Goal: Information Seeking & Learning: Learn about a topic

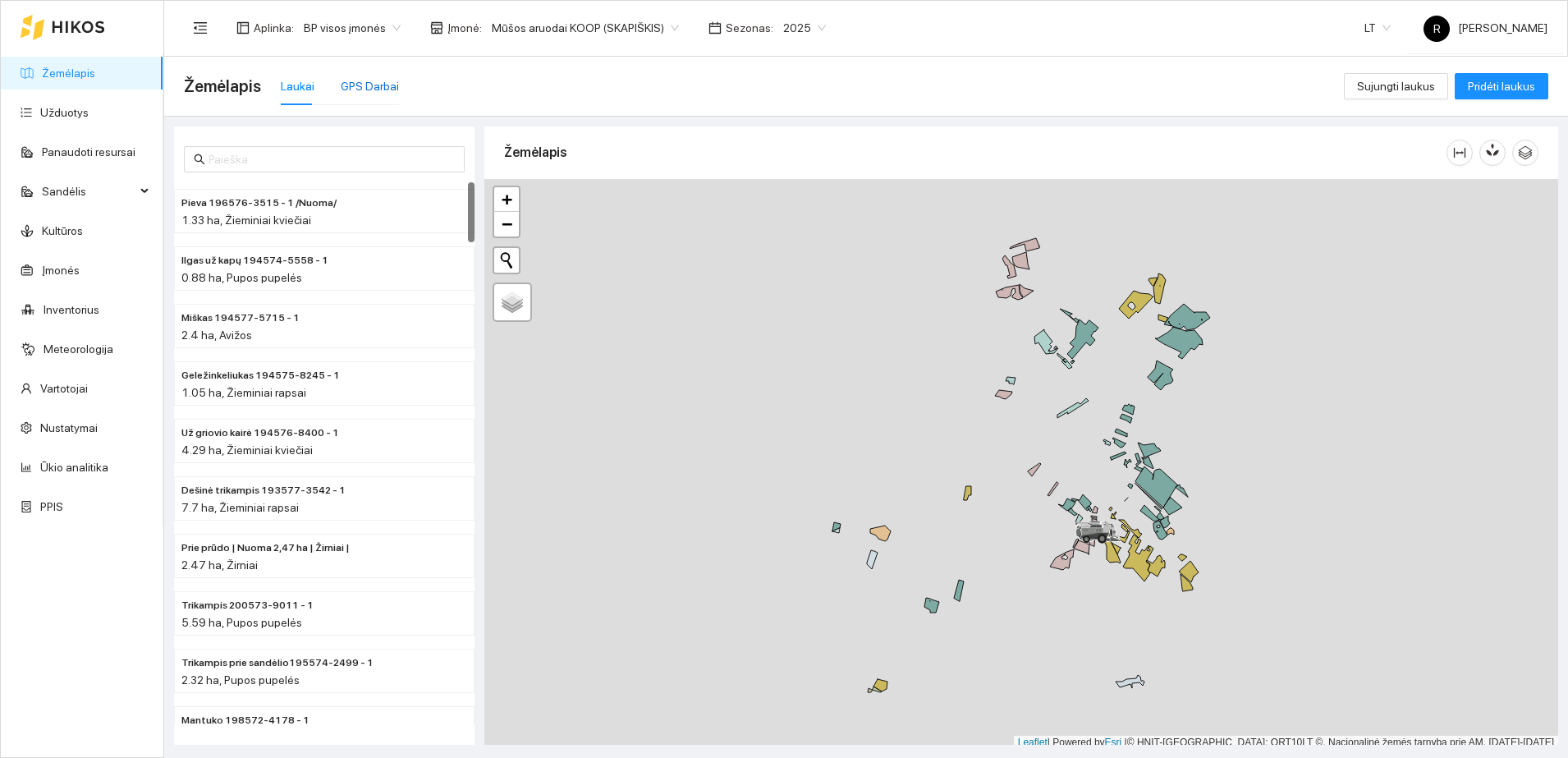
click at [363, 82] on div "GPS Darbai" at bounding box center [370, 87] width 58 height 18
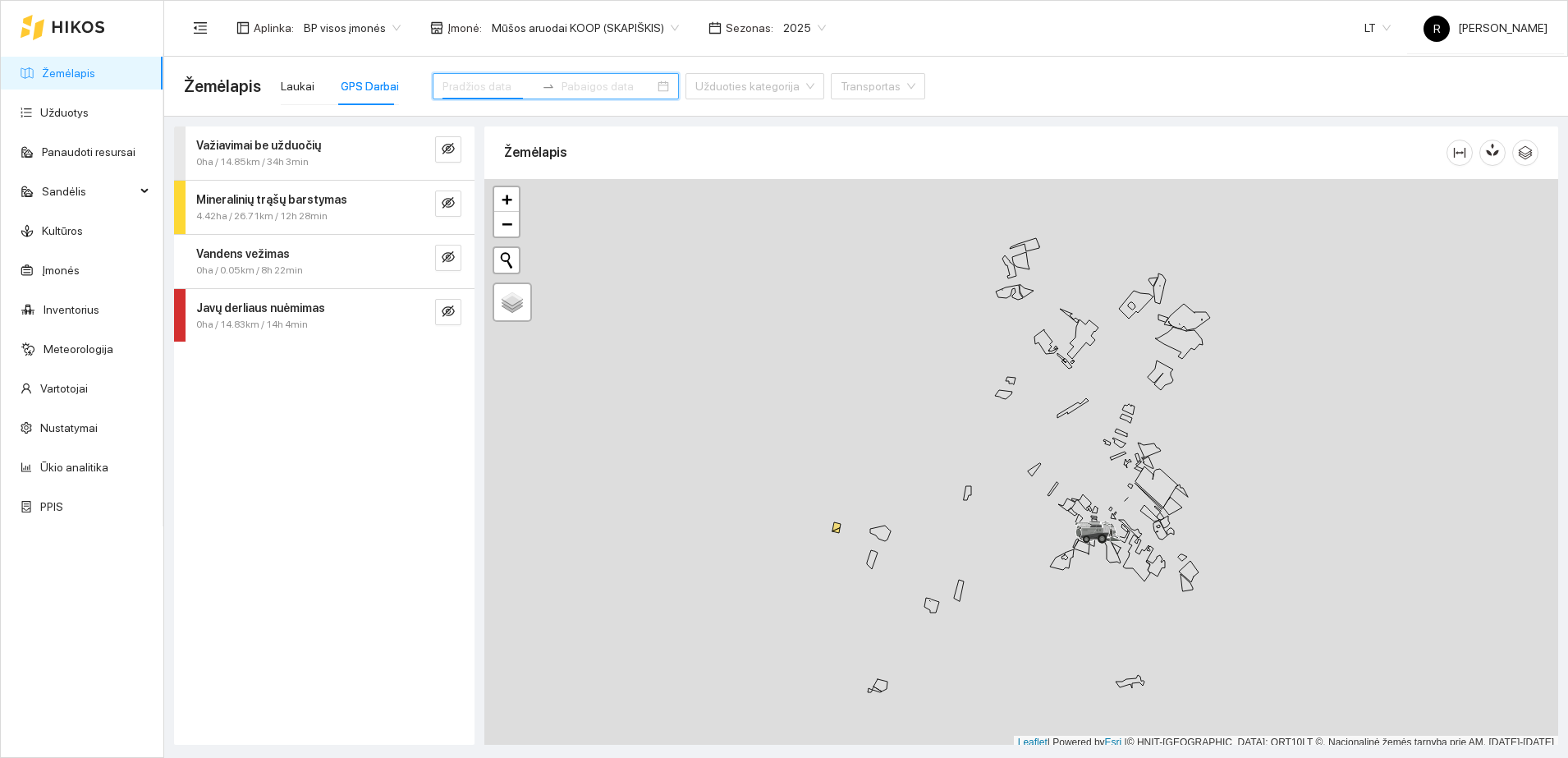
click at [471, 83] on input at bounding box center [489, 87] width 93 height 18
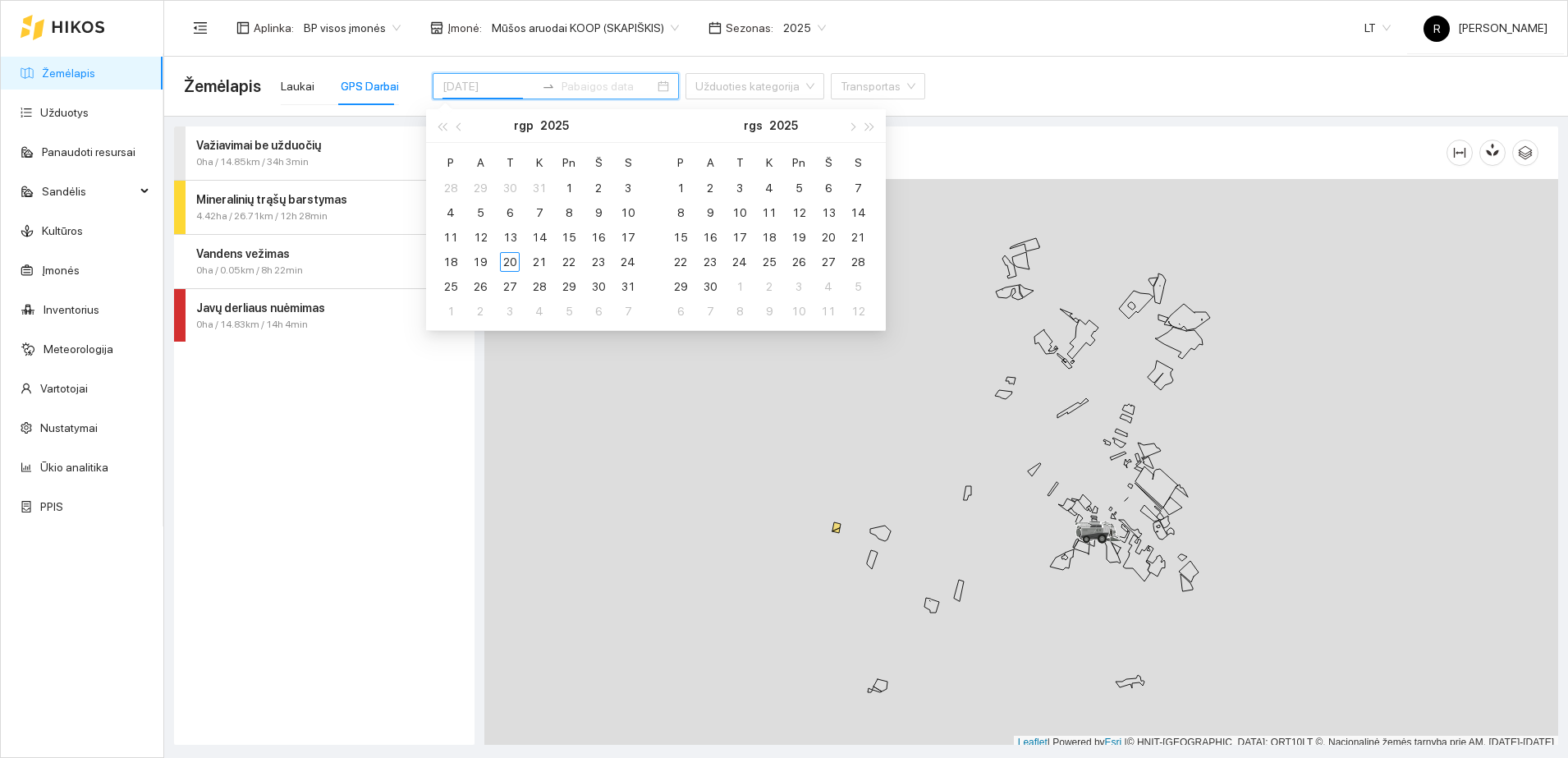
type input "[DATE]"
click at [484, 259] on div "19" at bounding box center [480, 262] width 20 height 20
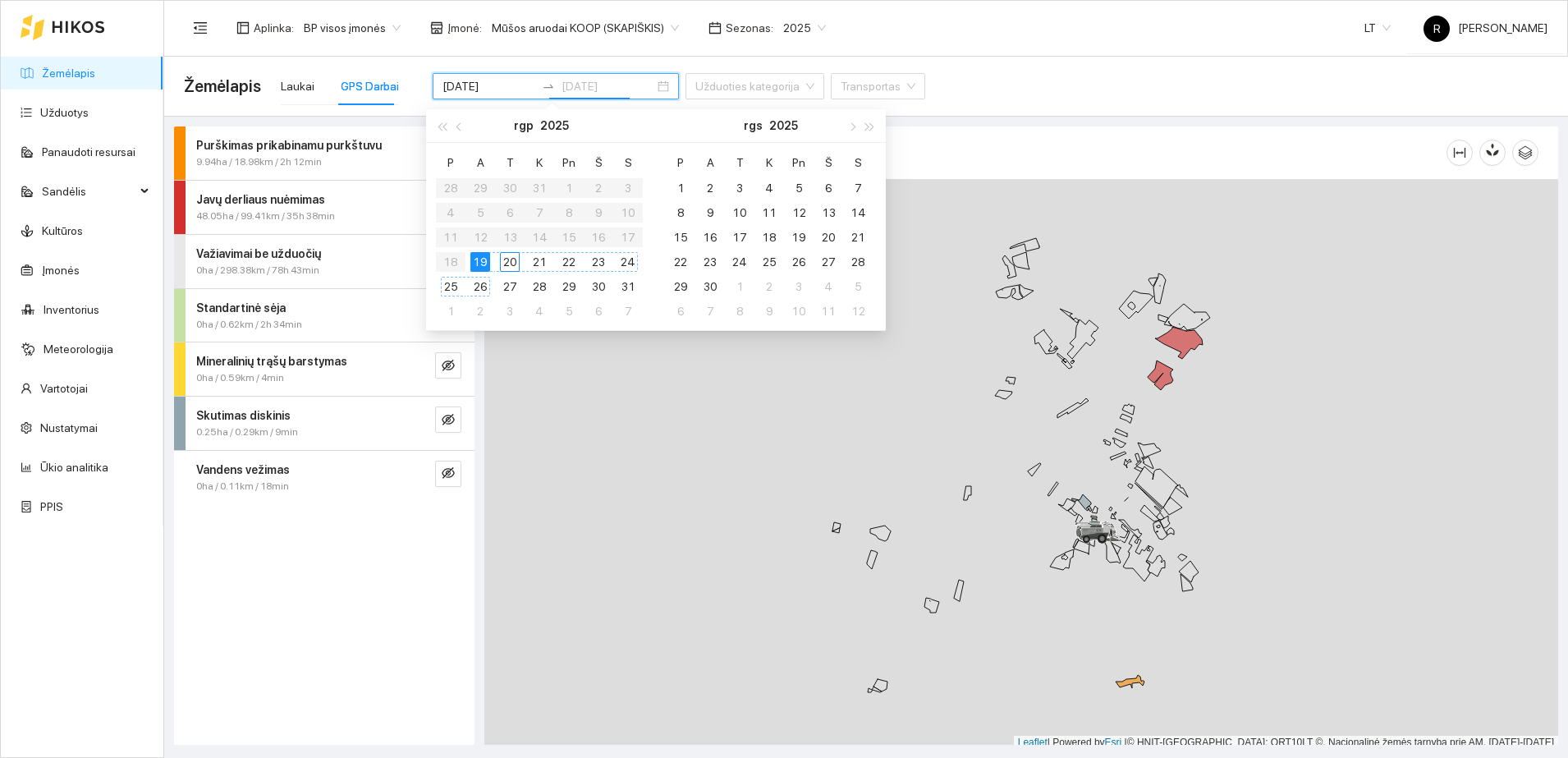
type input "[DATE]"
click at [270, 202] on strong "Javų derliaus nuėmimas" at bounding box center [260, 200] width 129 height 13
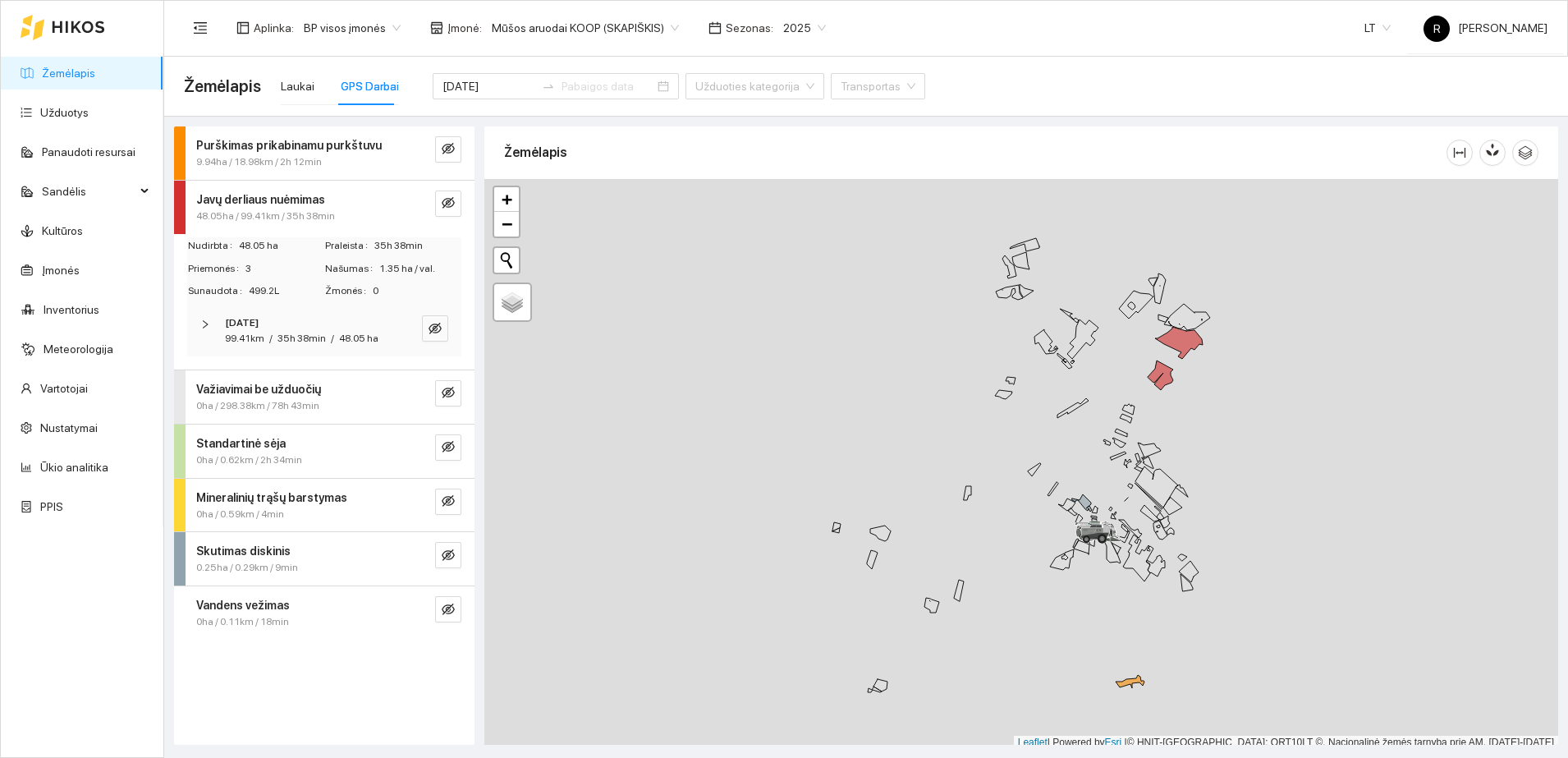
click at [201, 321] on icon "right" at bounding box center [205, 324] width 10 height 10
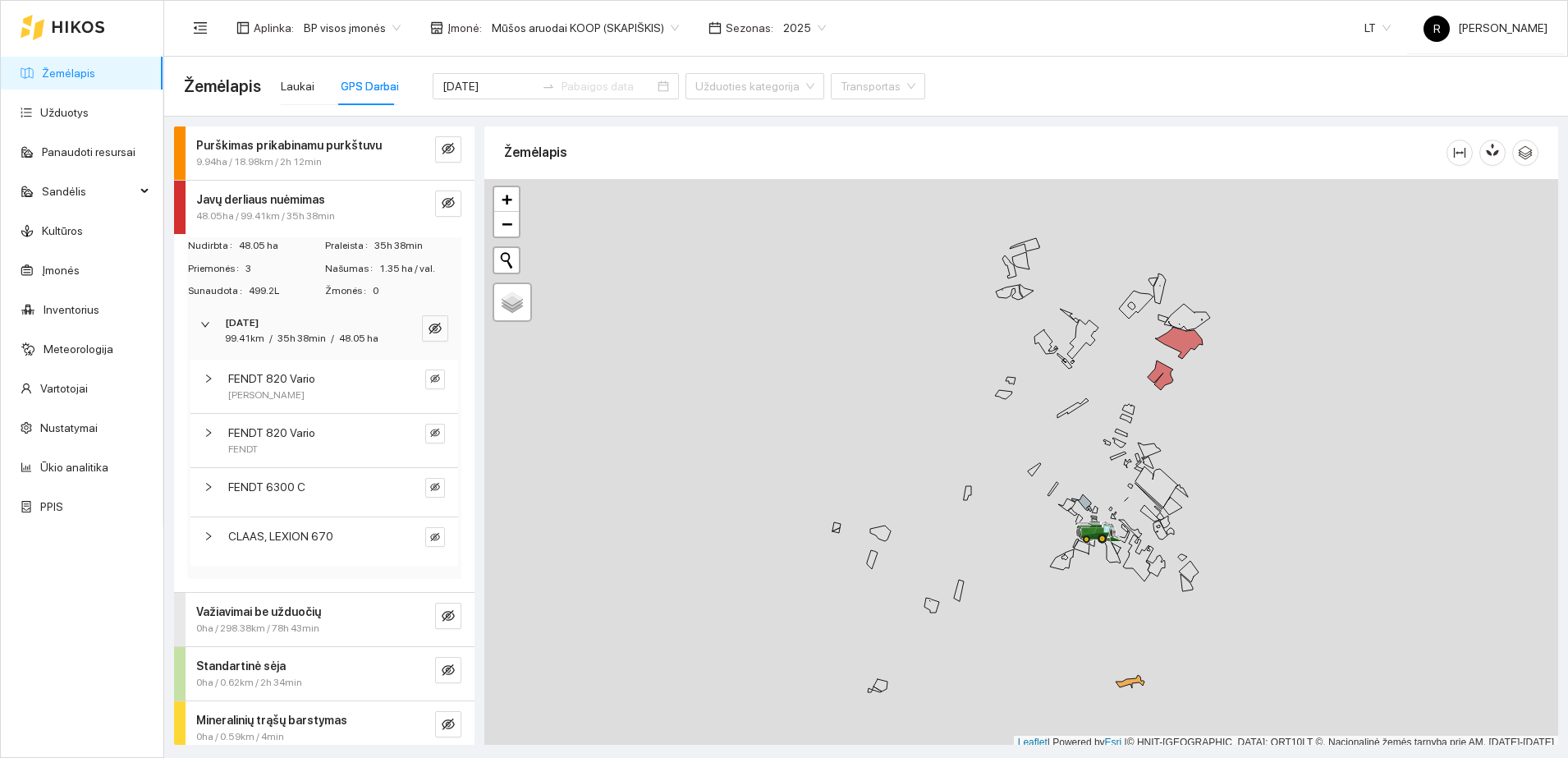
click at [204, 492] on icon "right" at bounding box center [209, 487] width 10 height 10
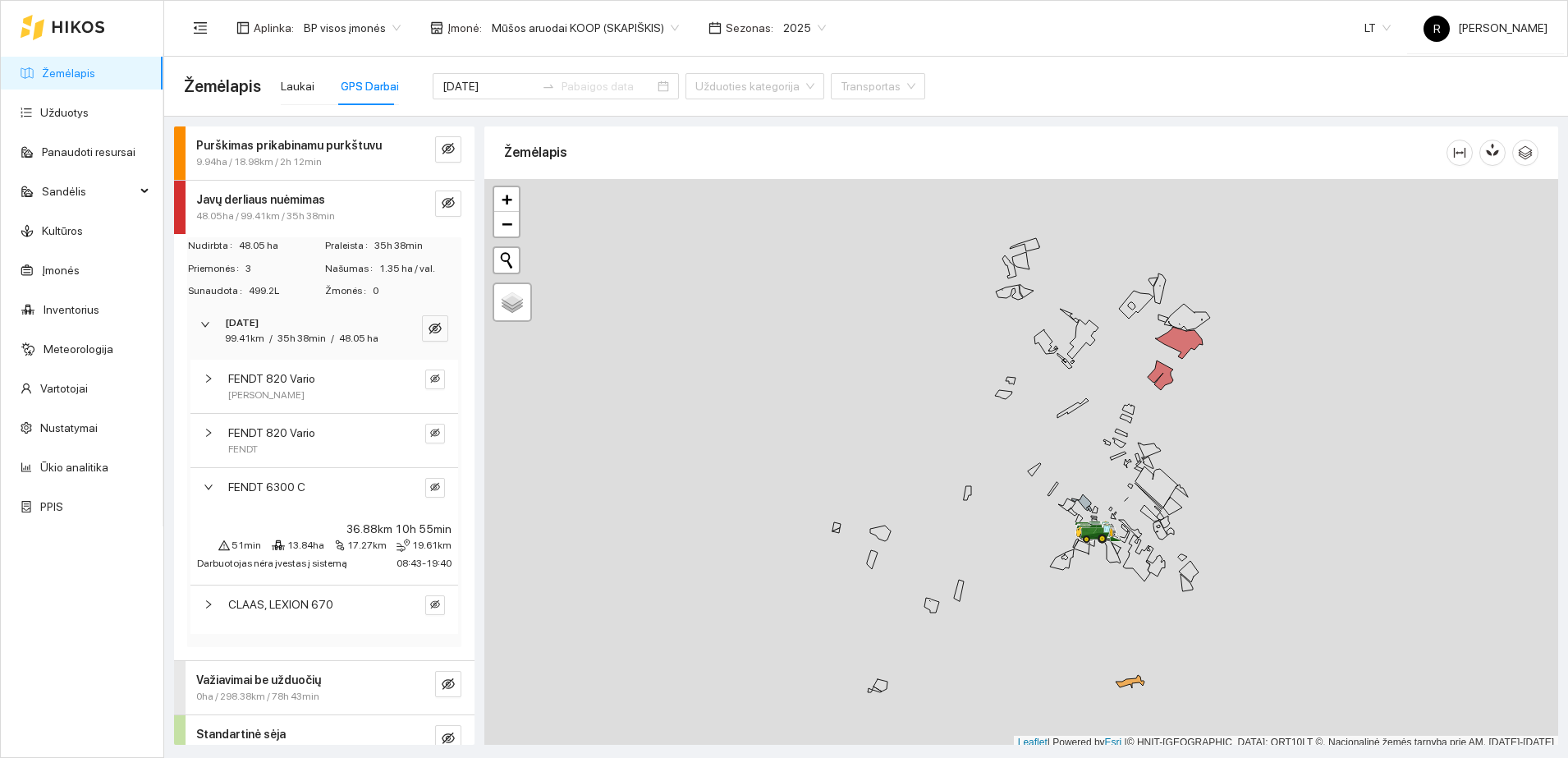
click at [209, 609] on icon "right" at bounding box center [208, 604] width 5 height 8
click at [430, 609] on icon "eye-invisible" at bounding box center [434, 604] width 10 height 10
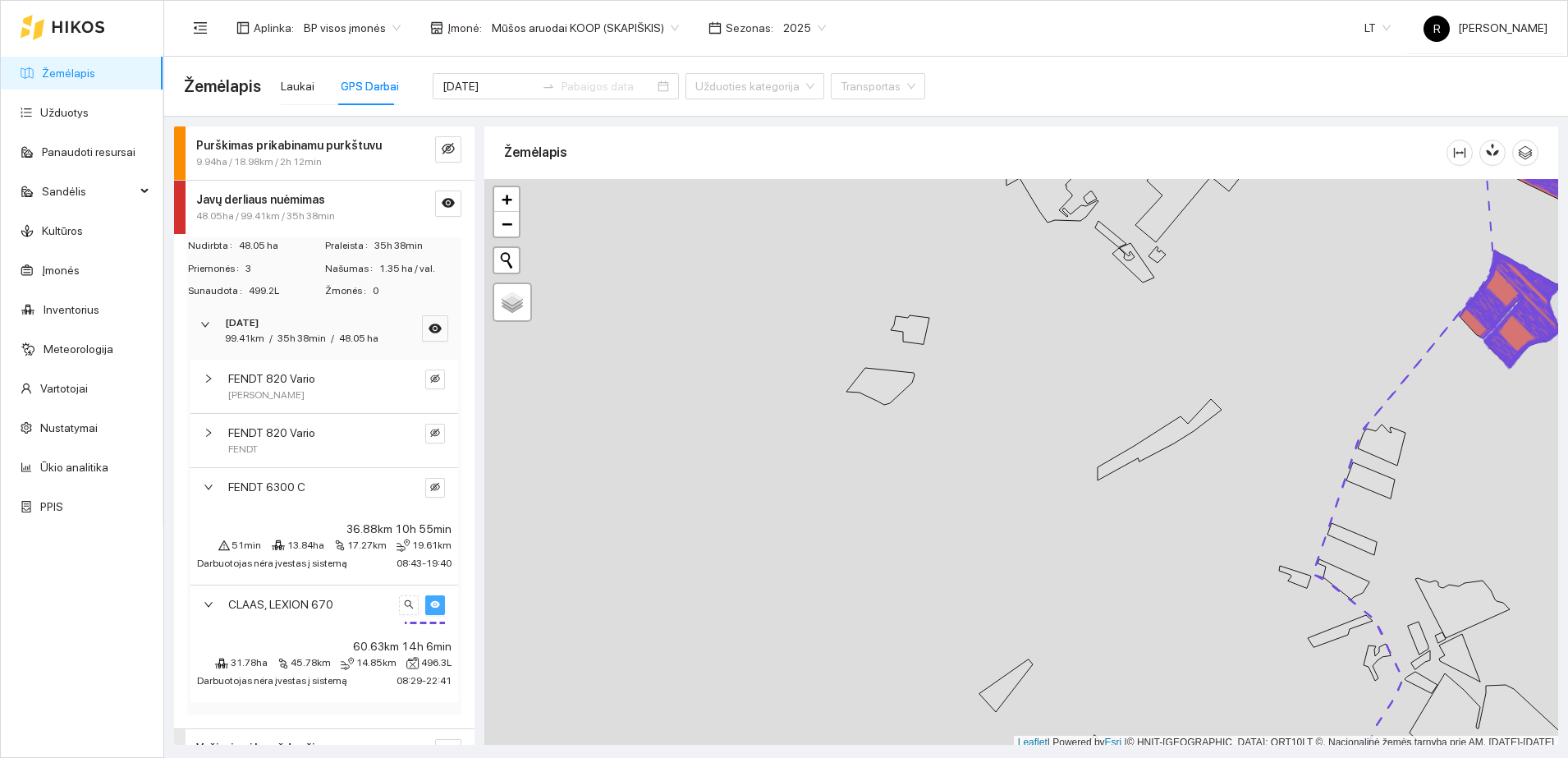
scroll to position [5, 0]
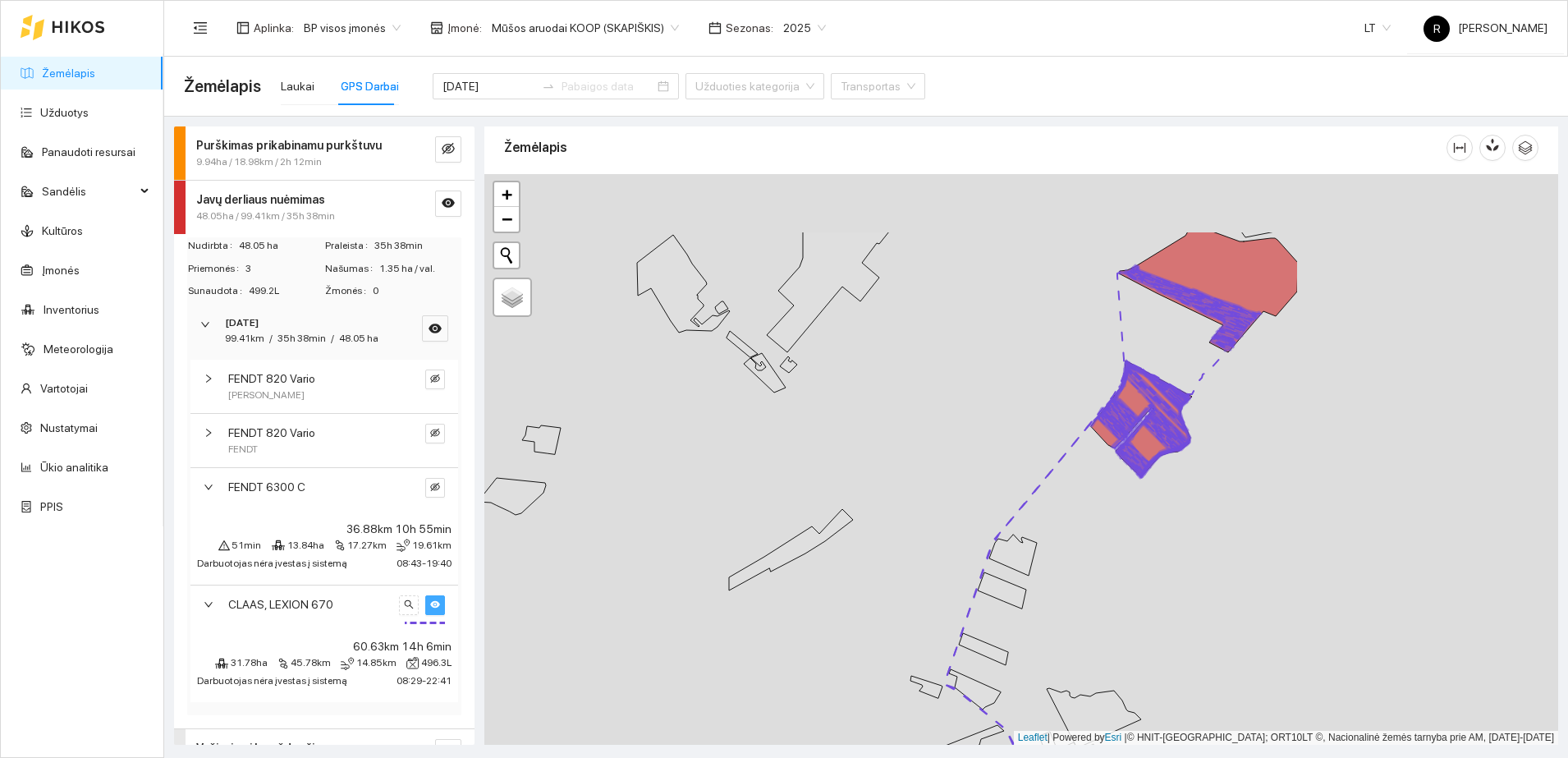
drag, startPoint x: 1223, startPoint y: 302, endPoint x: 854, endPoint y: 416, distance: 386.2
click at [854, 416] on div at bounding box center [1021, 459] width 1074 height 570
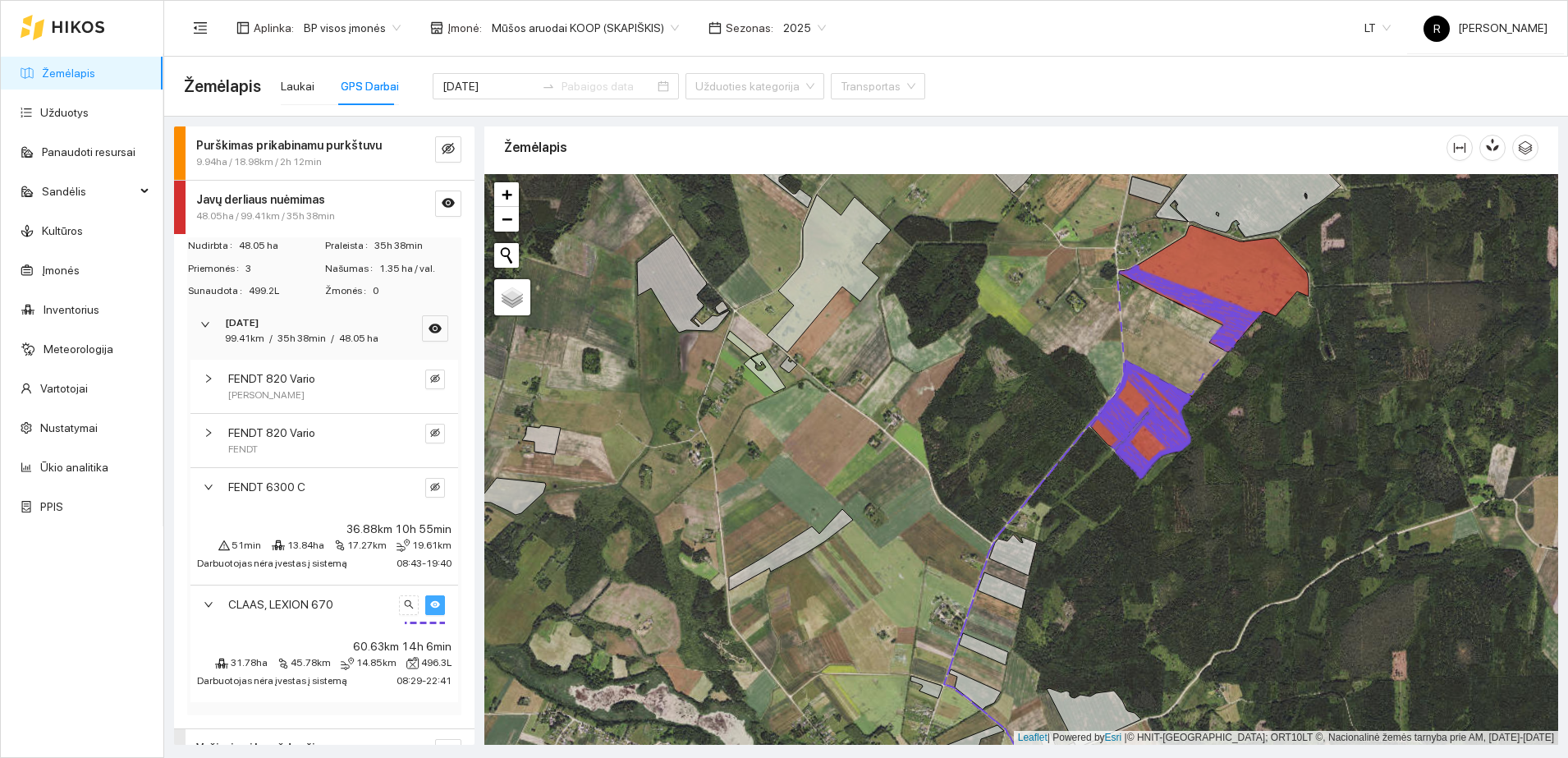
click at [430, 609] on icon "eye" at bounding box center [434, 605] width 10 height 7
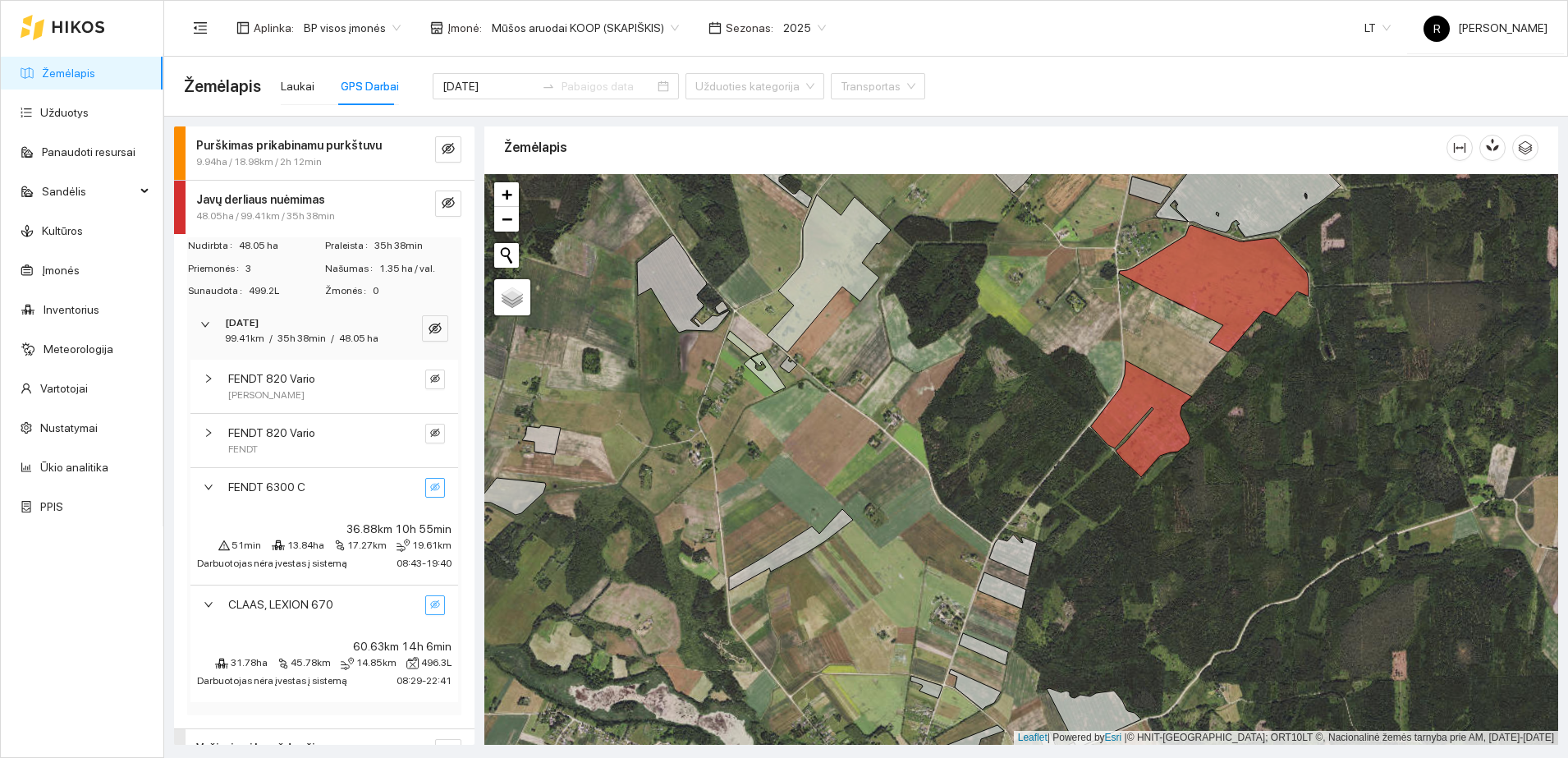
click at [430, 492] on icon "eye-invisible" at bounding box center [434, 487] width 10 height 10
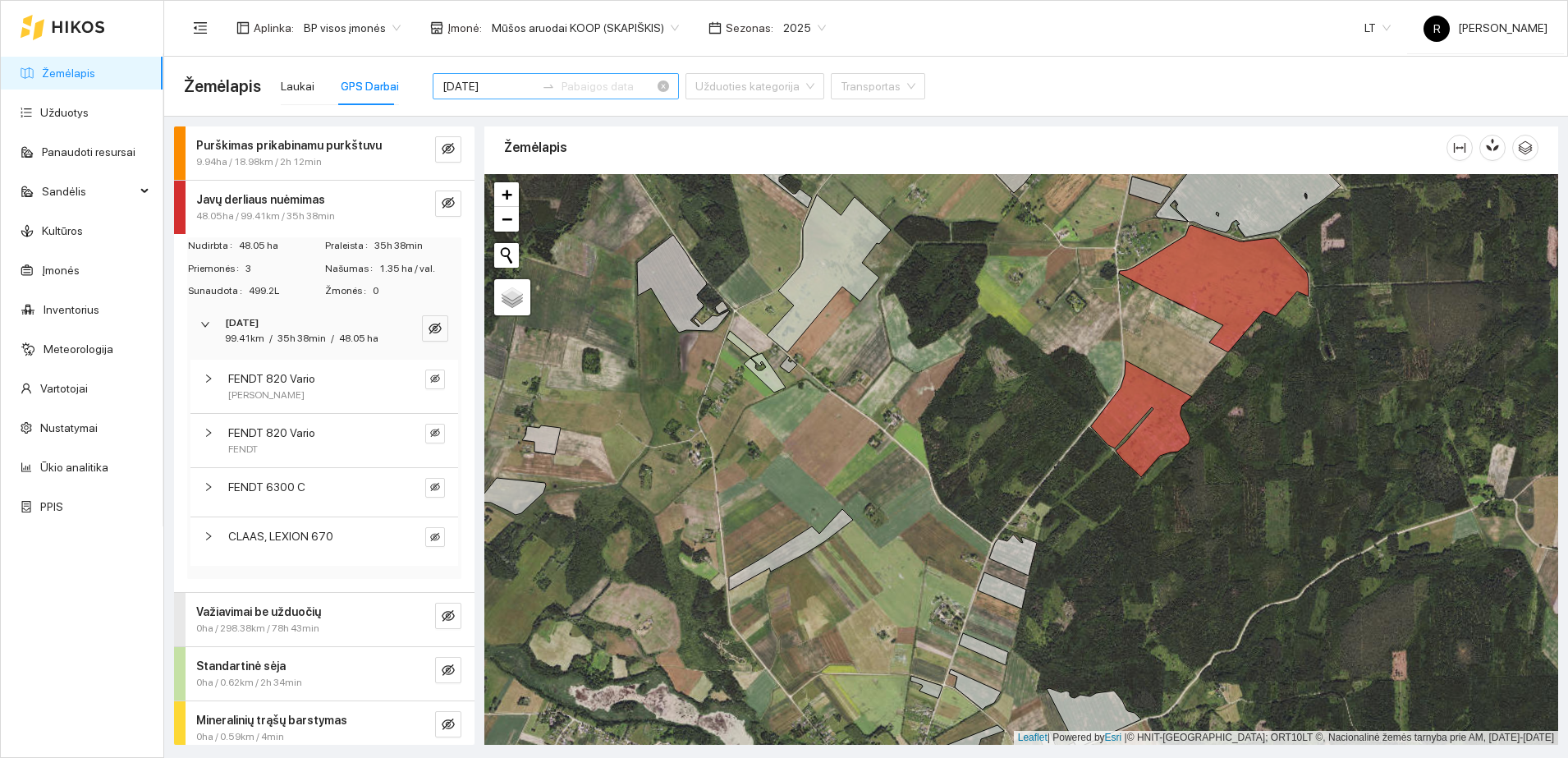
click at [489, 82] on input "[DATE]" at bounding box center [489, 87] width 93 height 18
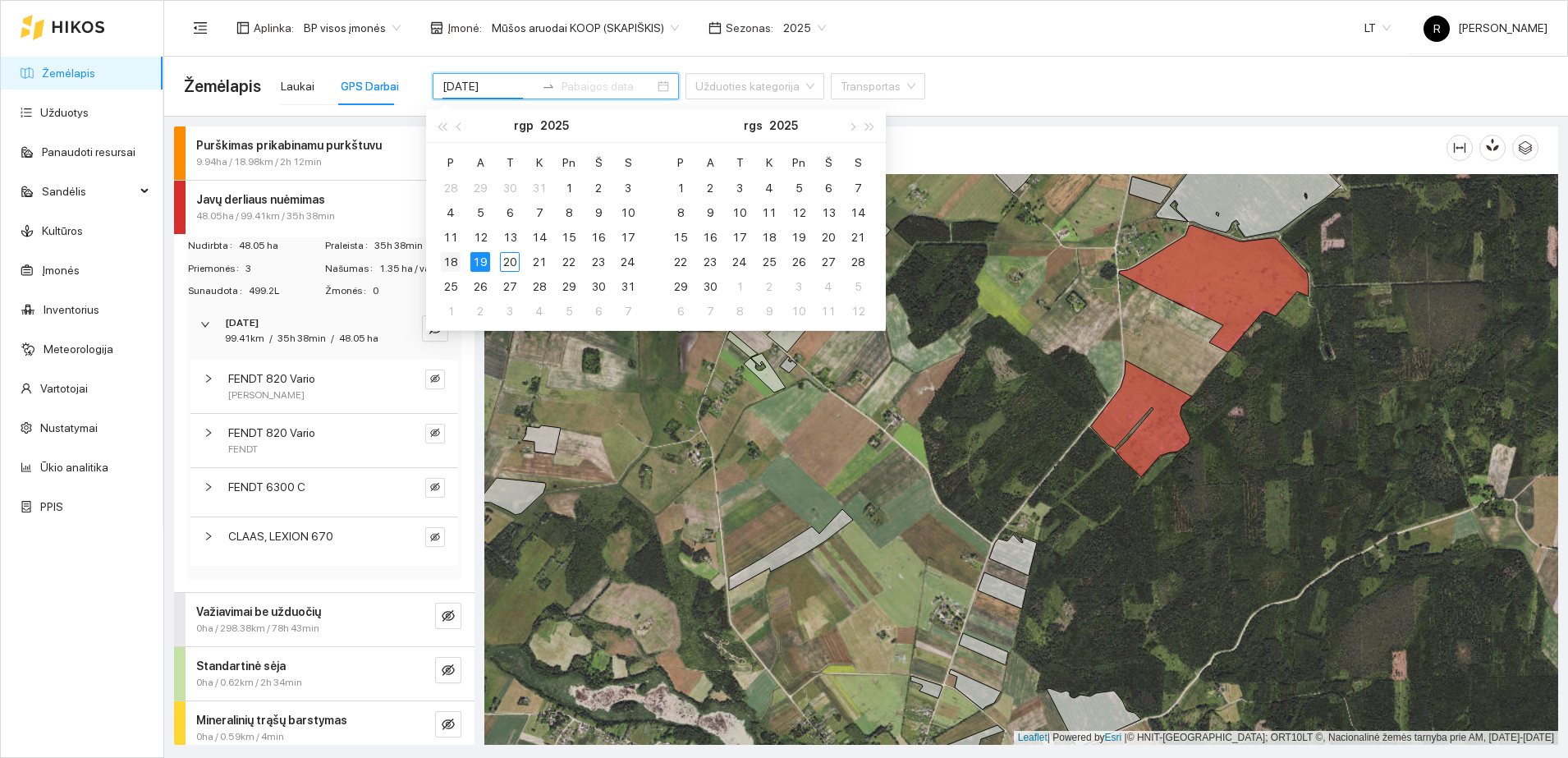
type input "[DATE]"
click at [448, 262] on div "18" at bounding box center [451, 262] width 20 height 20
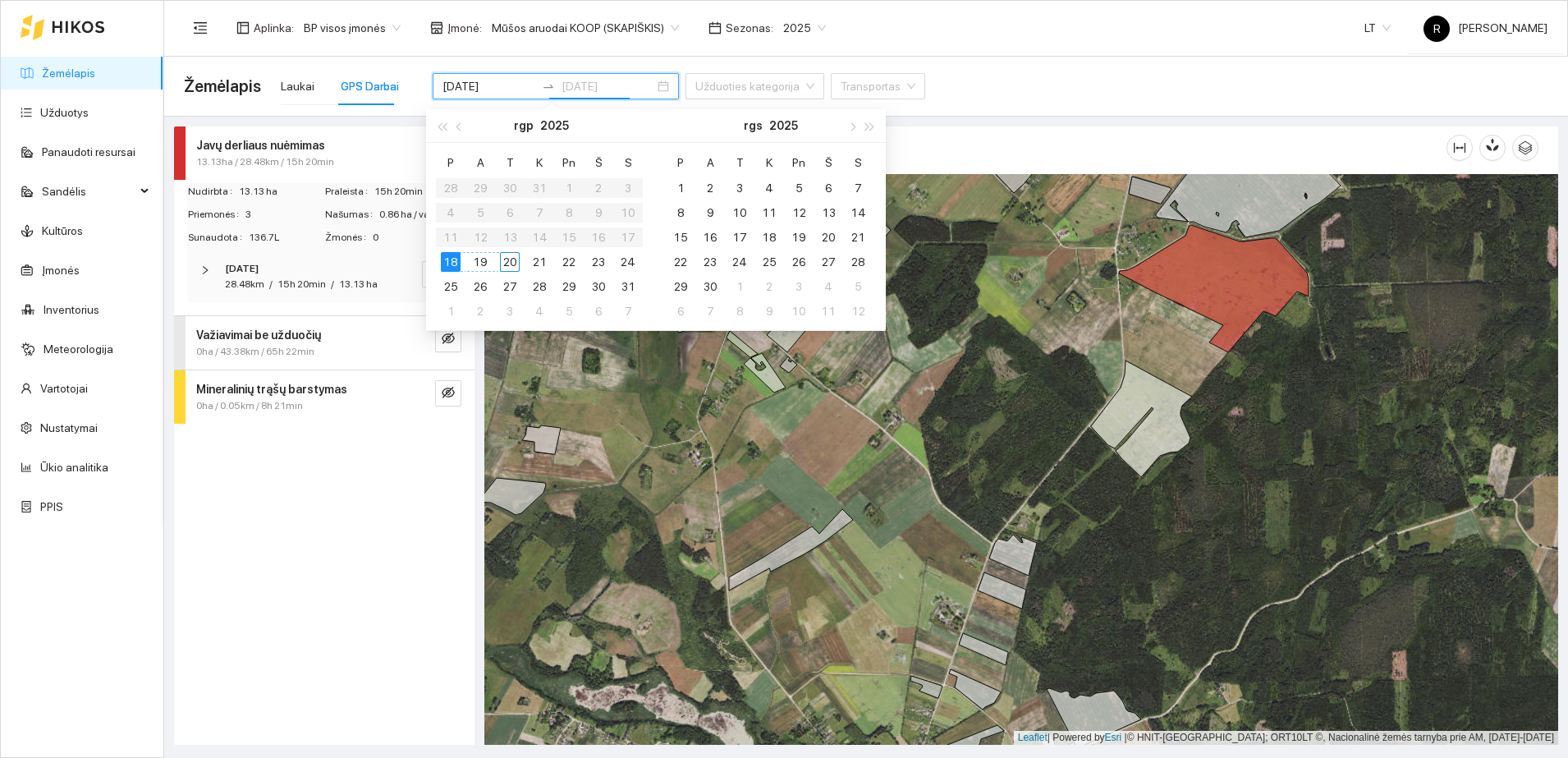
type input "[DATE]"
click at [405, 435] on div "Javų derliaus nuėmimas 13.13ha / 28.48km / 15h 20min Nudirbta 13.13 ha Praleist…" at bounding box center [324, 435] width 300 height 619
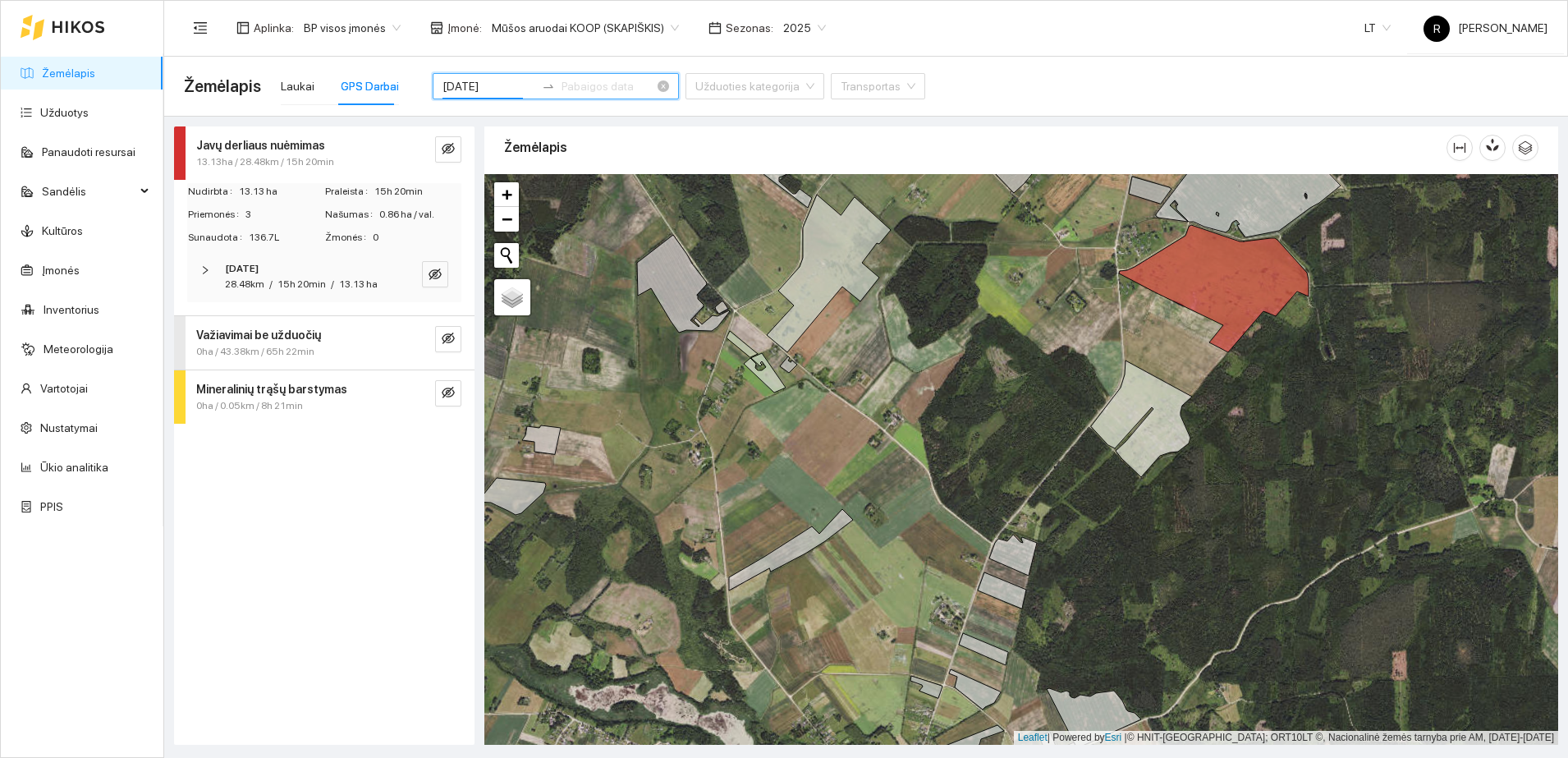
click at [467, 85] on input "[DATE]" at bounding box center [489, 87] width 93 height 18
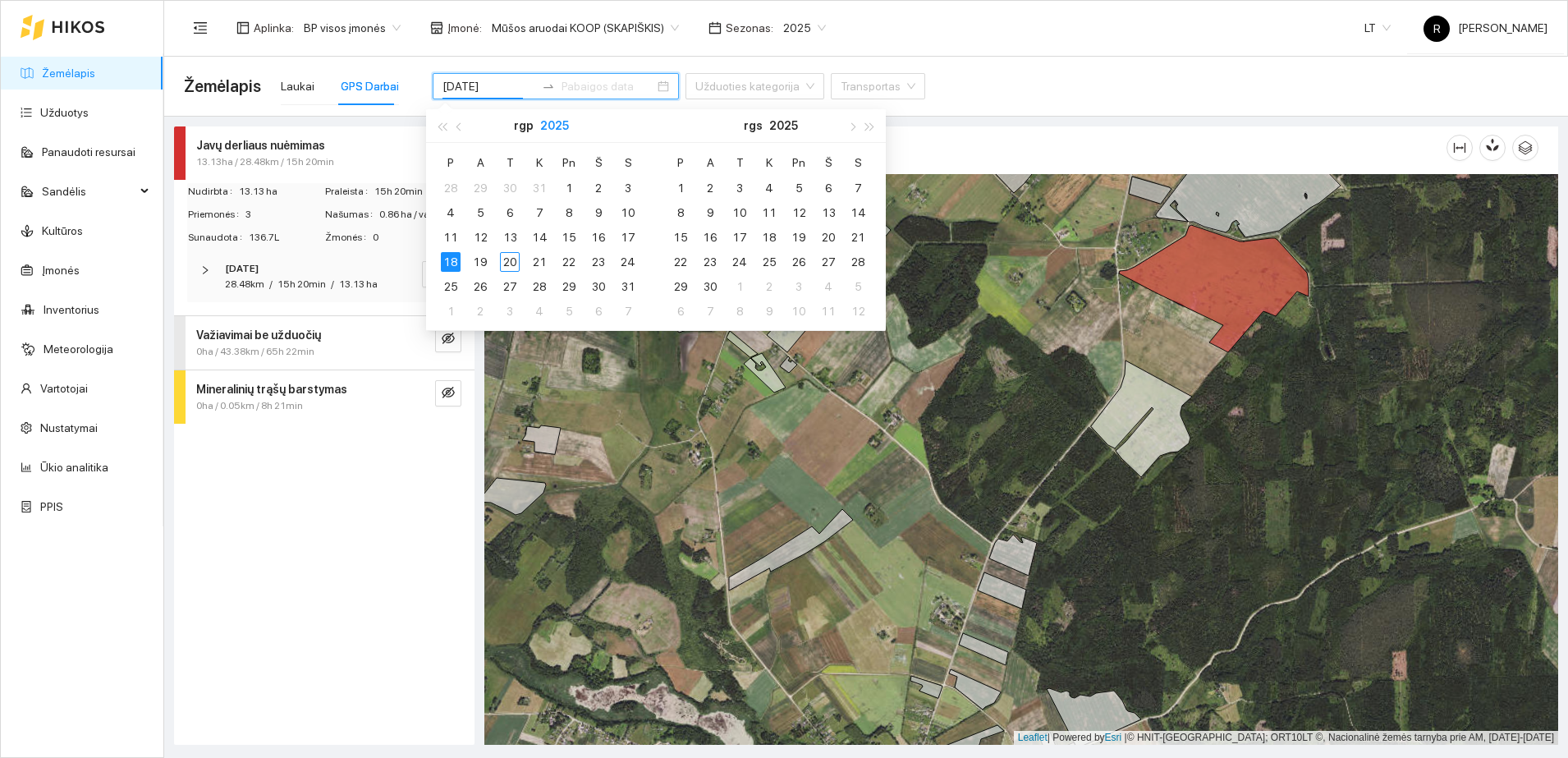
type input "[DATE]"
drag, startPoint x: 343, startPoint y: 428, endPoint x: 341, endPoint y: 419, distance: 9.2
click at [343, 425] on div "Javų derliaus nuėmimas 13.13ha / 28.48km / 15h 20min Nudirbta 13.13 ha Praleist…" at bounding box center [324, 435] width 300 height 619
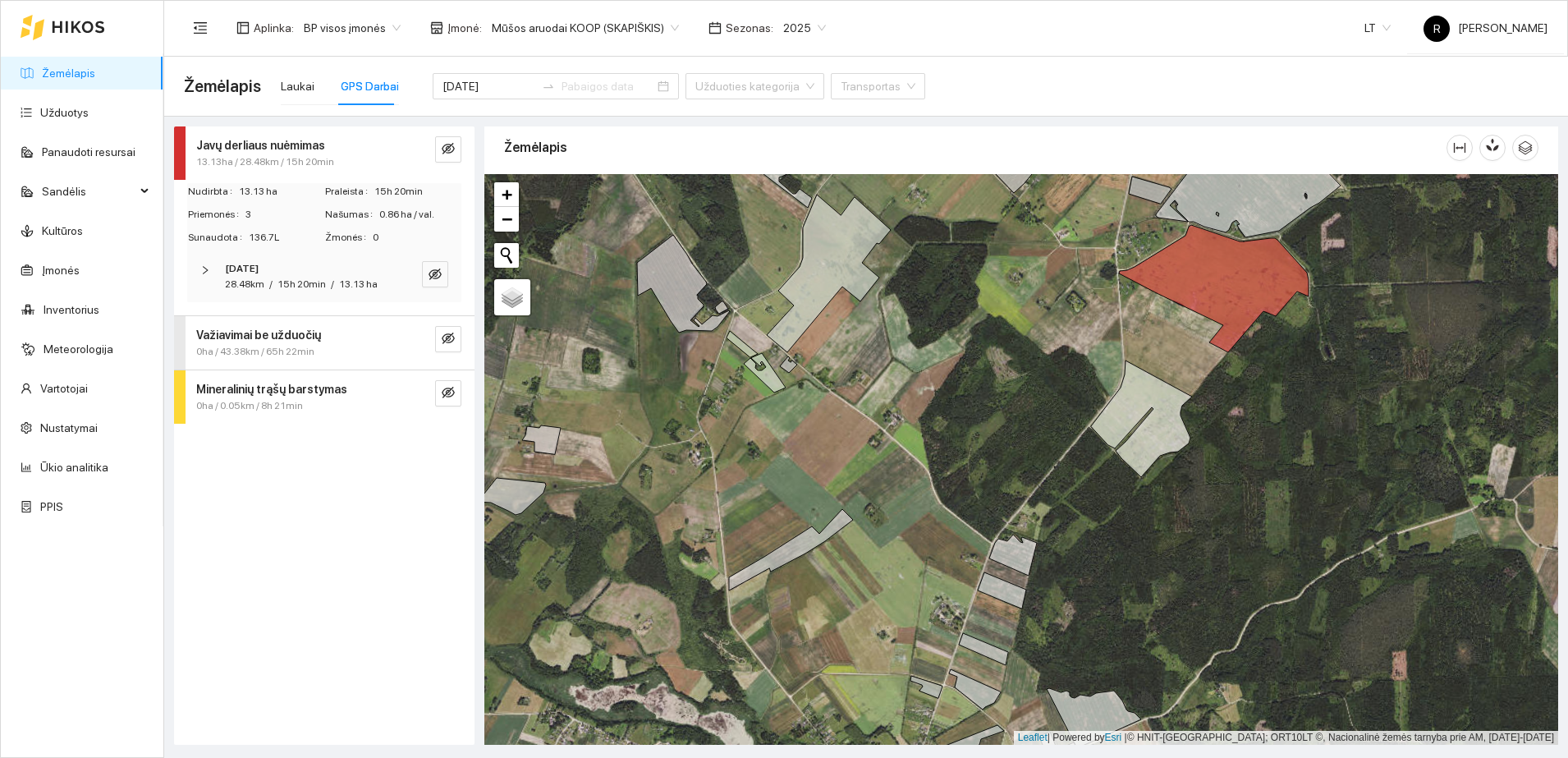
click at [206, 267] on icon "right" at bounding box center [205, 270] width 10 height 10
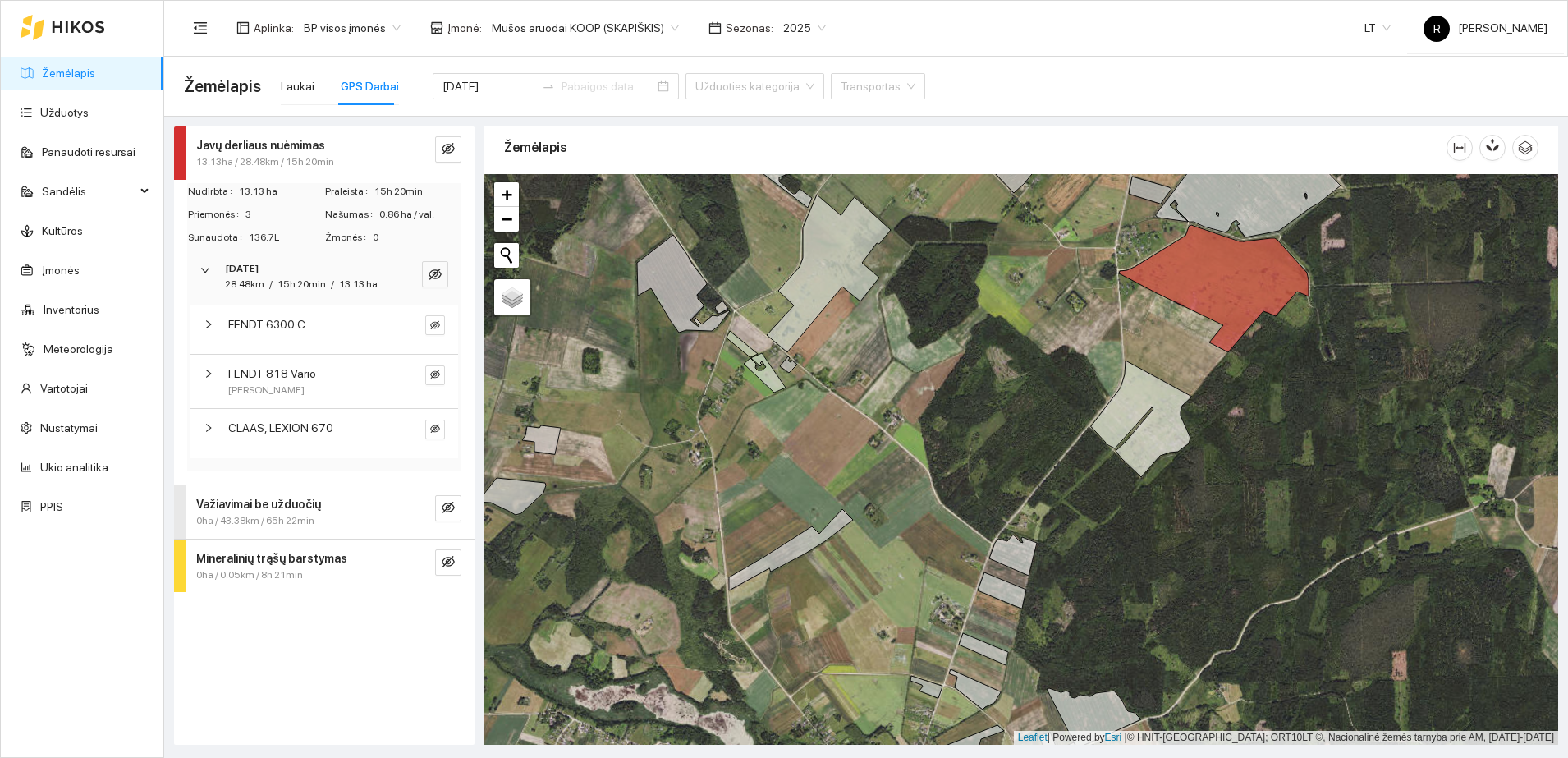
click at [207, 427] on icon "right" at bounding box center [209, 427] width 10 height 10
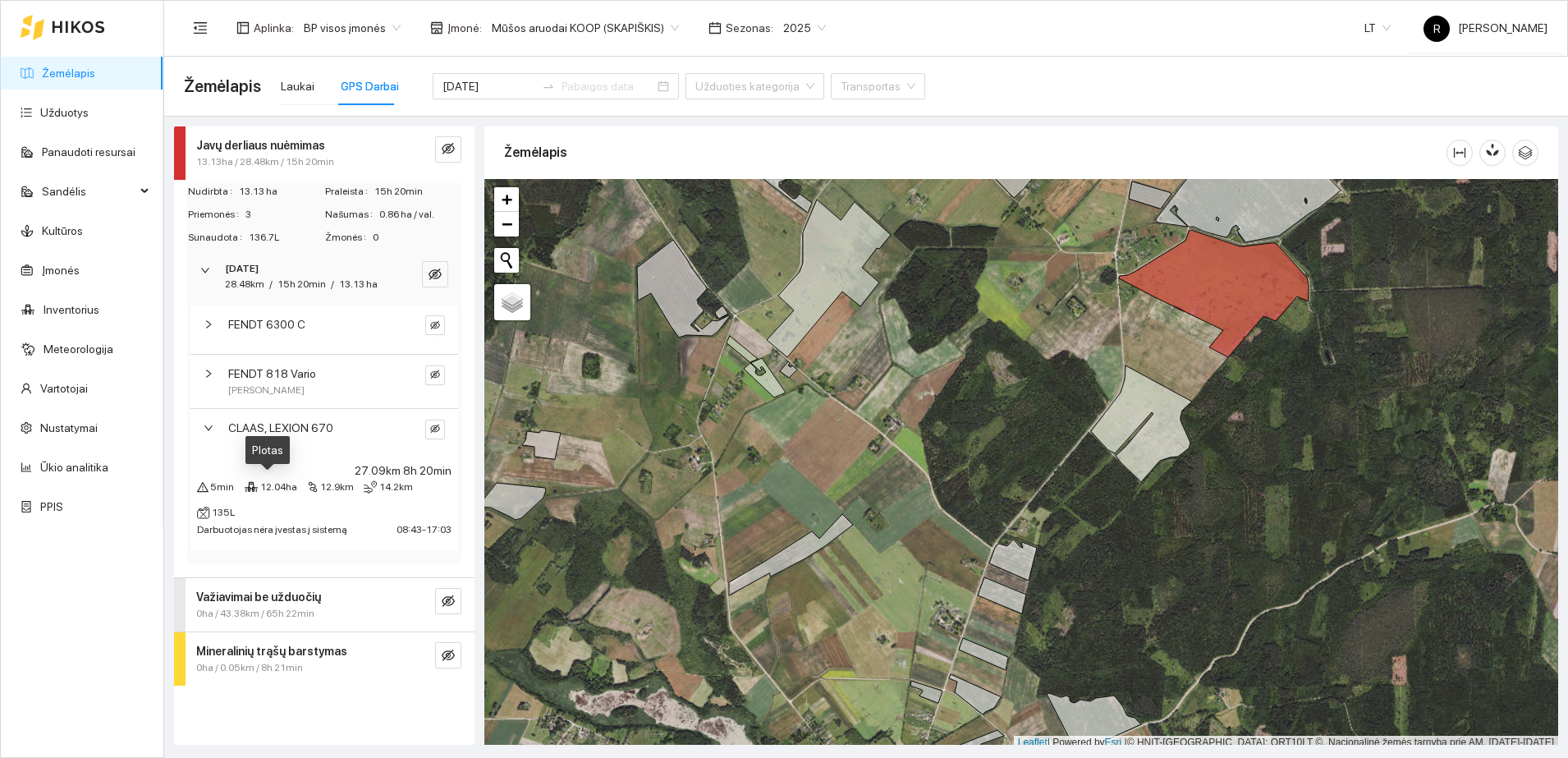
scroll to position [5, 0]
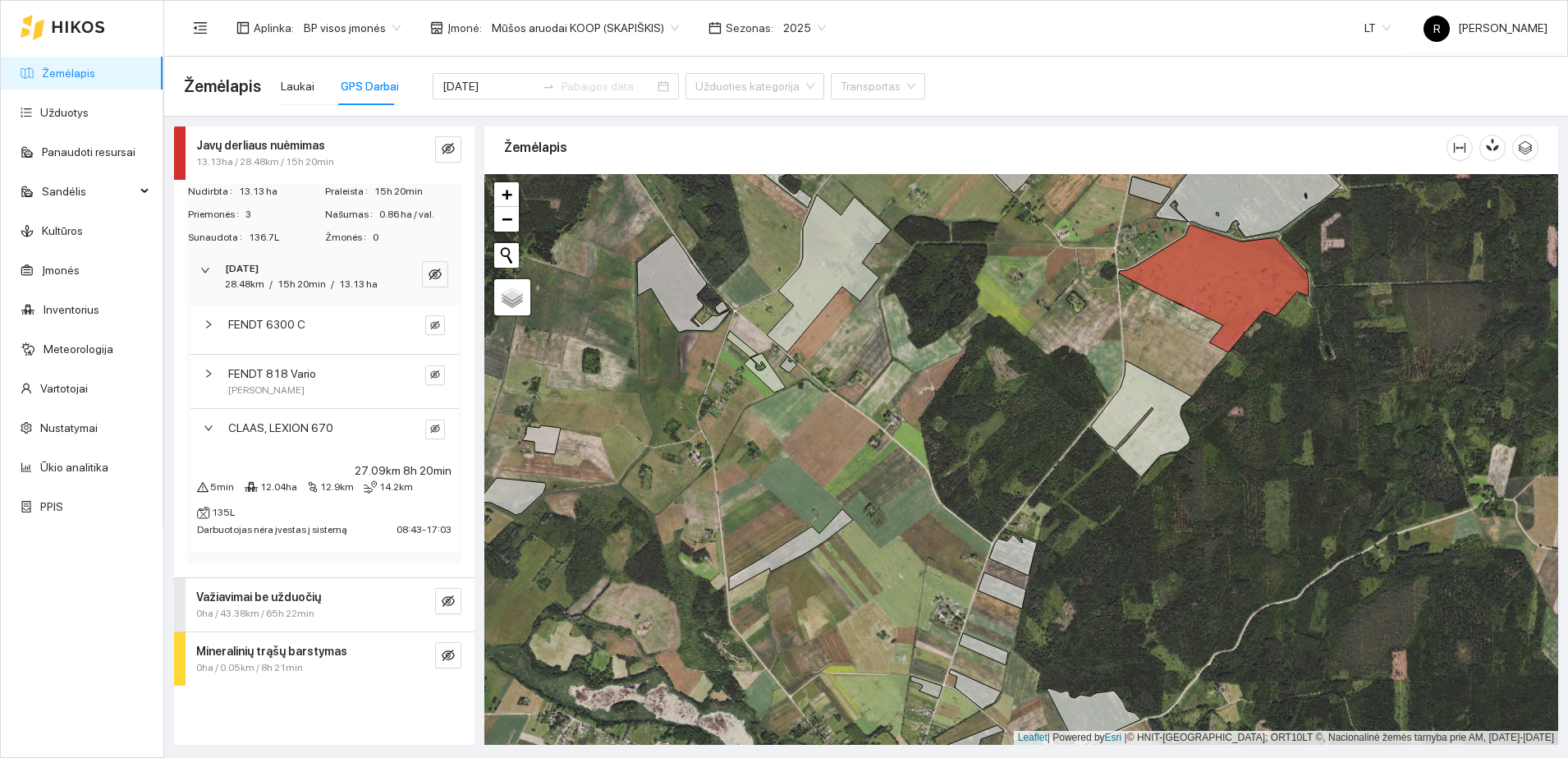
click at [213, 323] on div at bounding box center [214, 324] width 20 height 18
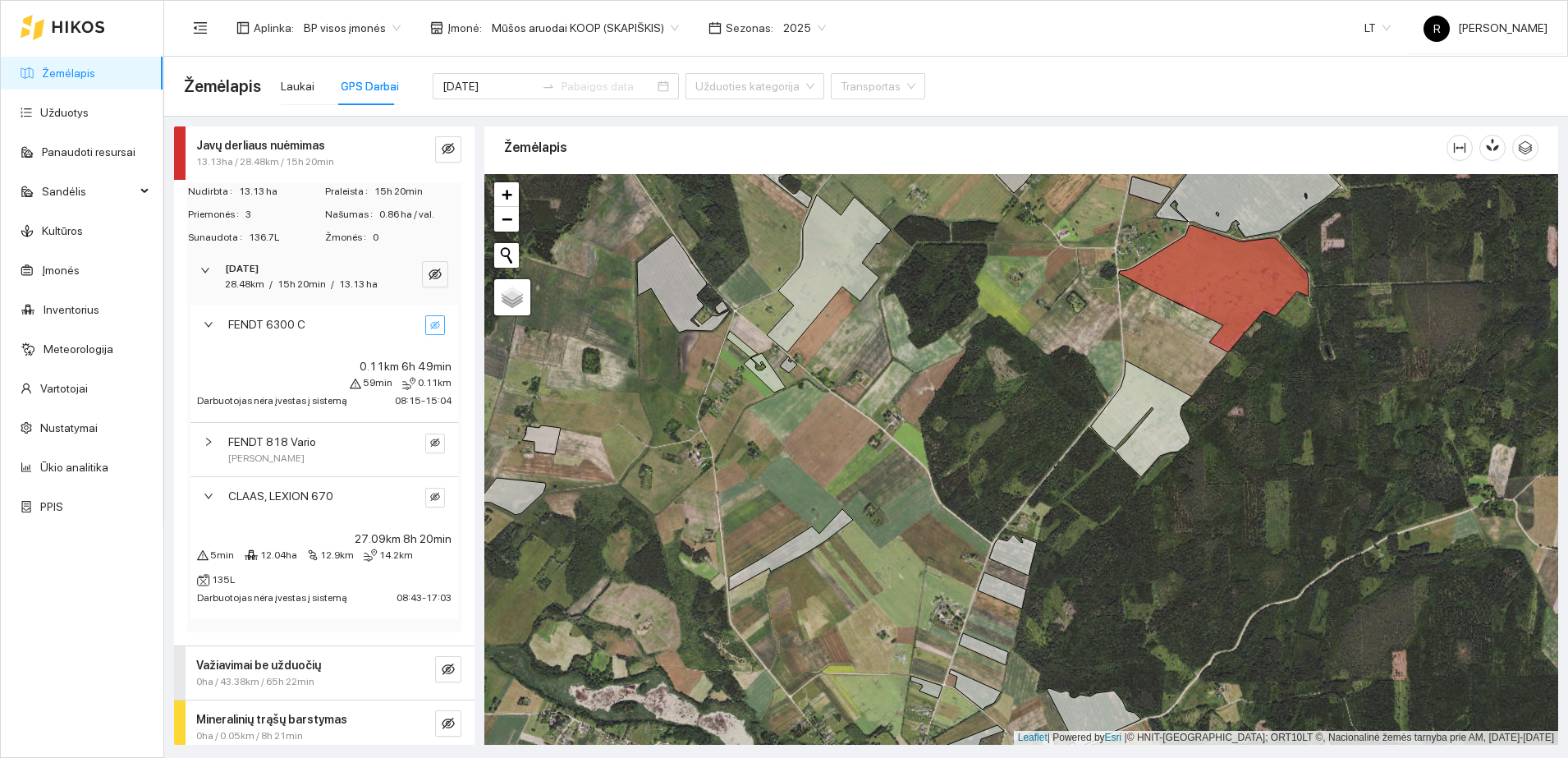
click at [430, 329] on icon "eye-invisible" at bounding box center [434, 324] width 10 height 8
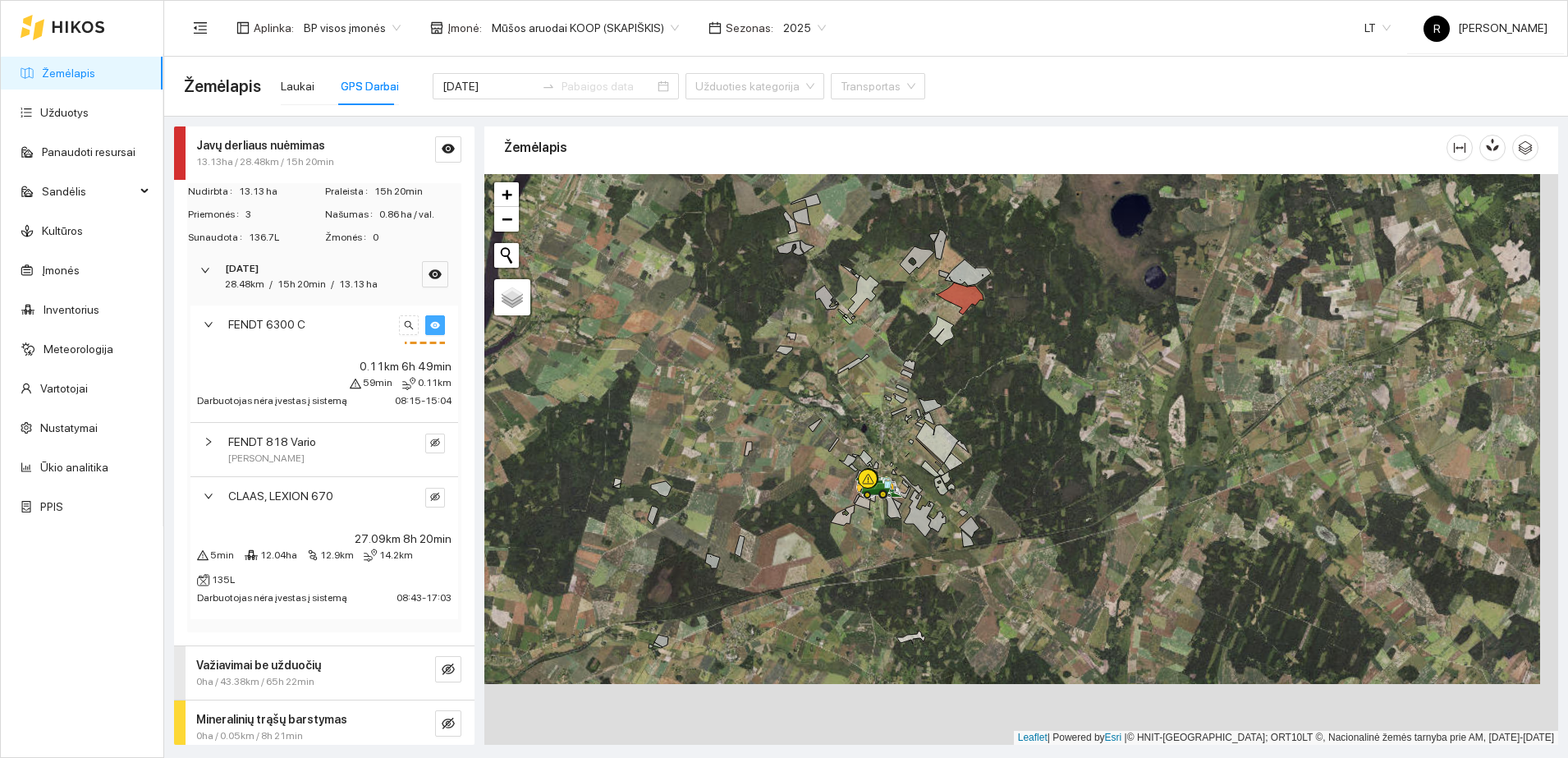
drag, startPoint x: 843, startPoint y: 509, endPoint x: 822, endPoint y: 387, distance: 123.8
click at [822, 387] on div at bounding box center [1021, 459] width 1074 height 570
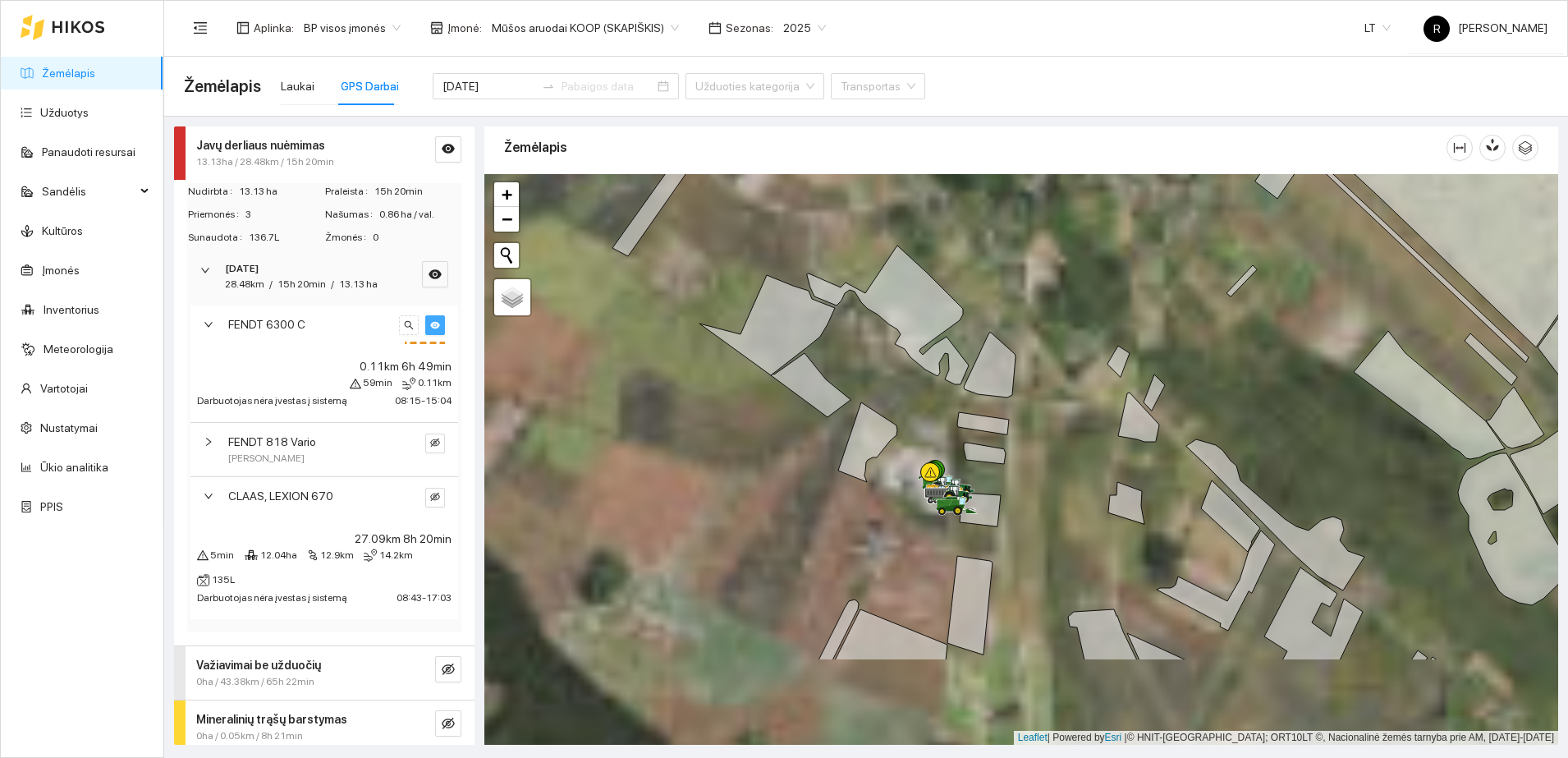
drag, startPoint x: 879, startPoint y: 568, endPoint x: 865, endPoint y: 311, distance: 257.4
click at [865, 403] on icon at bounding box center [867, 442] width 59 height 79
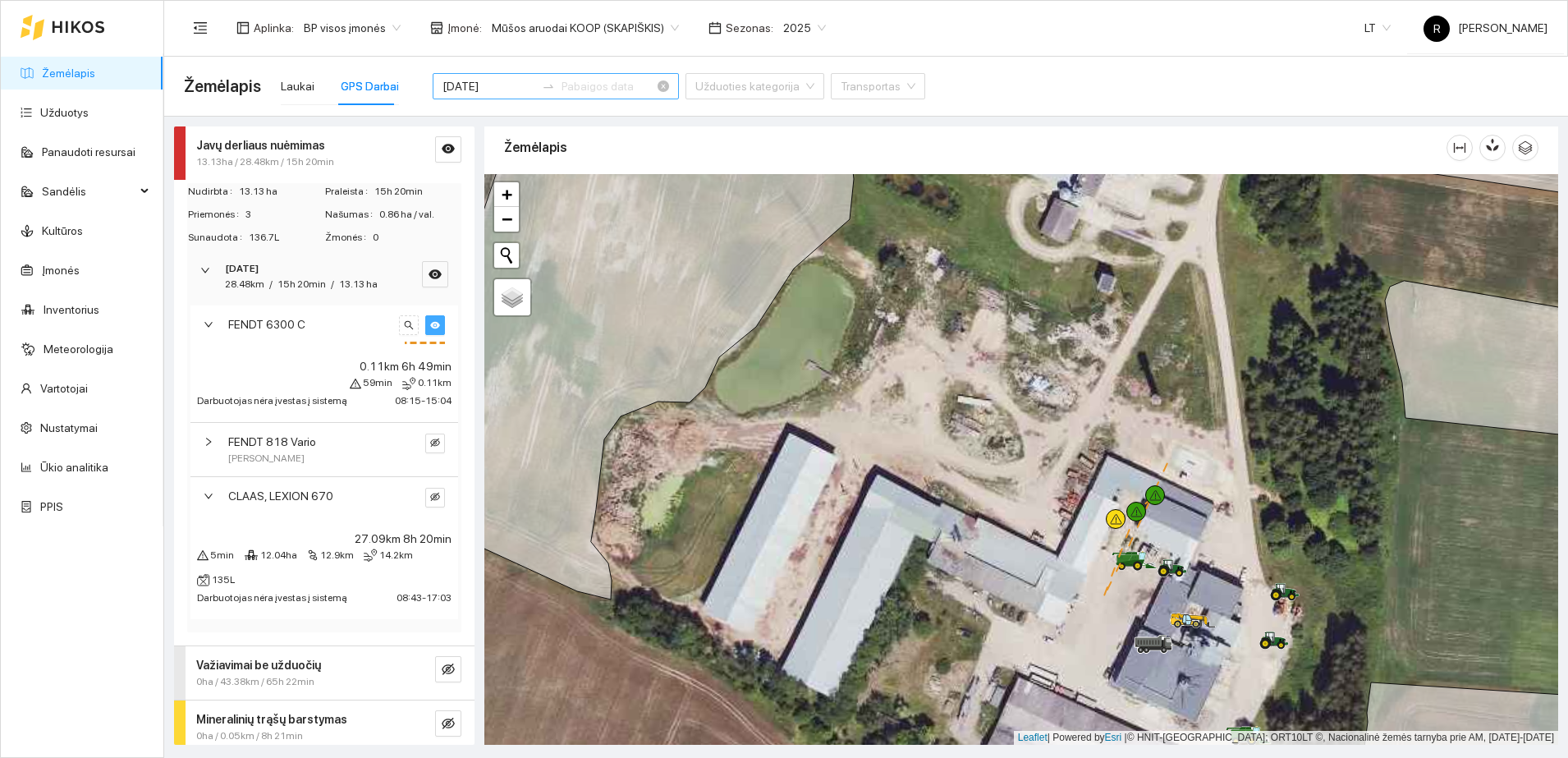
click at [496, 77] on input "[DATE]" at bounding box center [489, 87] width 93 height 18
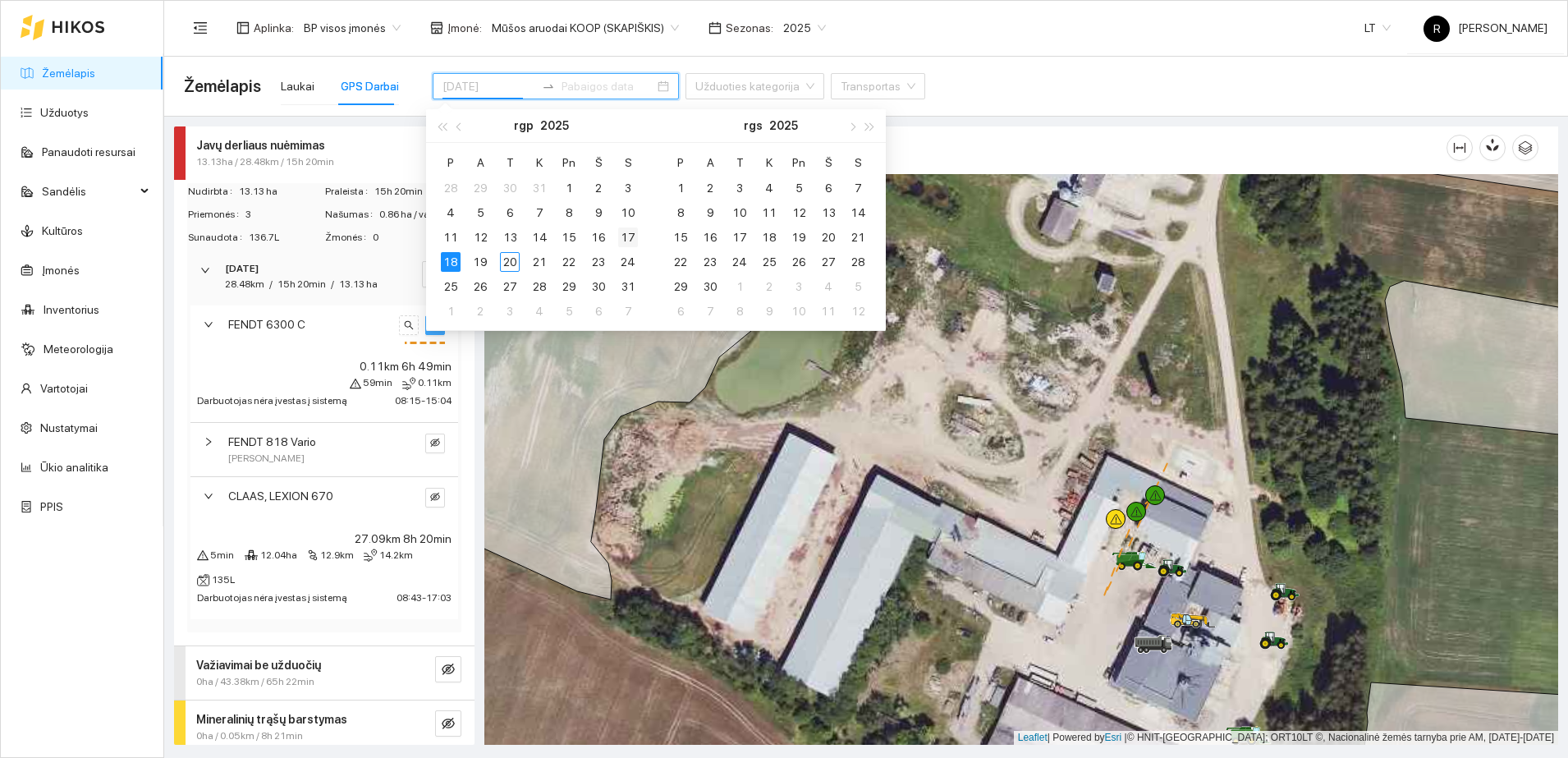
type input "[DATE]"
click at [628, 231] on div "17" at bounding box center [628, 238] width 20 height 20
type input "[DATE]"
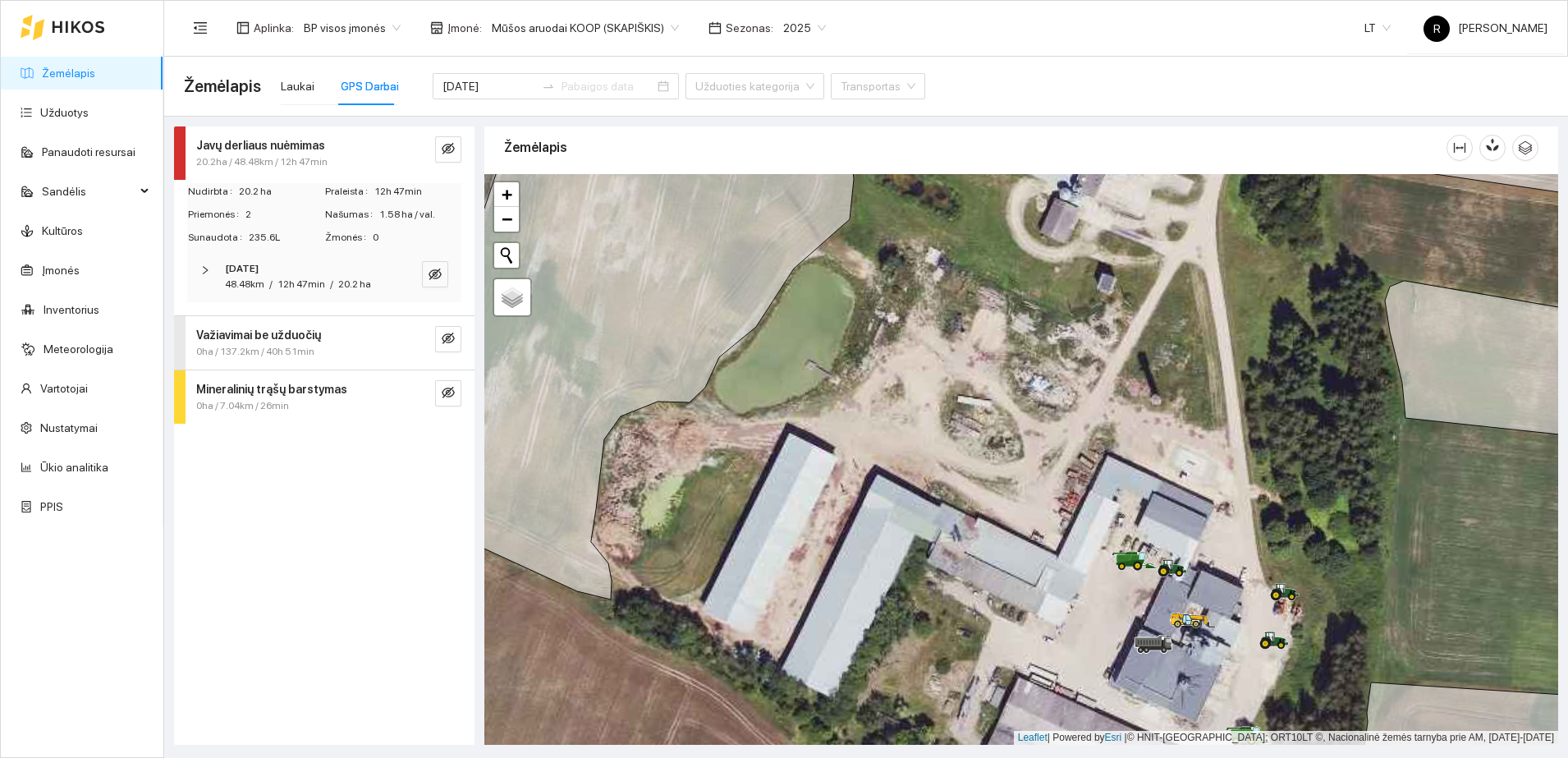
click at [410, 535] on div "Javų derliaus nuėmimas 20.2ha / 48.48km / 12h 47min Nudirbta 20.2 ha Praleista …" at bounding box center [324, 435] width 300 height 619
click at [205, 274] on icon "right" at bounding box center [205, 270] width 10 height 10
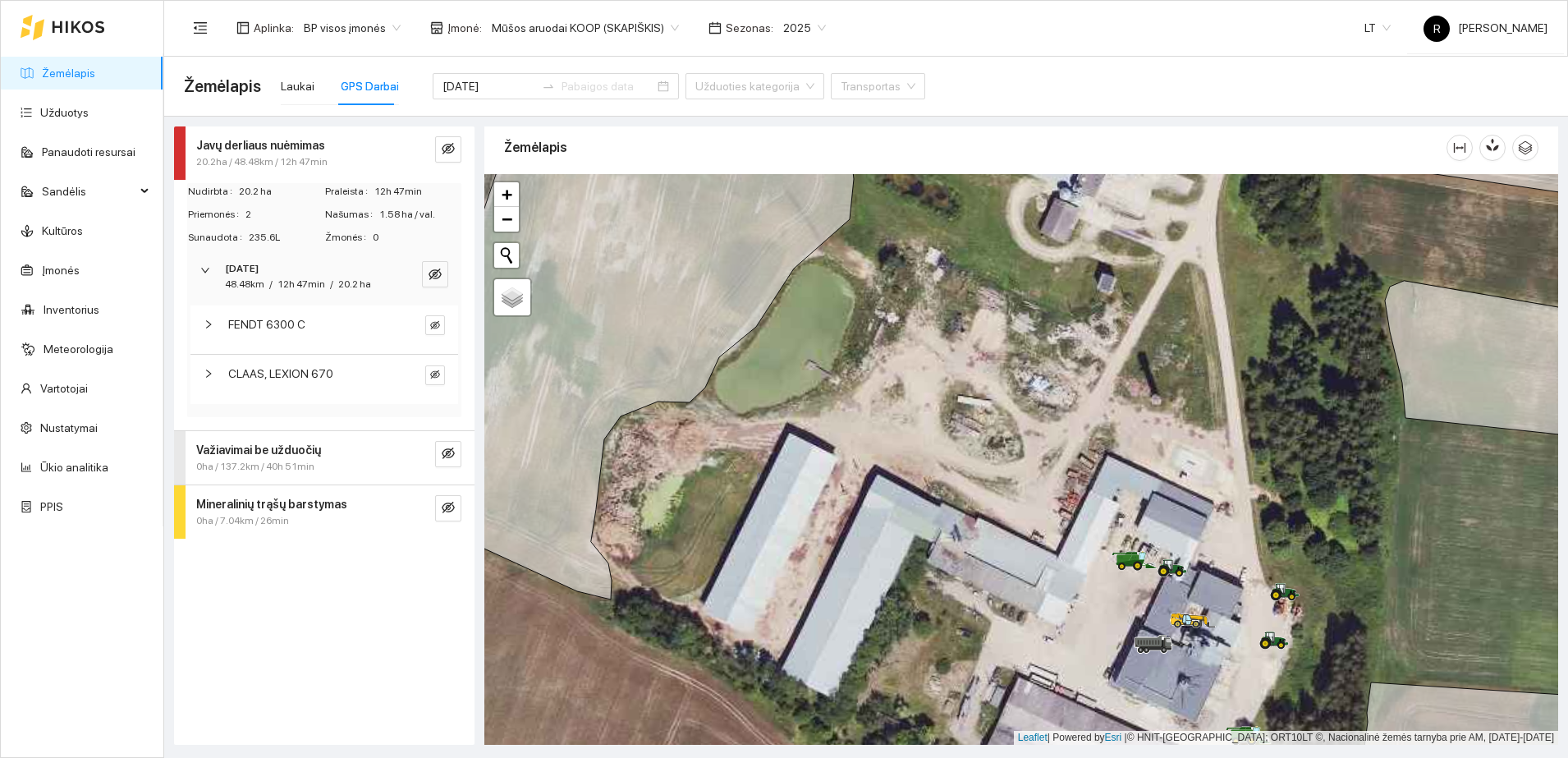
click at [204, 323] on icon "right" at bounding box center [209, 324] width 10 height 10
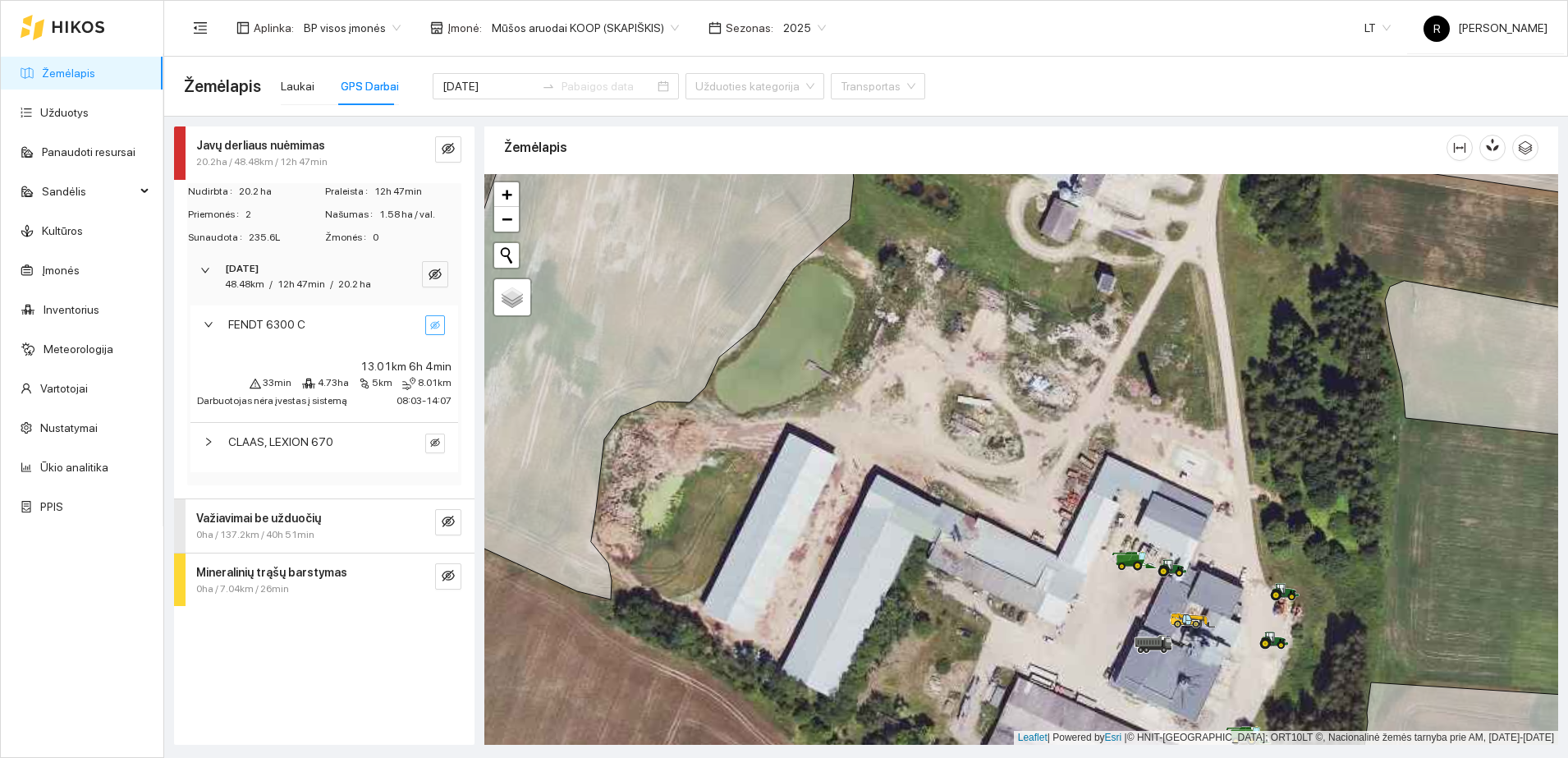
click at [438, 324] on icon "eye-invisible" at bounding box center [434, 325] width 10 height 10
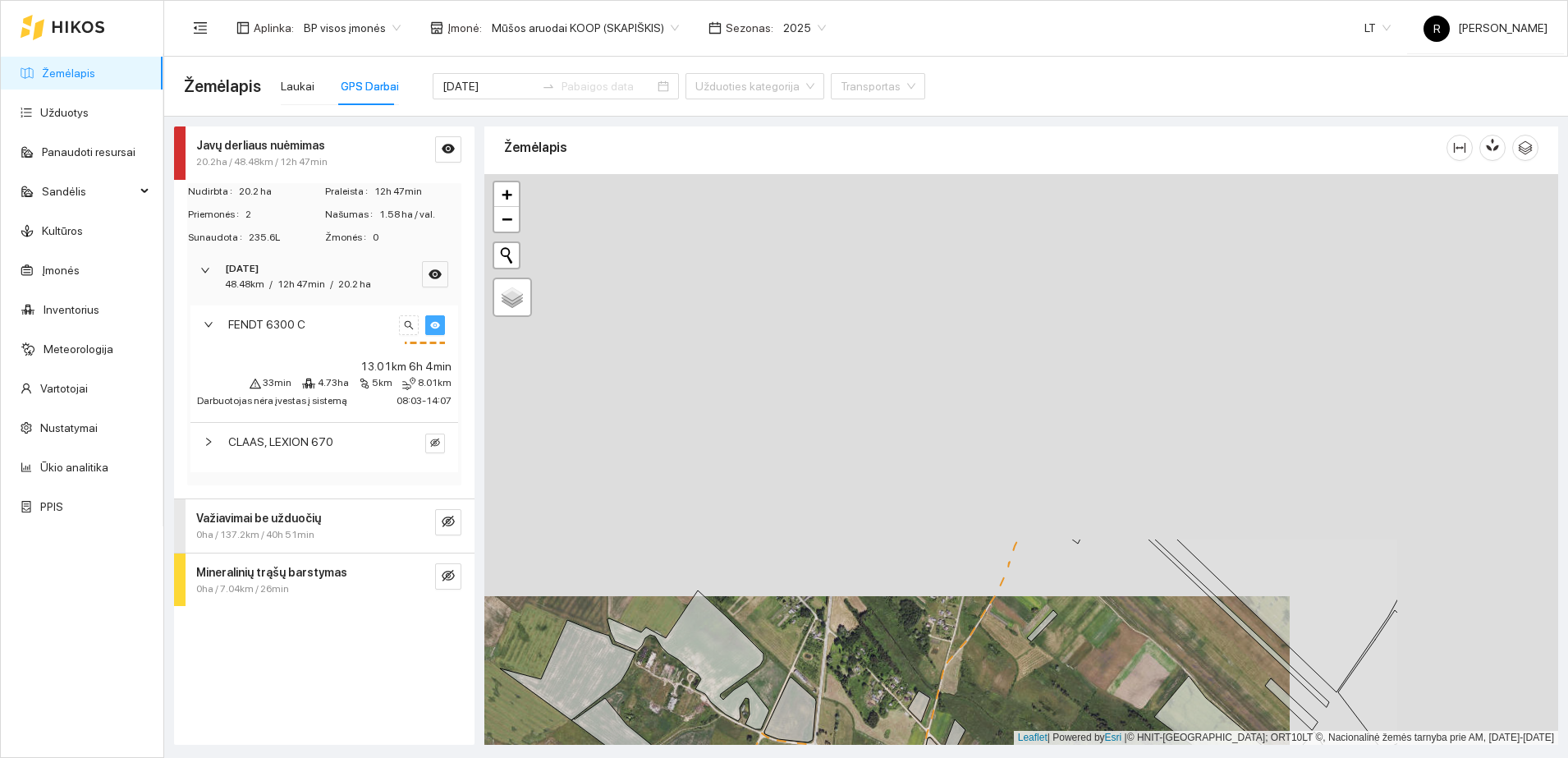
drag, startPoint x: 1210, startPoint y: 199, endPoint x: 942, endPoint y: 620, distance: 499.1
click at [942, 620] on div at bounding box center [1021, 459] width 1074 height 570
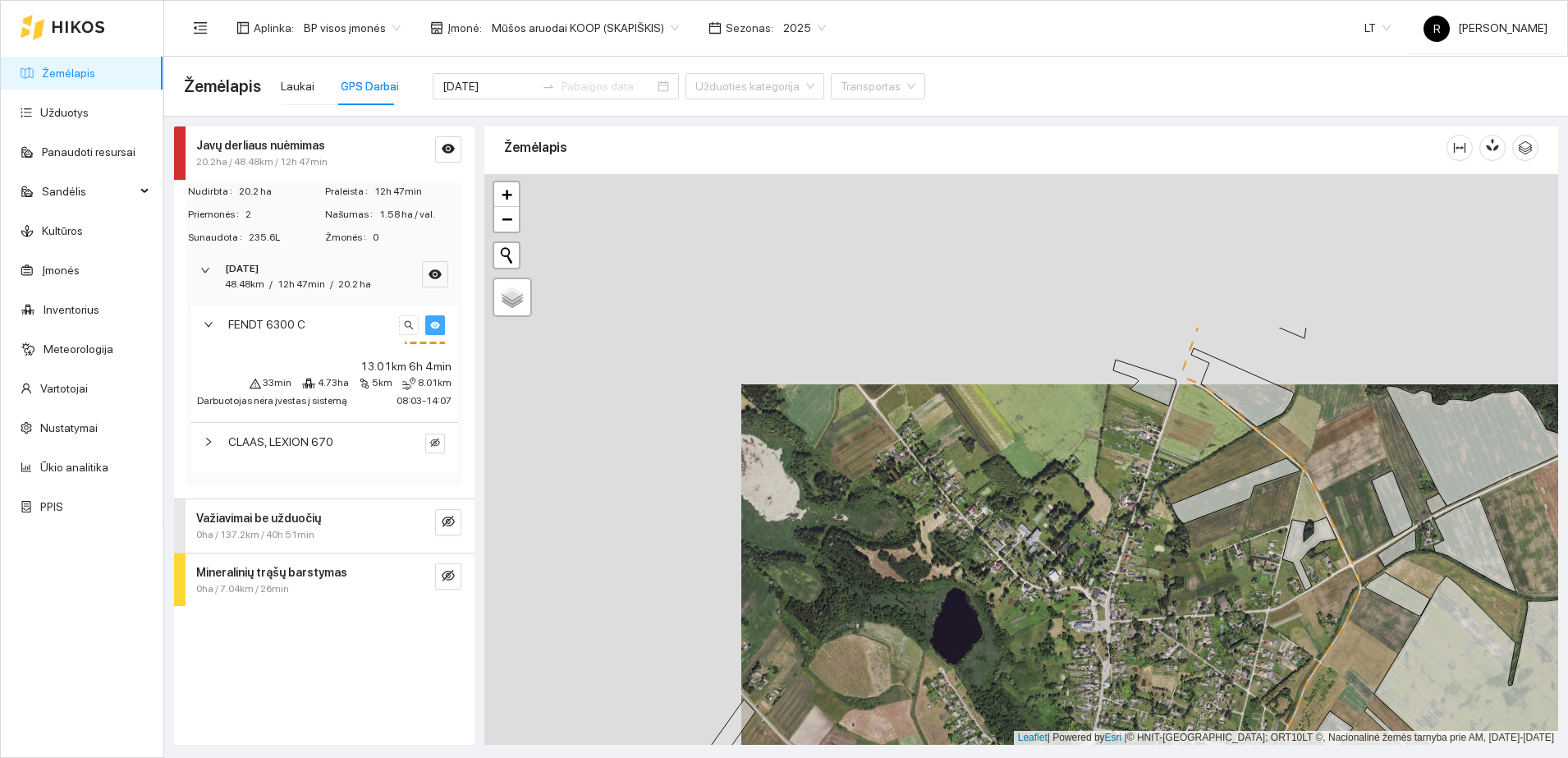
drag, startPoint x: 872, startPoint y: 353, endPoint x: 1154, endPoint y: 594, distance: 371.0
click at [1154, 594] on div at bounding box center [1021, 459] width 1074 height 570
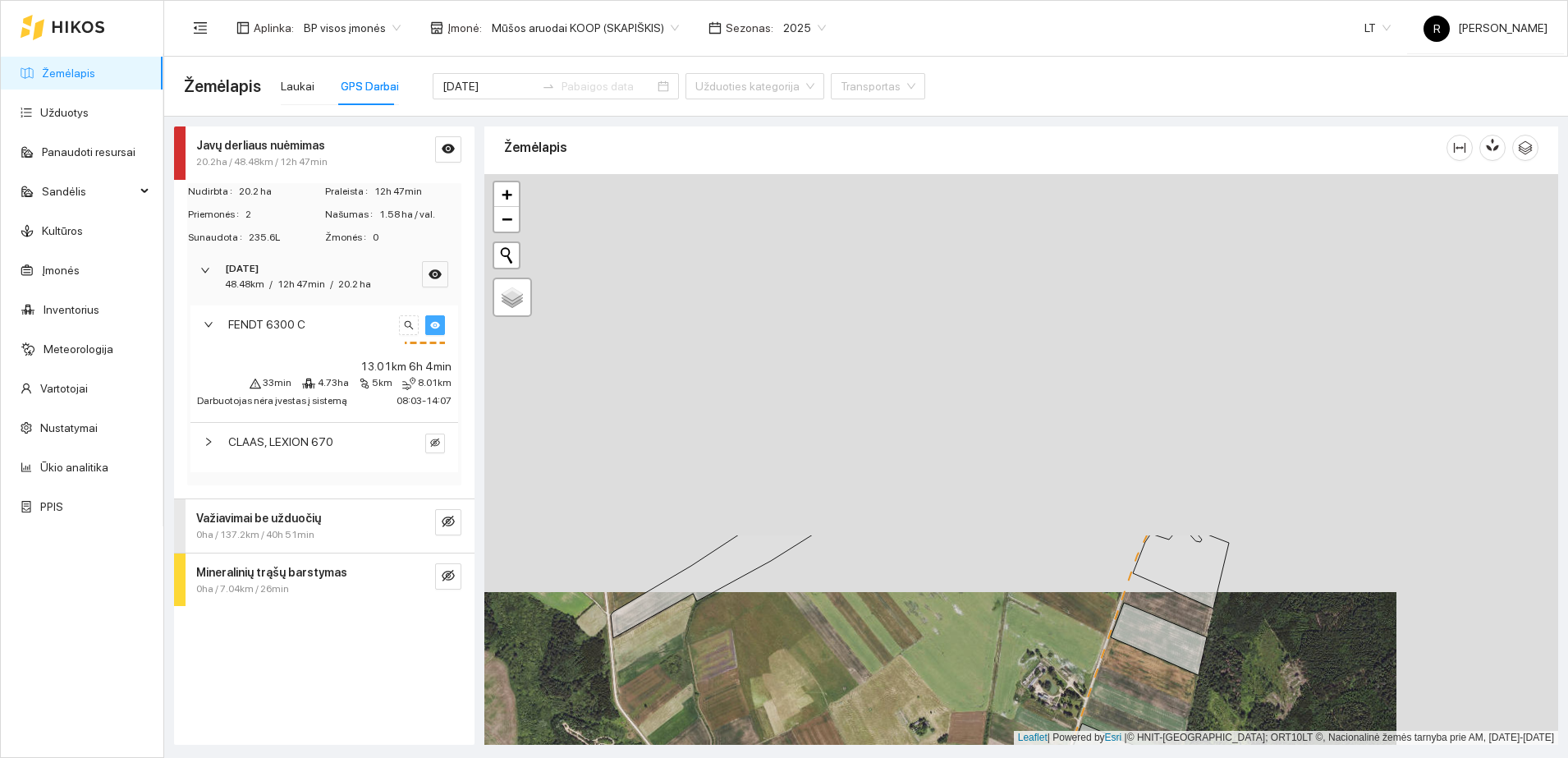
drag, startPoint x: 1135, startPoint y: 404, endPoint x: 1005, endPoint y: 743, distance: 363.1
click at [1005, 743] on div at bounding box center [1021, 459] width 1074 height 570
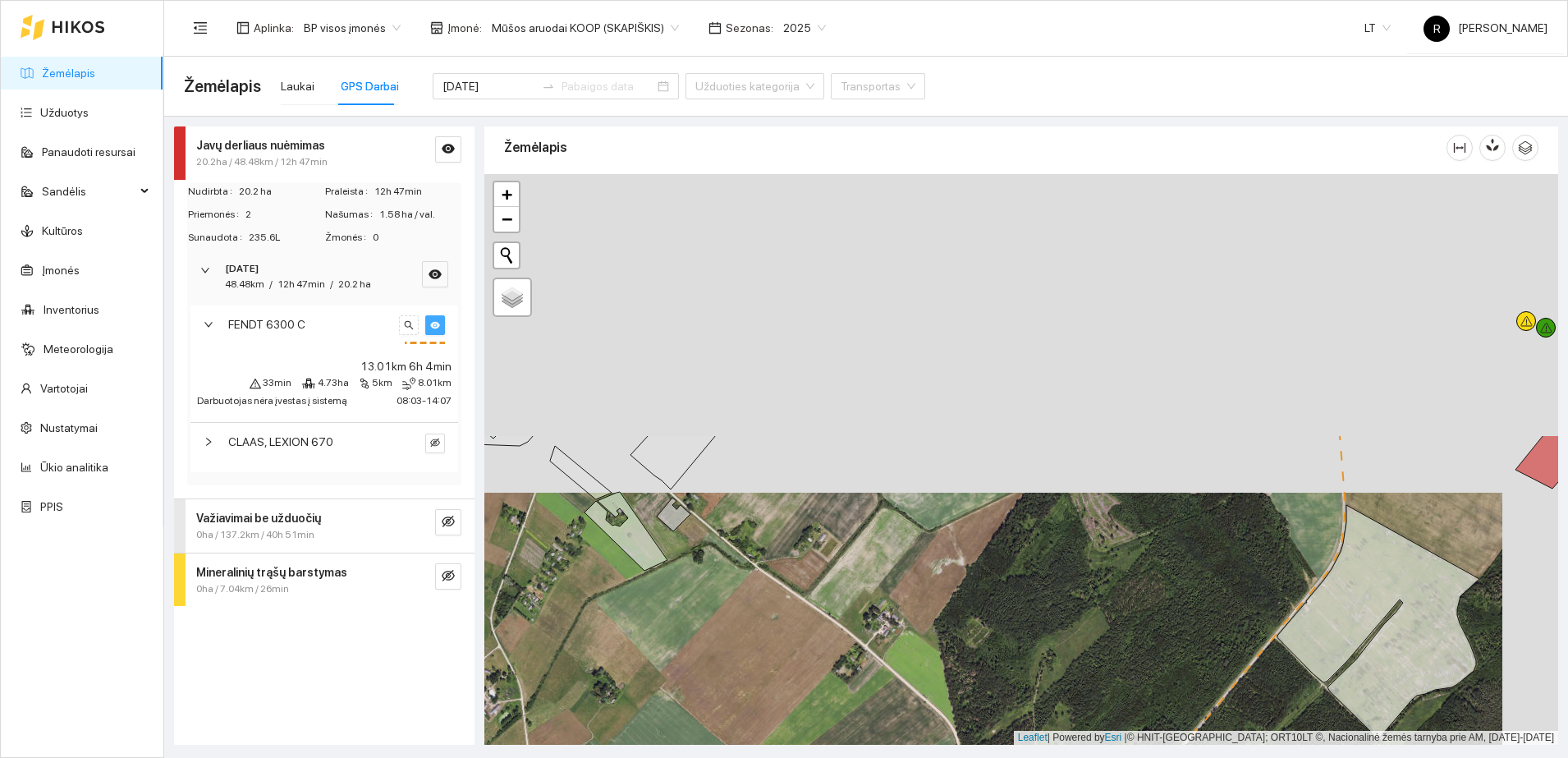
drag, startPoint x: 1278, startPoint y: 294, endPoint x: 1115, endPoint y: 810, distance: 541.1
click at [1115, 757] on html "Žemėlapis Užduotys Panaudoti resursai Sandėlis Kultūros Įmonės Inventorius Mete…" at bounding box center [784, 379] width 1568 height 758
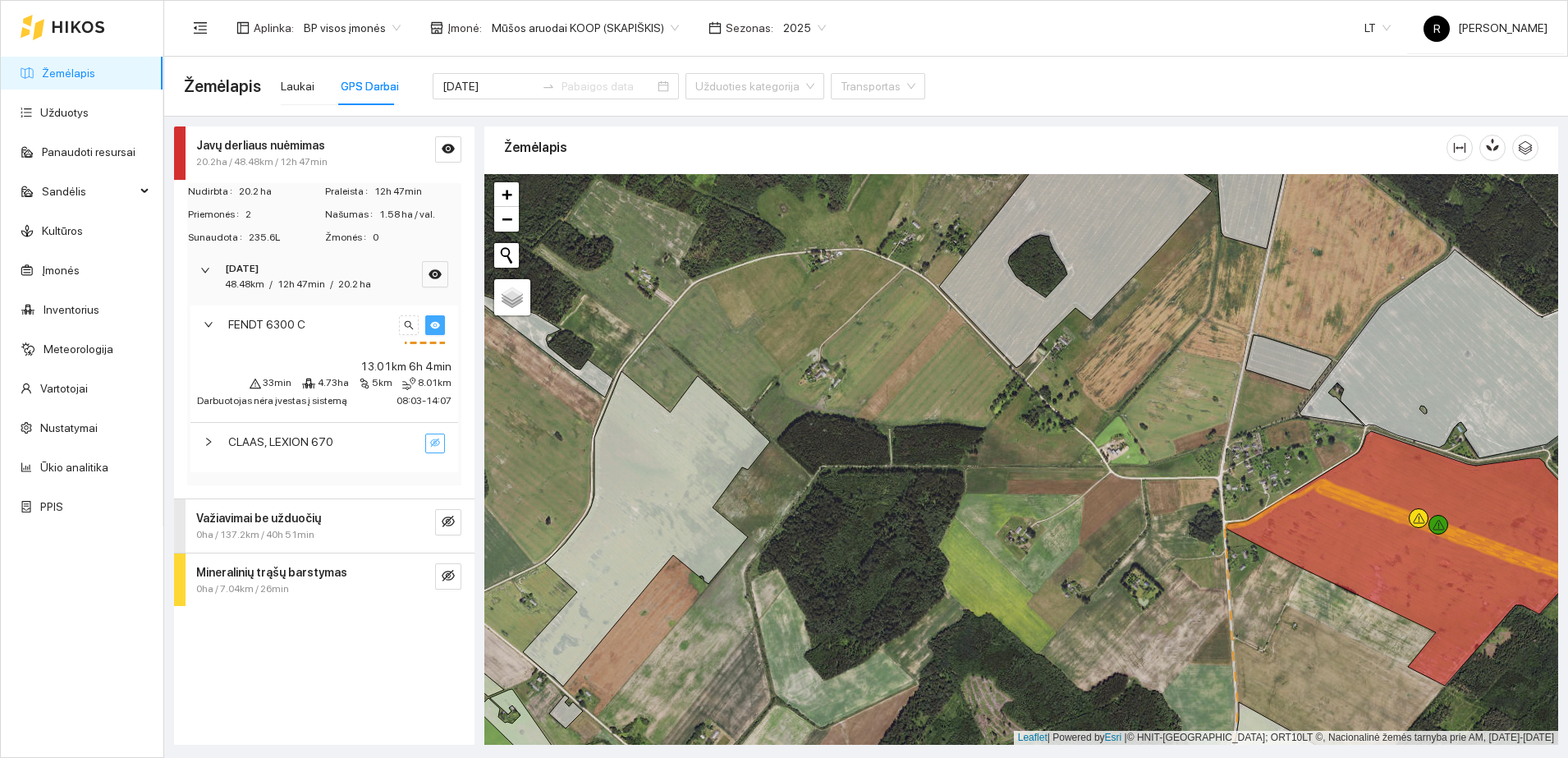
click at [434, 442] on icon "eye-invisible" at bounding box center [434, 442] width 10 height 10
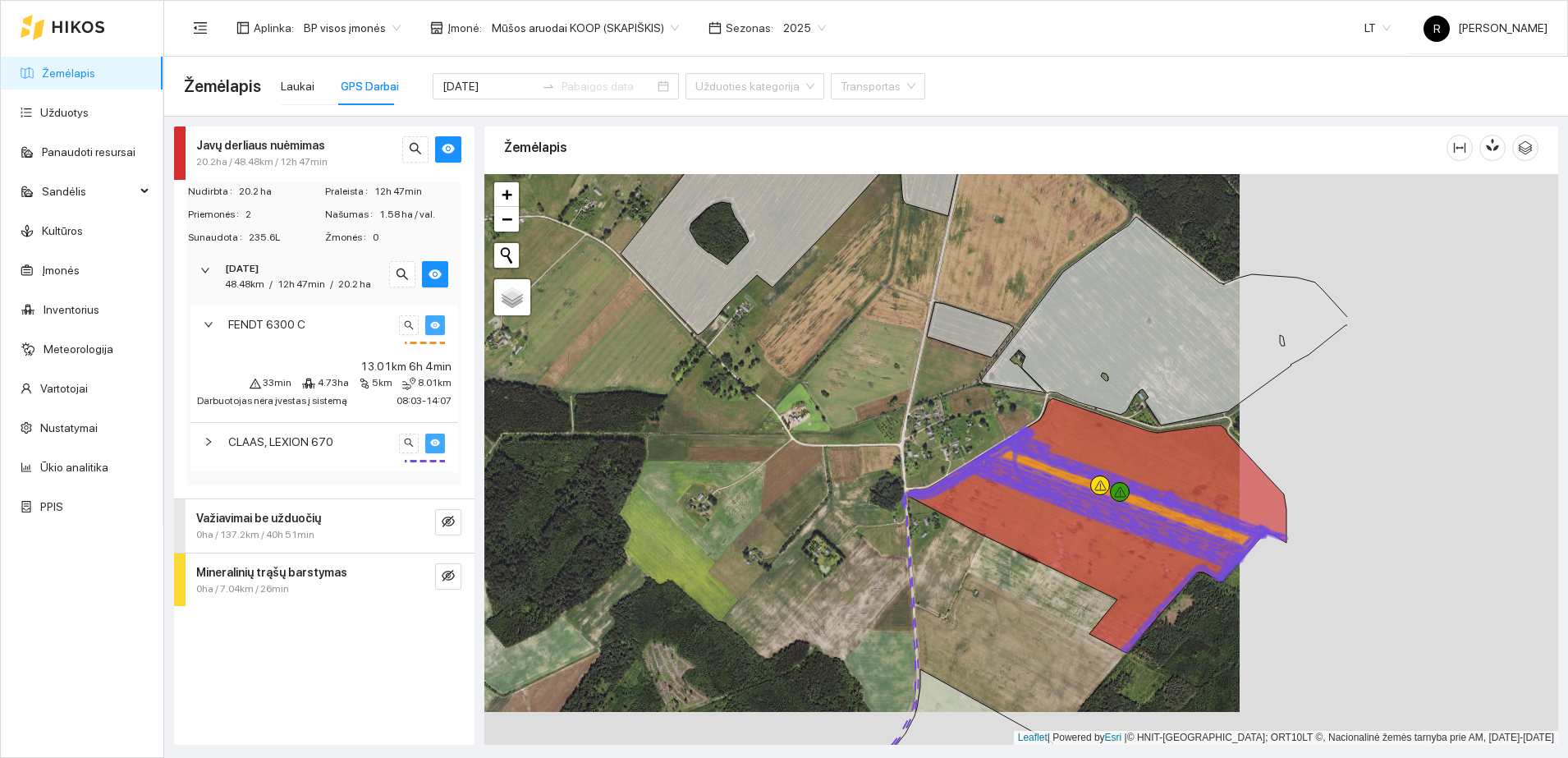
drag, startPoint x: 974, startPoint y: 405, endPoint x: 656, endPoint y: 372, distance: 319.7
click at [656, 372] on div at bounding box center [1021, 459] width 1074 height 570
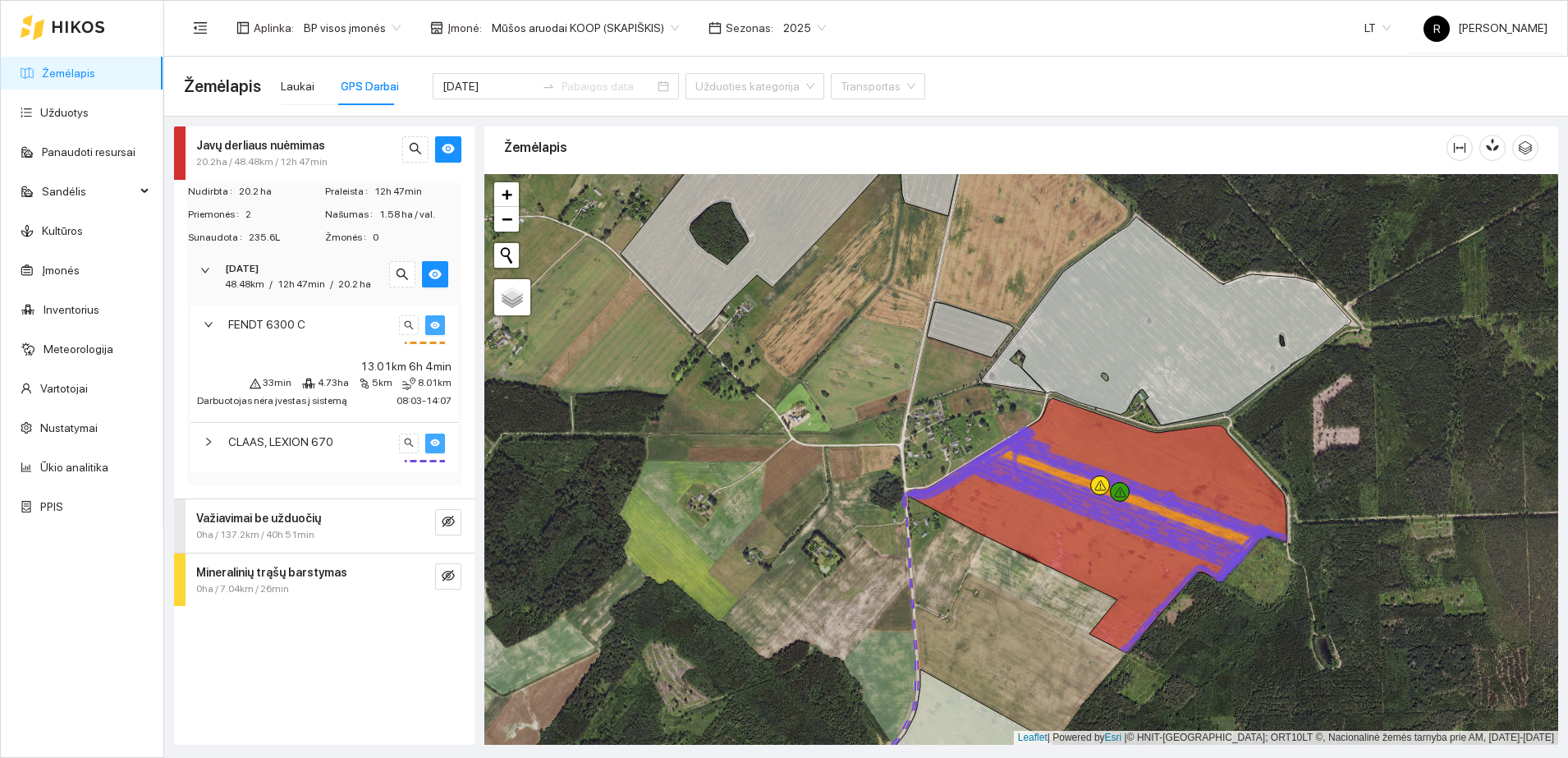
click at [211, 441] on icon "right" at bounding box center [209, 442] width 10 height 10
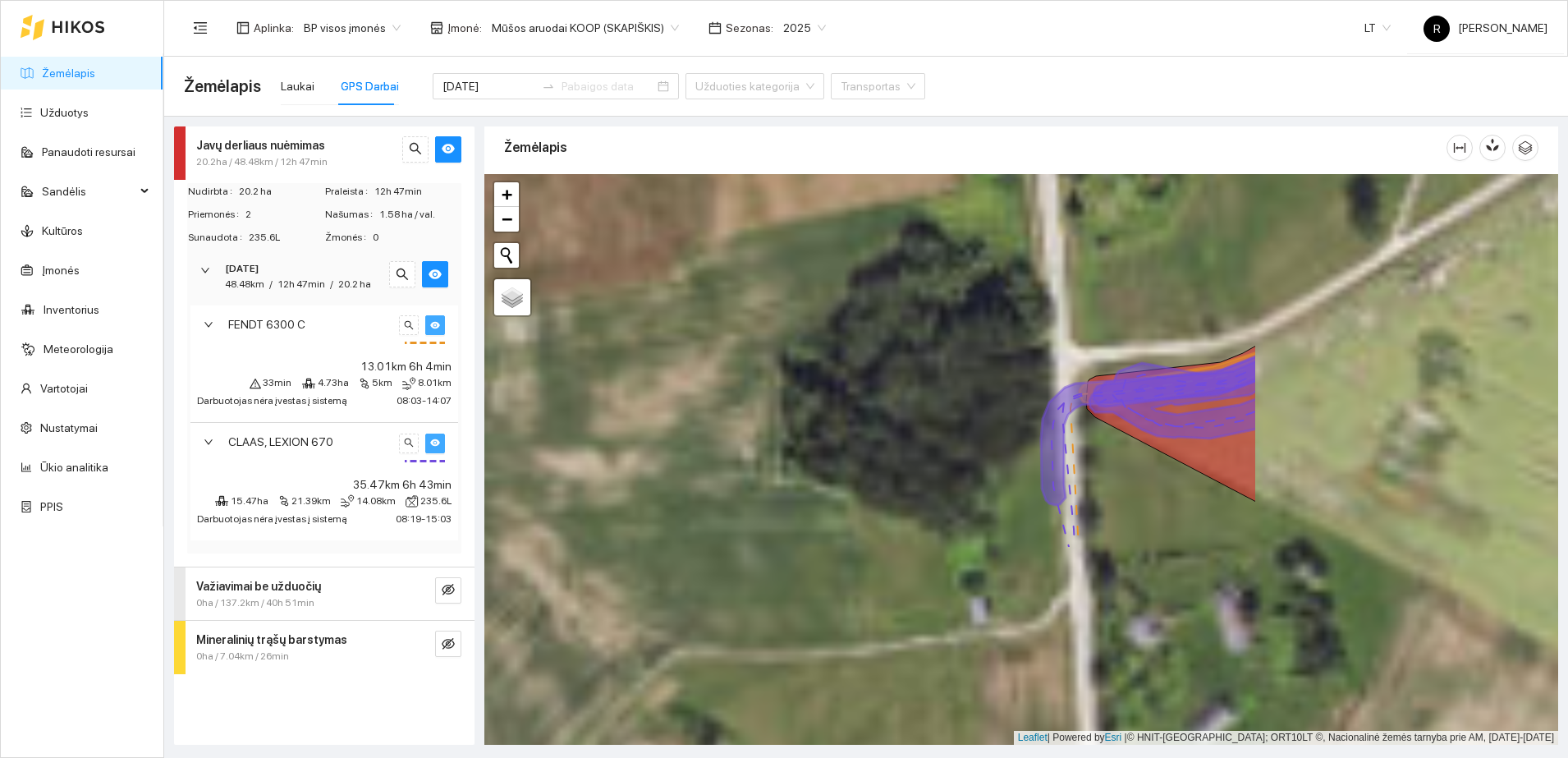
drag, startPoint x: 1127, startPoint y: 425, endPoint x: 613, endPoint y: 56, distance: 632.7
click at [613, 56] on main "Žemėlapis Laukai GPS Darbai [DATE] Užduoties kategorija Transportas Javų derlia…" at bounding box center [865, 407] width 1403 height 702
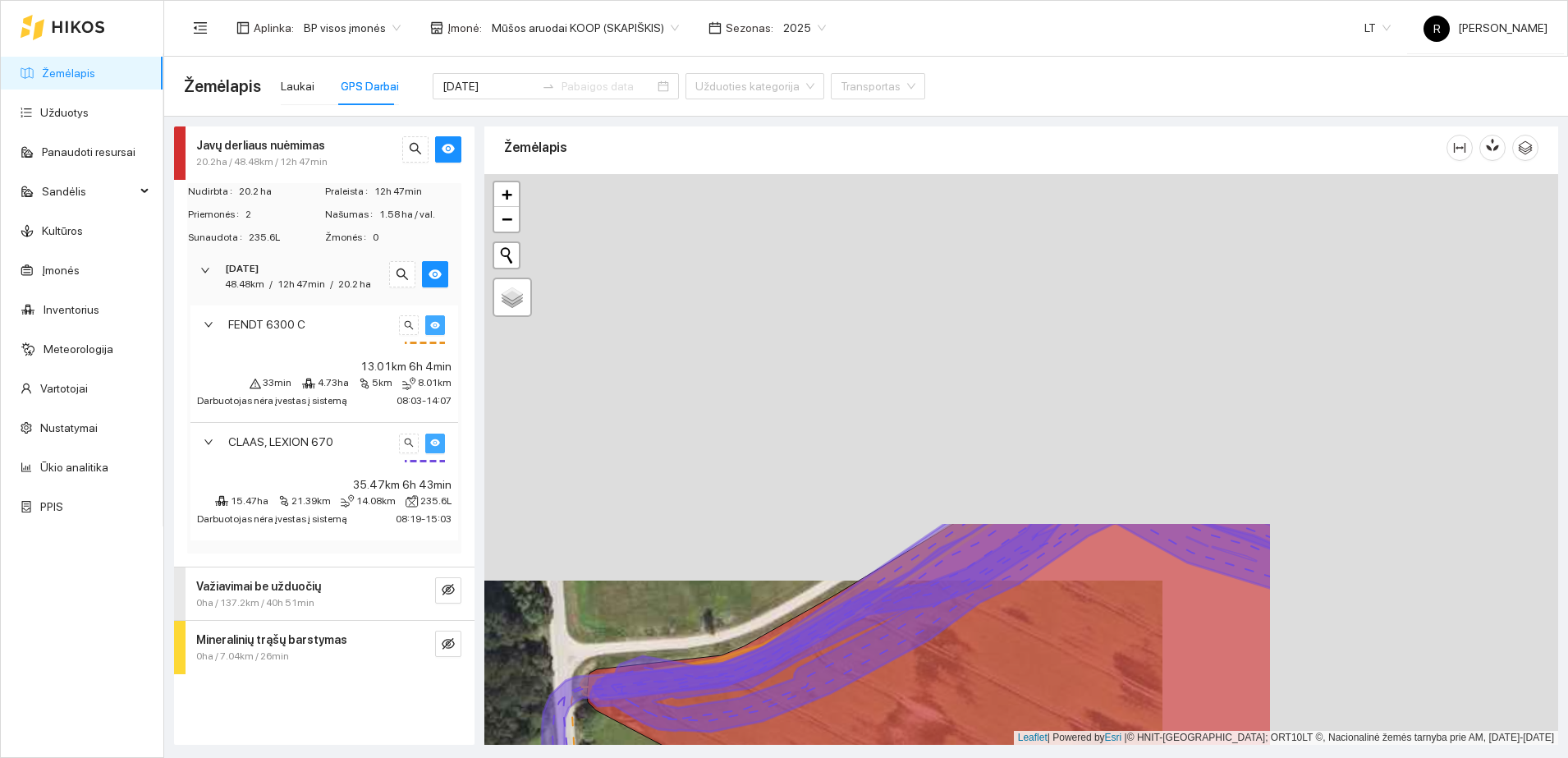
drag, startPoint x: 919, startPoint y: 325, endPoint x: 522, endPoint y: 732, distance: 568.6
click at [523, 732] on div at bounding box center [1021, 459] width 1074 height 570
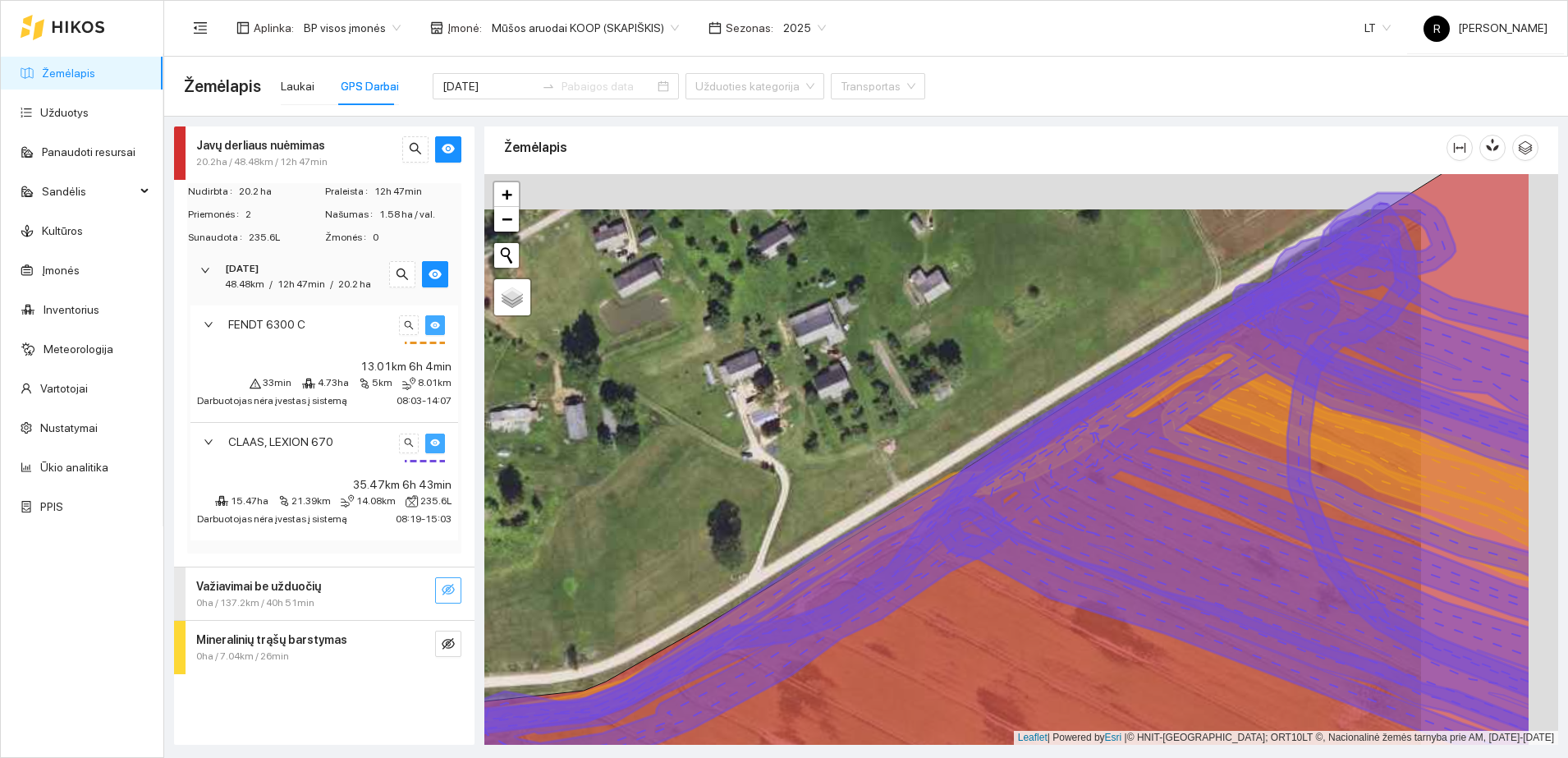
drag, startPoint x: 902, startPoint y: 550, endPoint x: 457, endPoint y: 589, distance: 446.7
click at [457, 589] on div "Javų derliaus nuėmimas 20.2ha / 48.48km / 12h 47min Nudirbta 20.2 ha Praleista …" at bounding box center [860, 431] width 1403 height 629
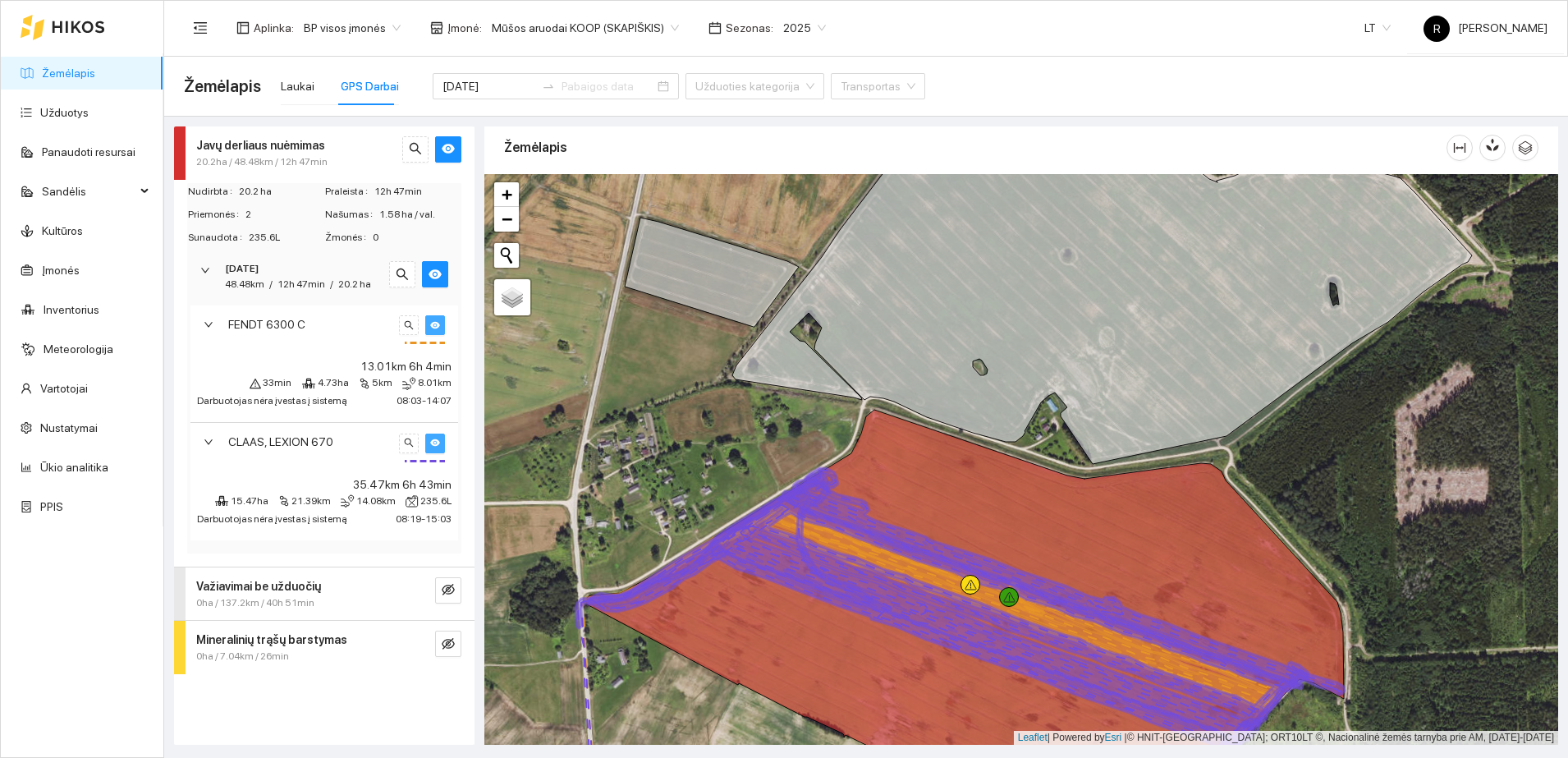
click at [435, 435] on button "button" at bounding box center [435, 444] width 20 height 20
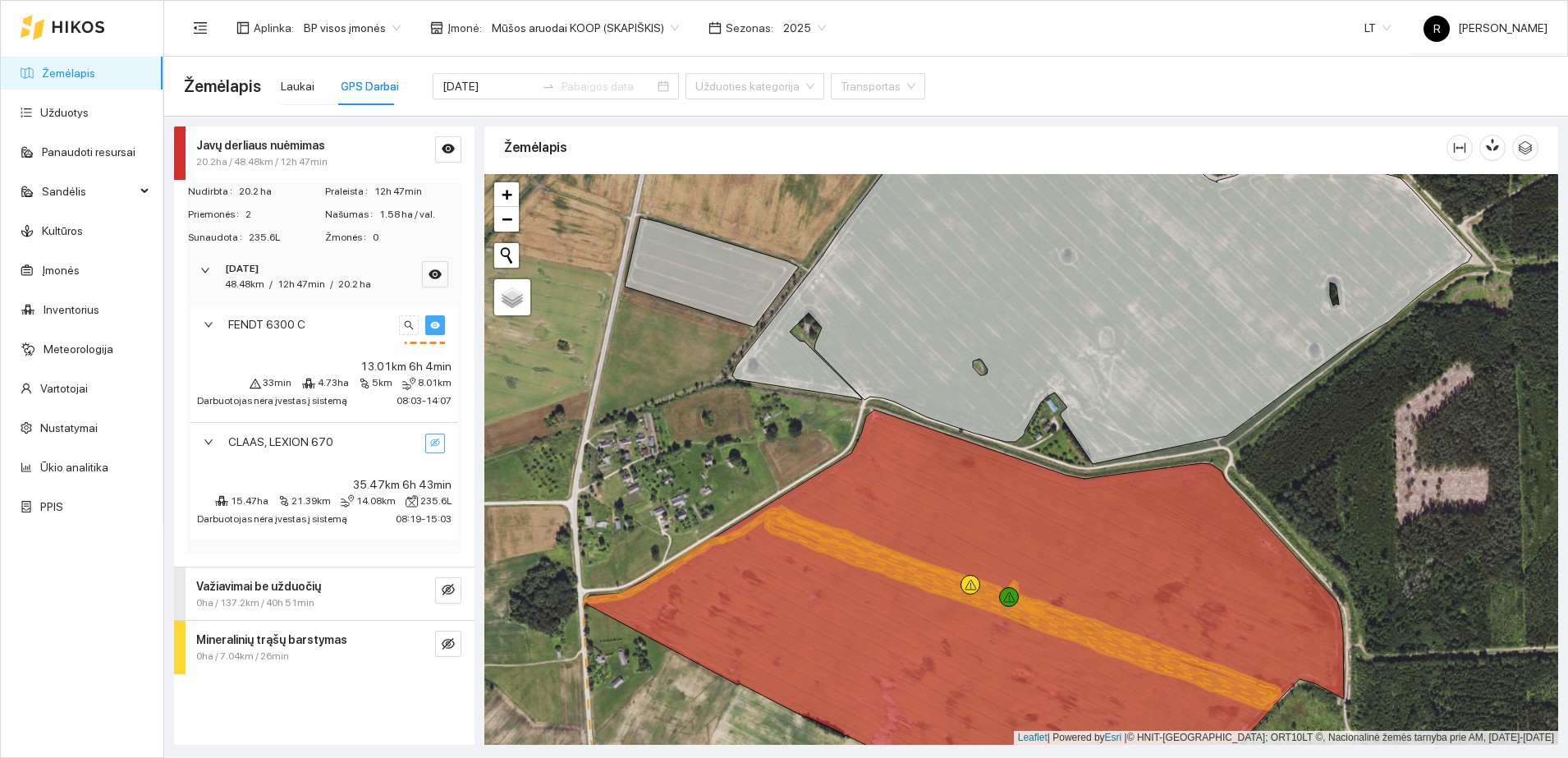
click at [437, 443] on icon "eye-invisible" at bounding box center [434, 442] width 10 height 10
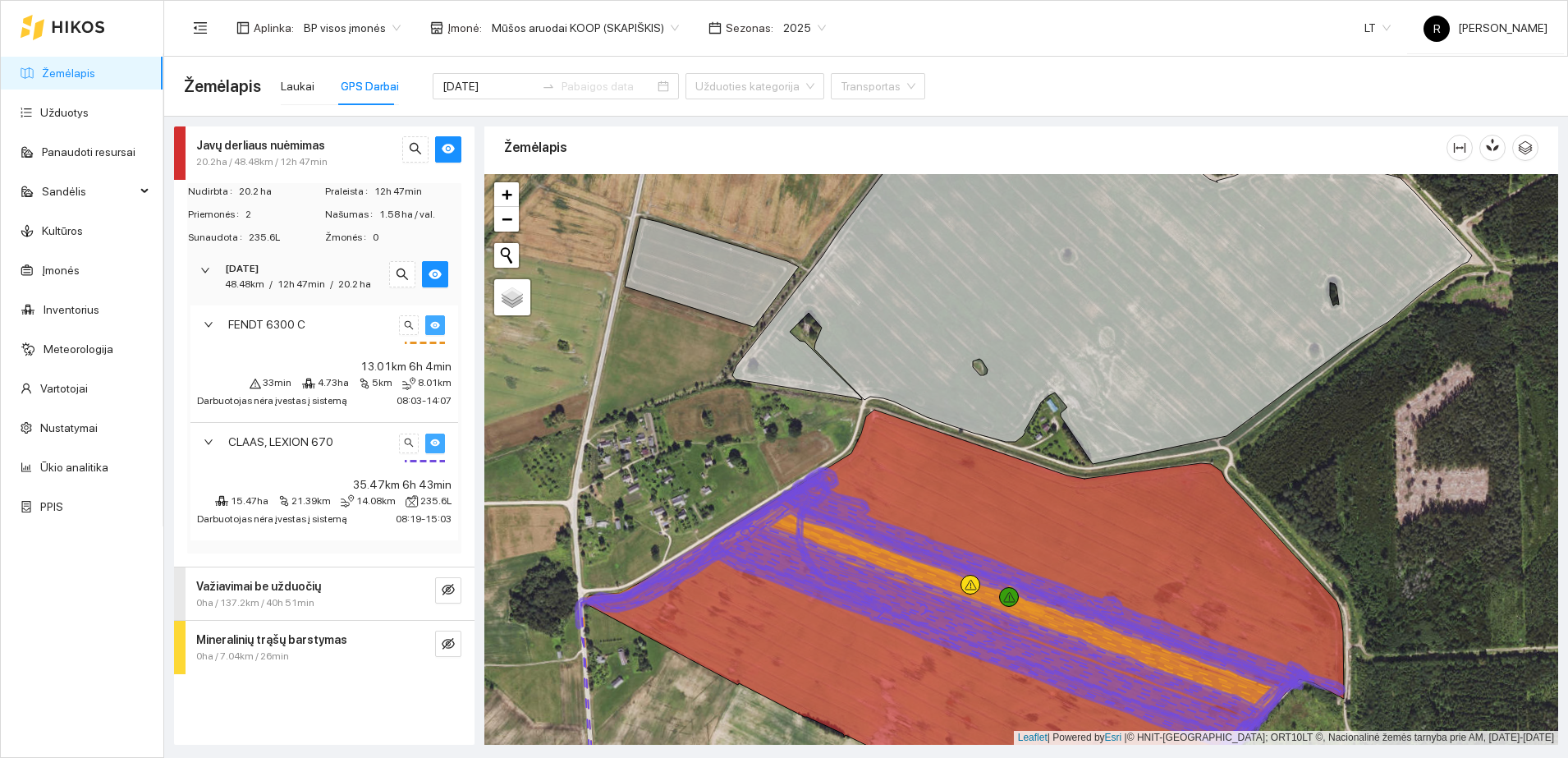
click at [439, 313] on div "FENDT 6300 C" at bounding box center [324, 329] width 268 height 48
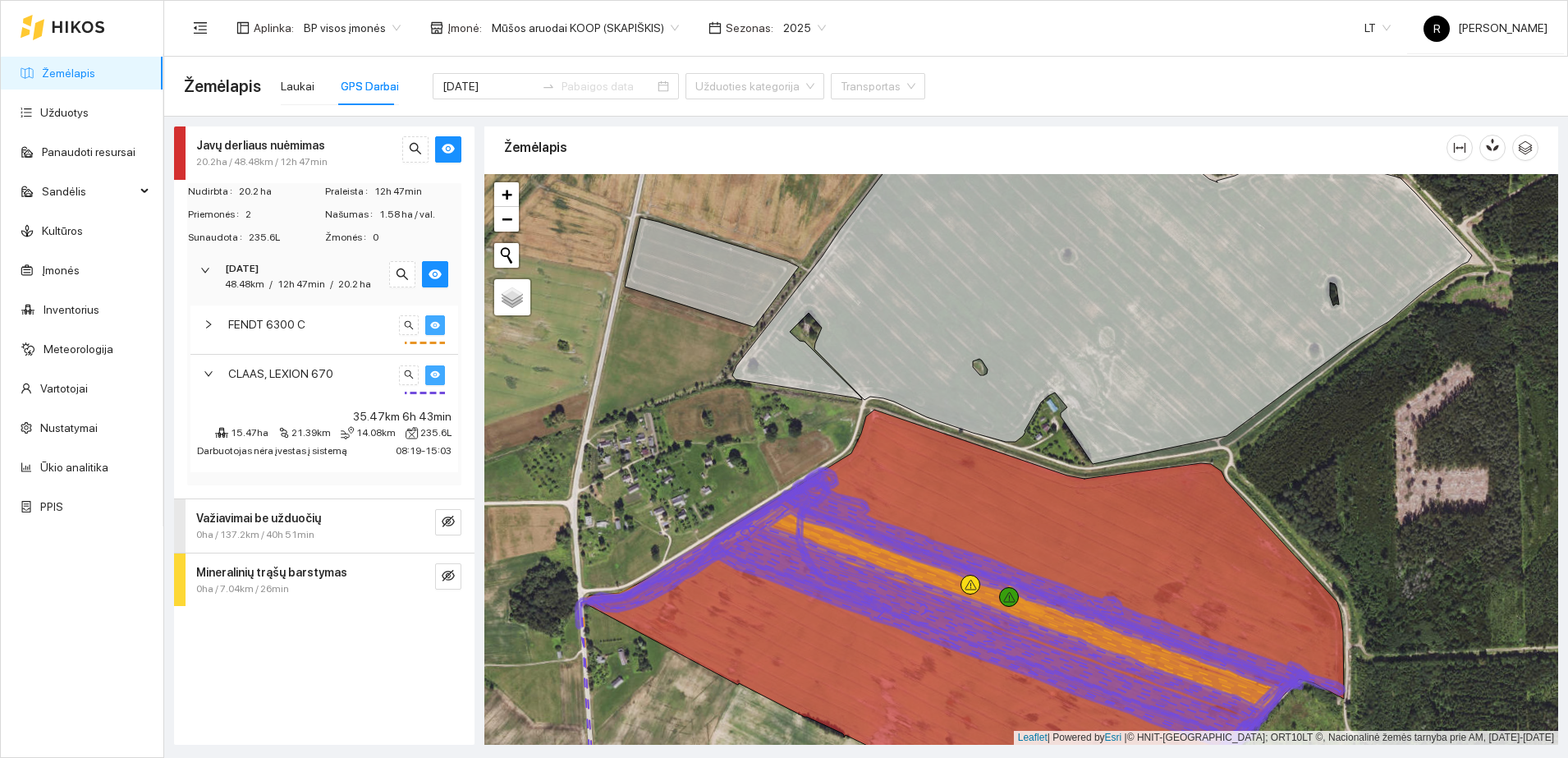
click at [436, 326] on icon "eye" at bounding box center [434, 325] width 10 height 10
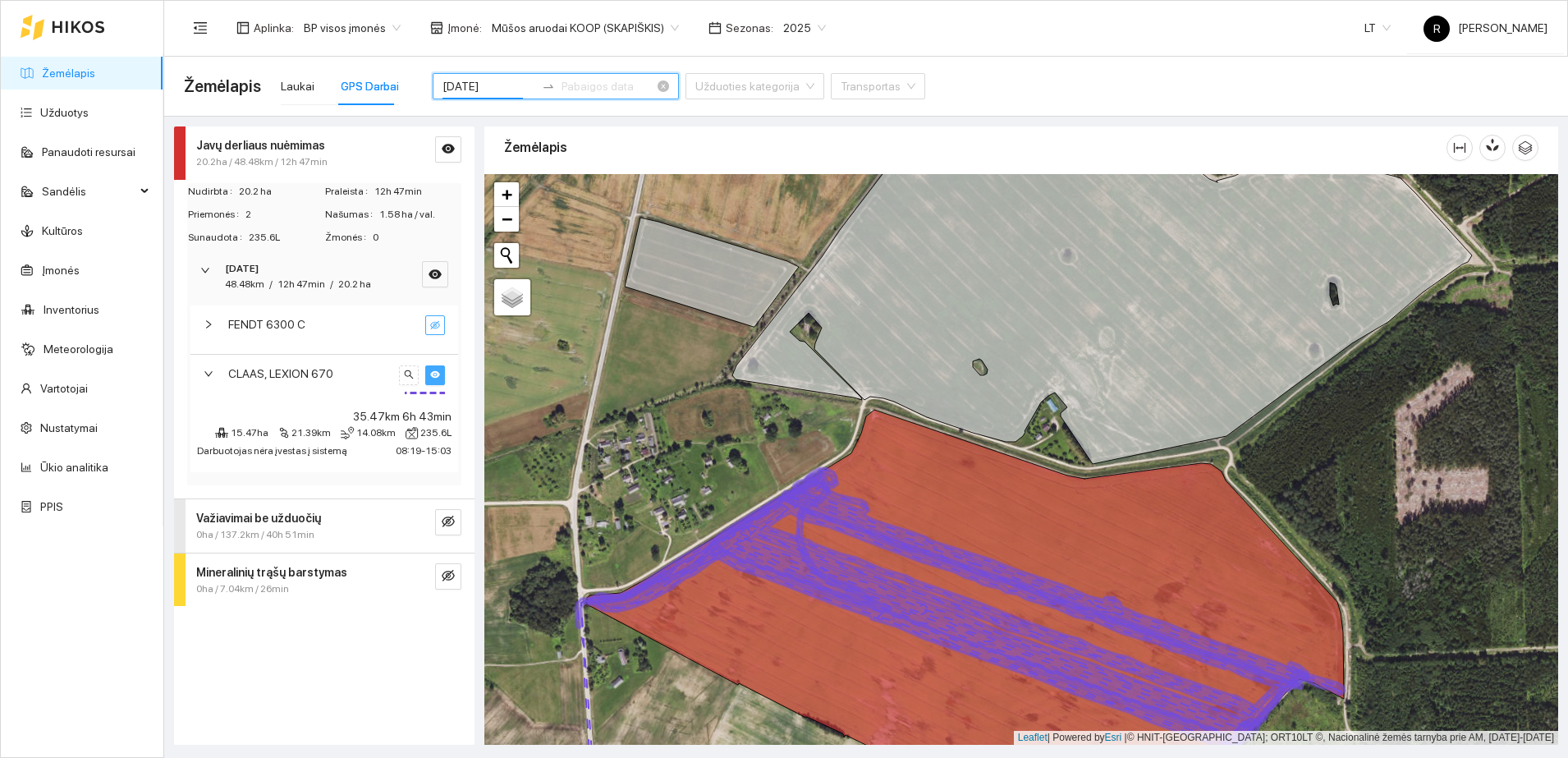
click at [489, 85] on input "[DATE]" at bounding box center [489, 87] width 93 height 18
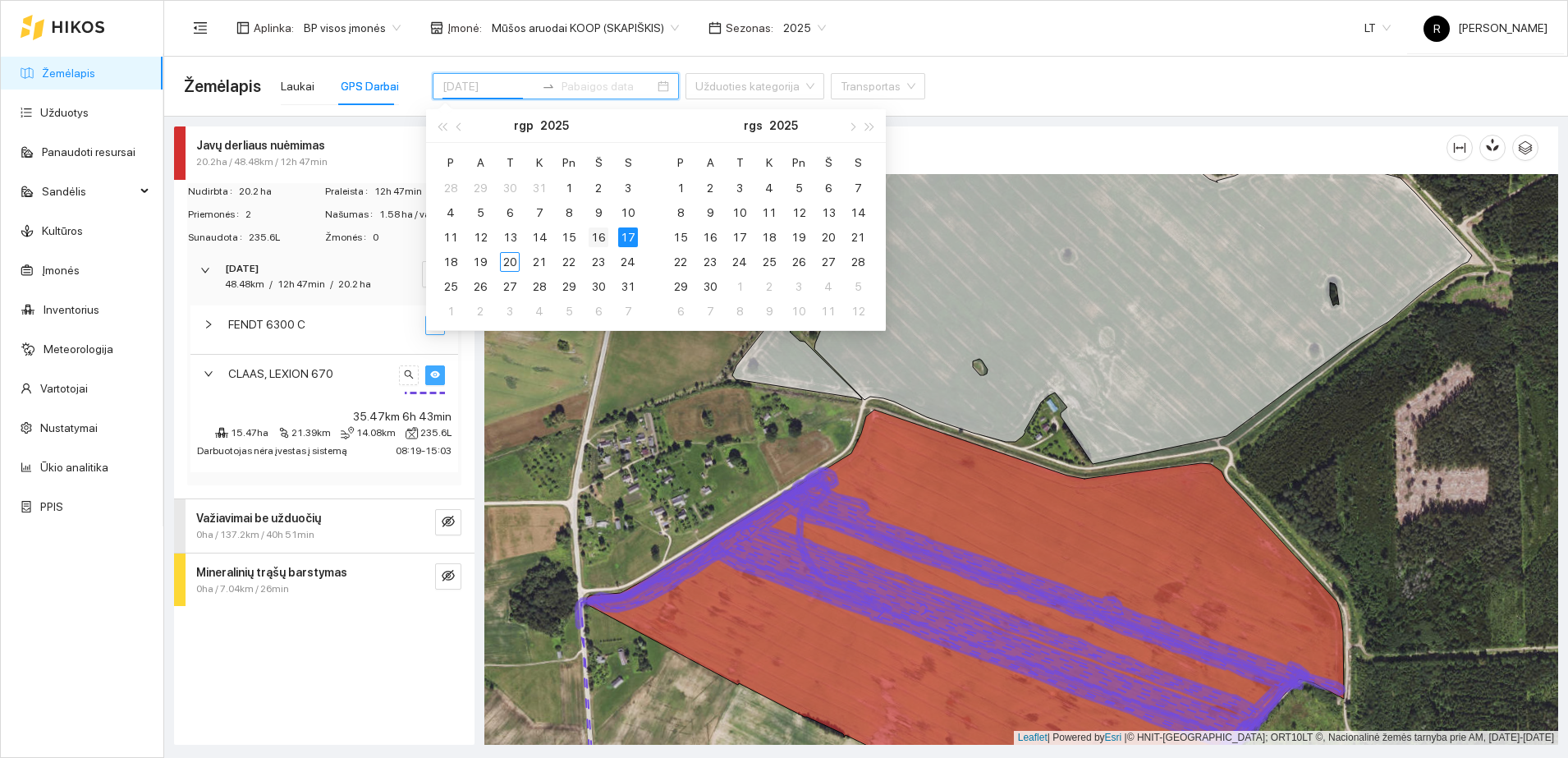
type input "[DATE]"
click at [603, 236] on div "16" at bounding box center [598, 238] width 20 height 20
type input "[DATE]"
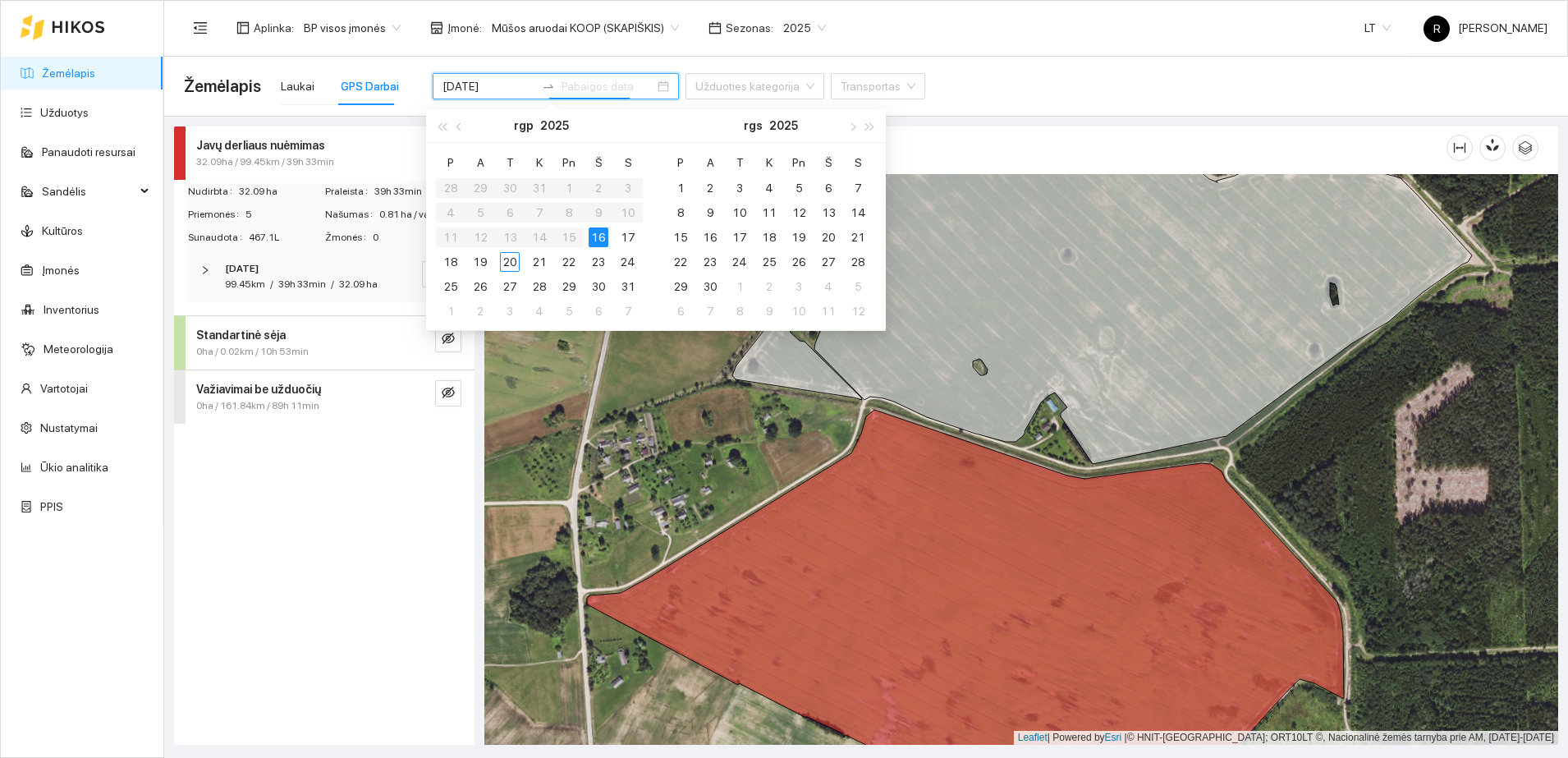
click at [388, 454] on div "Javų derliaus nuėmimas 32.09ha / 99.45km / 39h 33min Nudirbta 32.09 ha Praleist…" at bounding box center [324, 435] width 300 height 619
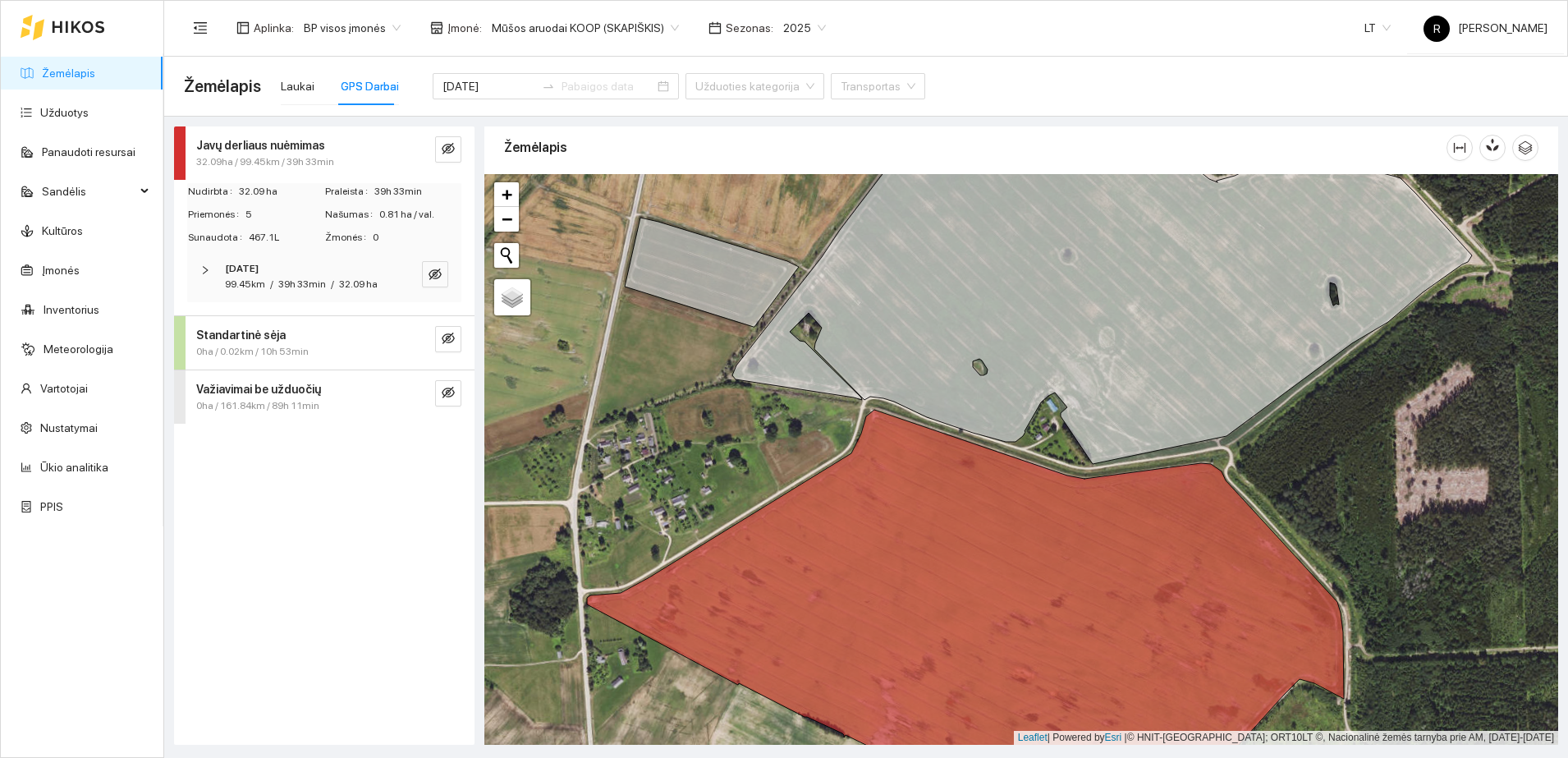
click at [206, 266] on icon "right" at bounding box center [205, 270] width 10 height 10
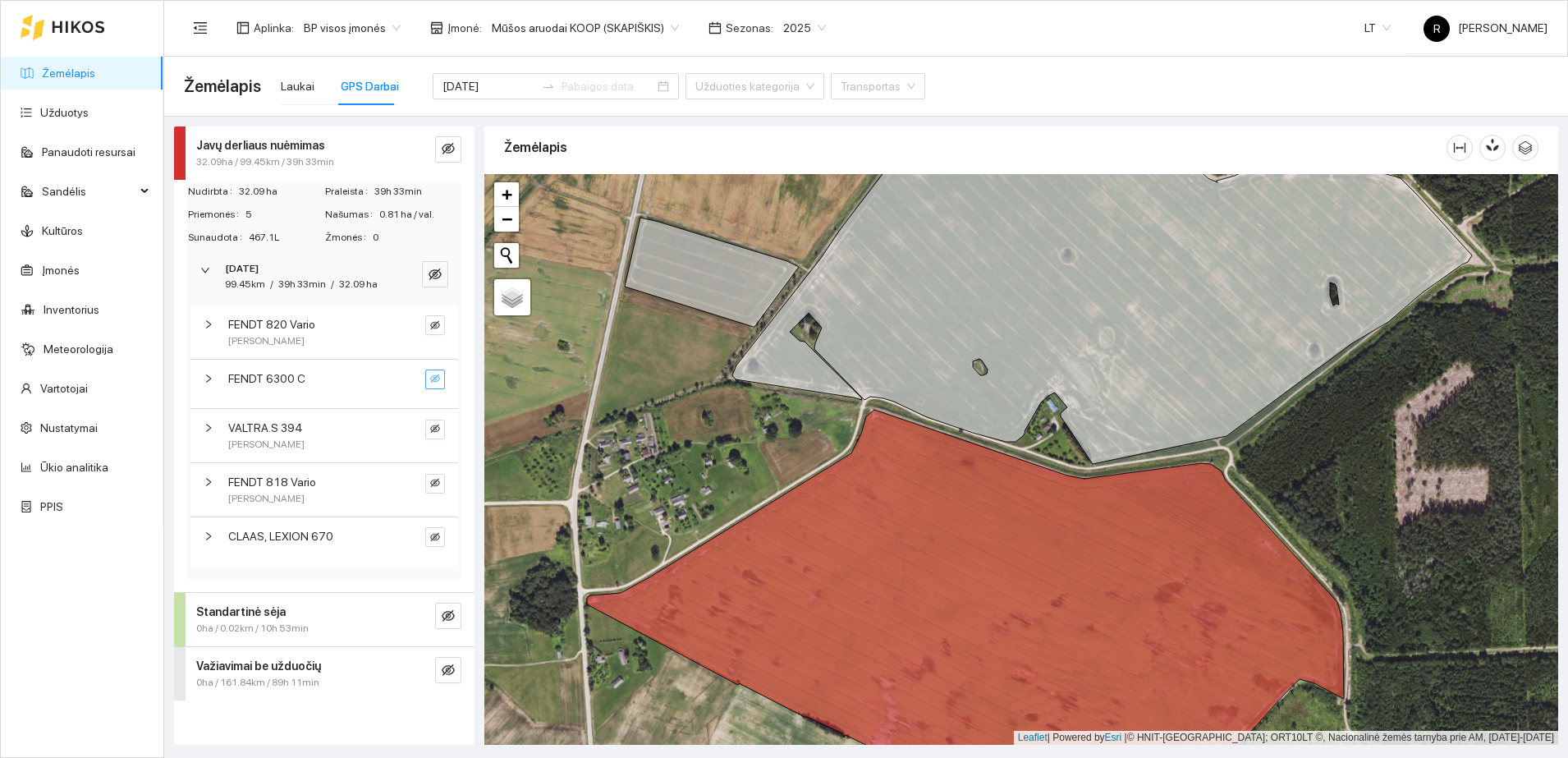
click at [437, 379] on icon "eye-invisible" at bounding box center [435, 380] width 3 height 3
click at [209, 378] on icon "right" at bounding box center [209, 378] width 10 height 10
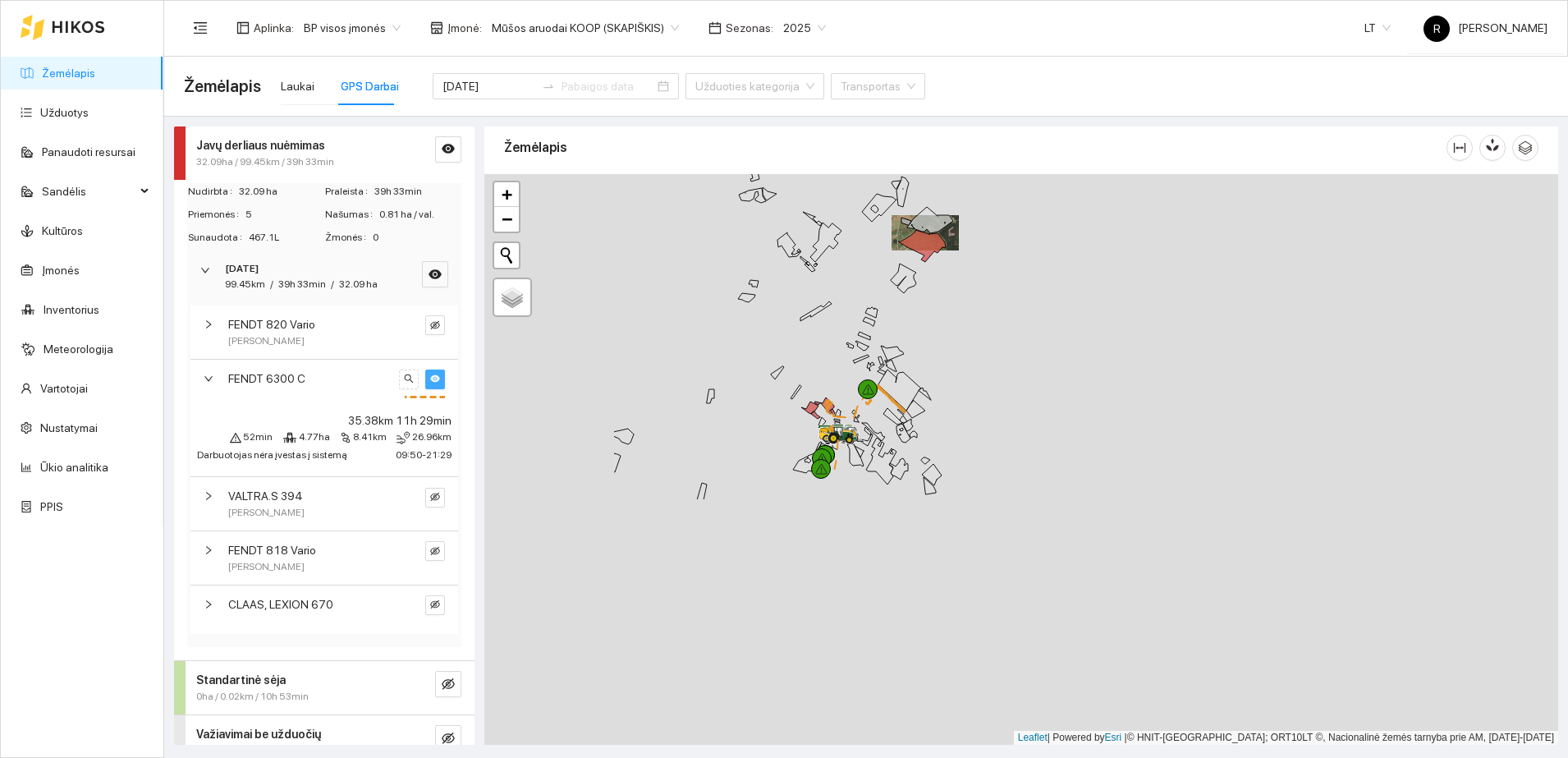
drag, startPoint x: 656, startPoint y: 603, endPoint x: 893, endPoint y: 300, distance: 384.7
click at [893, 300] on div at bounding box center [1021, 459] width 1074 height 570
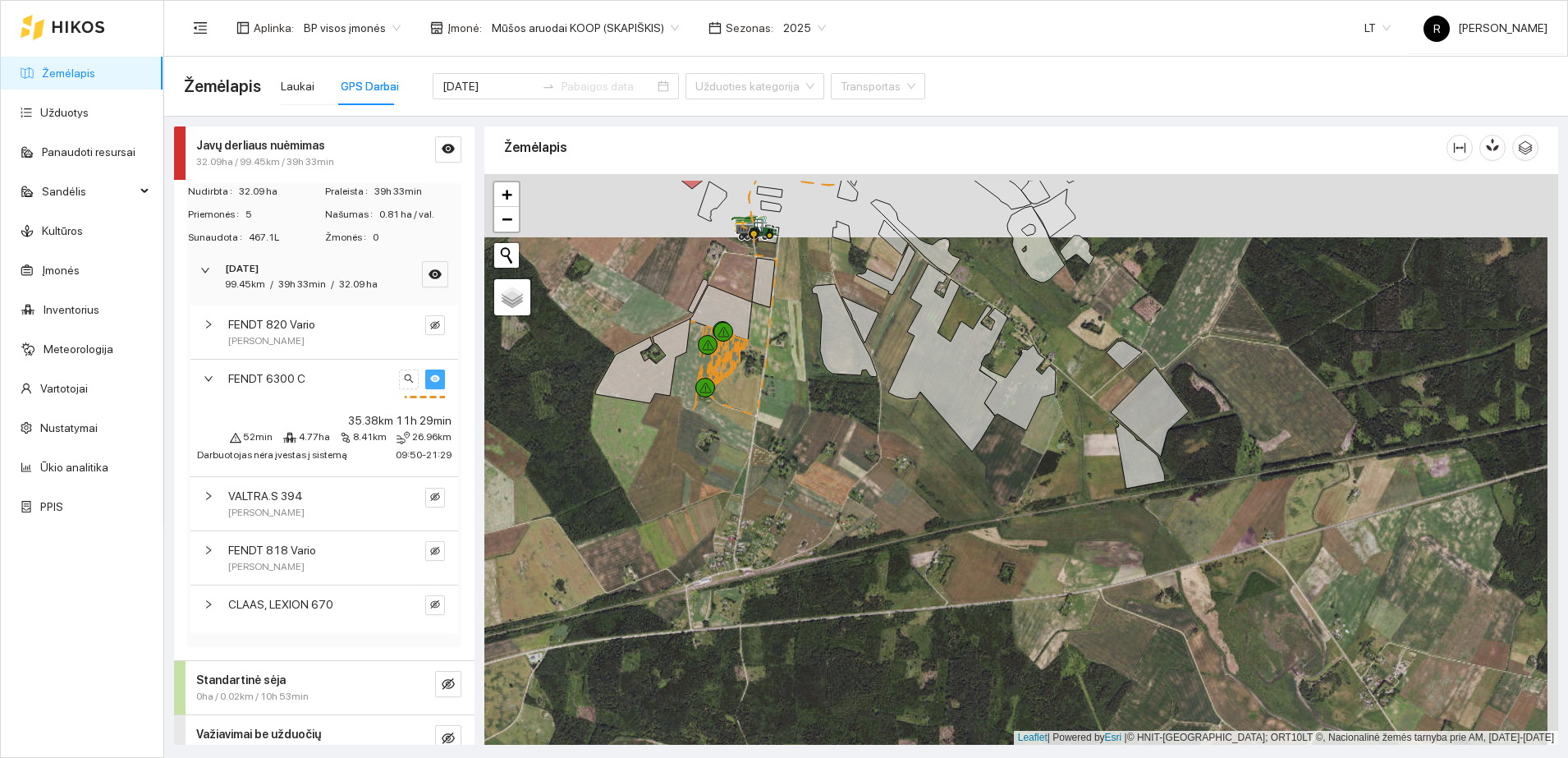
drag, startPoint x: 707, startPoint y: 414, endPoint x: 695, endPoint y: 504, distance: 90.8
click at [695, 504] on div at bounding box center [1021, 459] width 1074 height 570
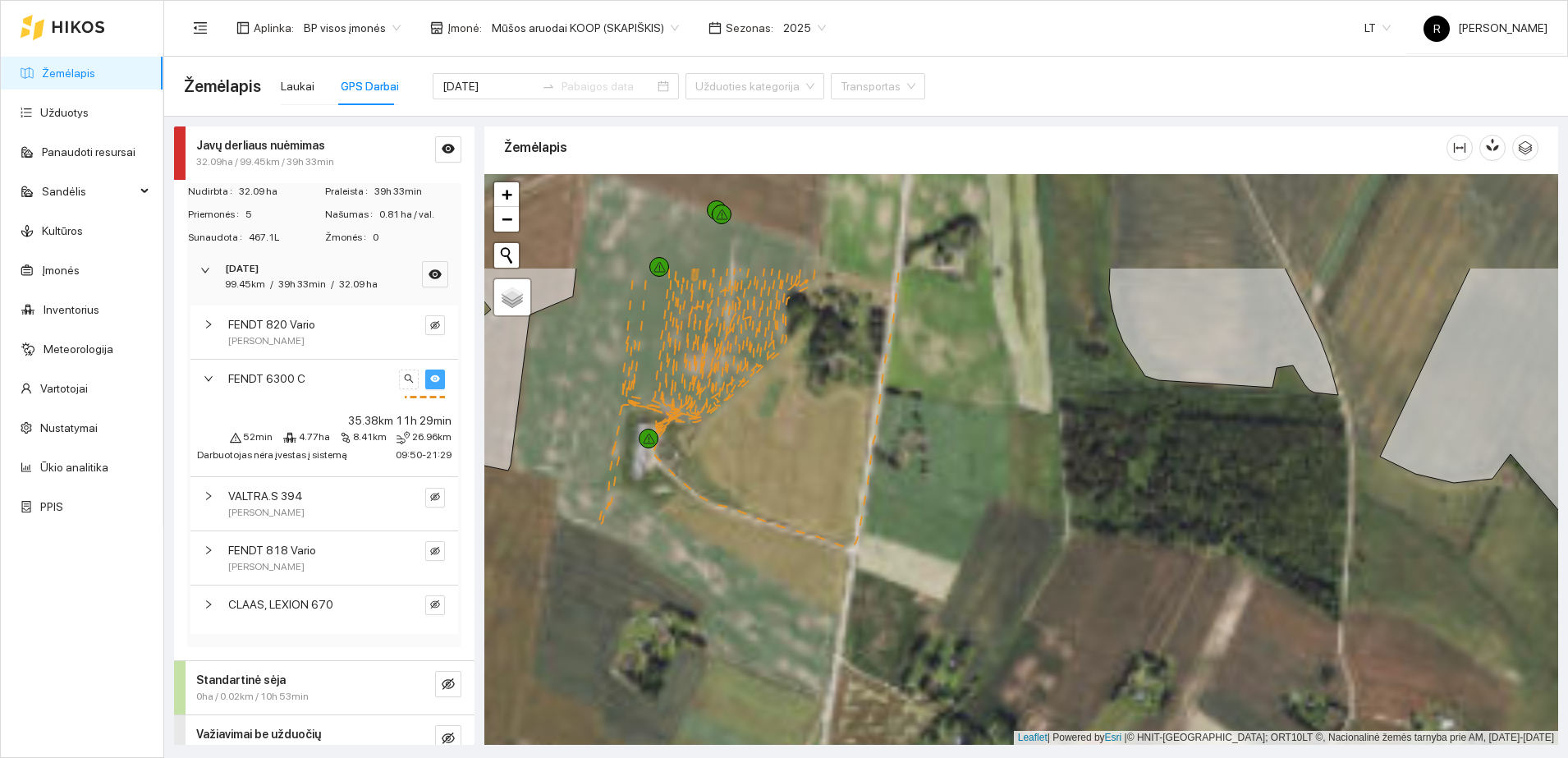
drag, startPoint x: 719, startPoint y: 389, endPoint x: 733, endPoint y: 573, distance: 184.5
click at [734, 587] on div at bounding box center [1021, 459] width 1074 height 570
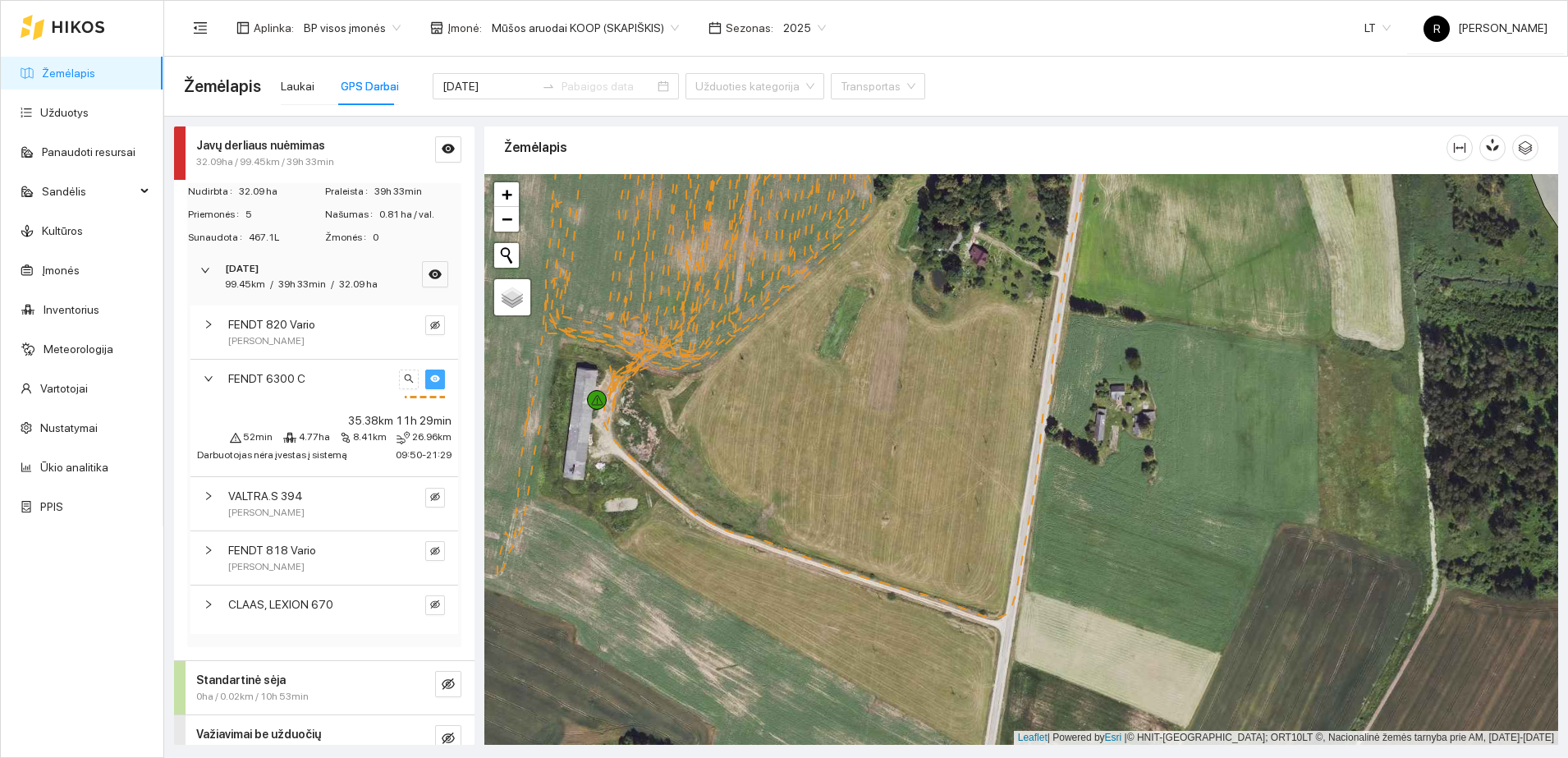
click at [207, 609] on icon "right" at bounding box center [209, 604] width 10 height 10
click at [430, 609] on icon "eye-invisible" at bounding box center [434, 604] width 10 height 10
click at [430, 383] on icon "eye" at bounding box center [434, 379] width 10 height 7
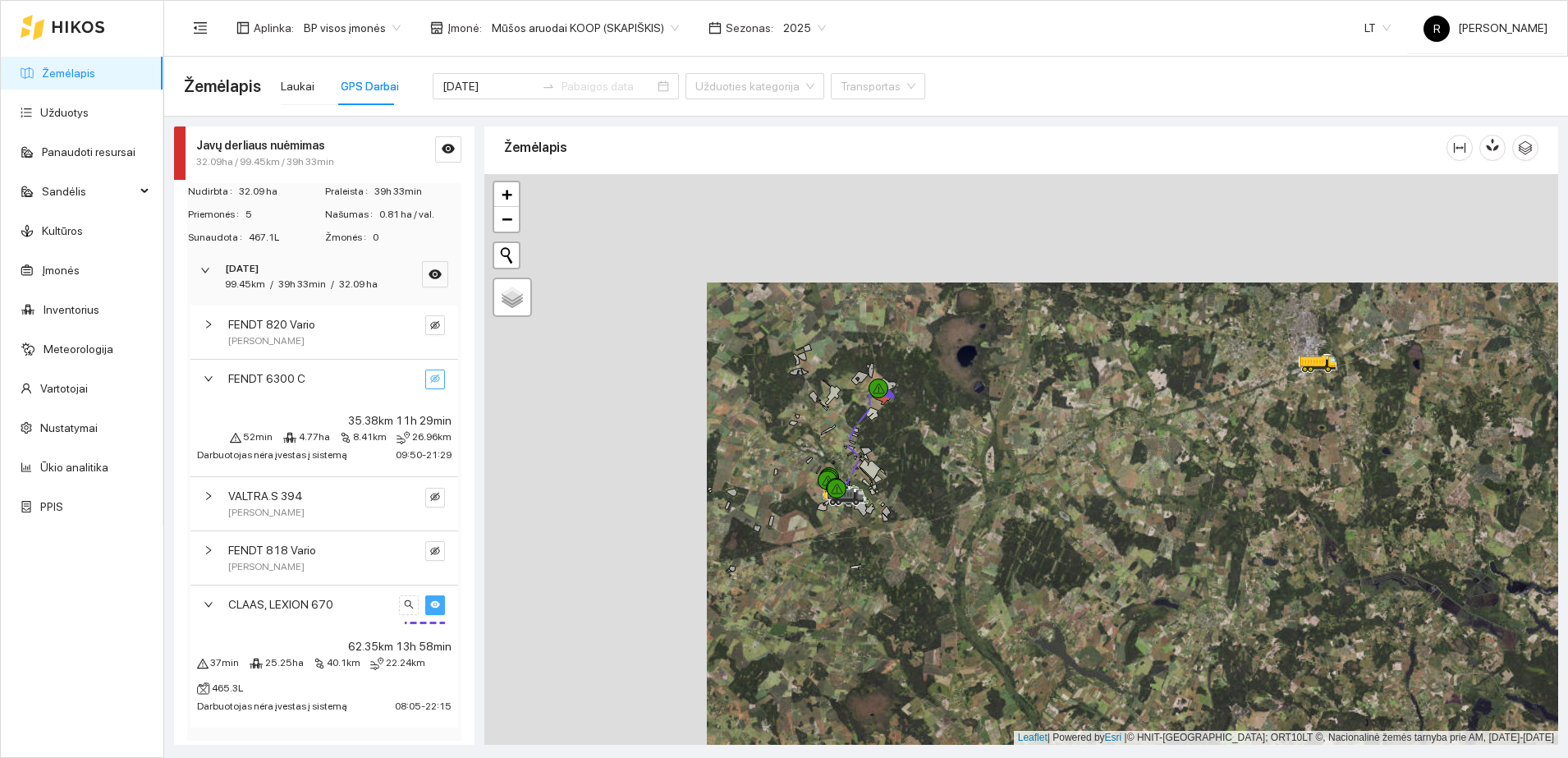
drag, startPoint x: 645, startPoint y: 374, endPoint x: 870, endPoint y: 485, distance: 250.9
click at [870, 485] on icon at bounding box center [866, 482] width 9 height 7
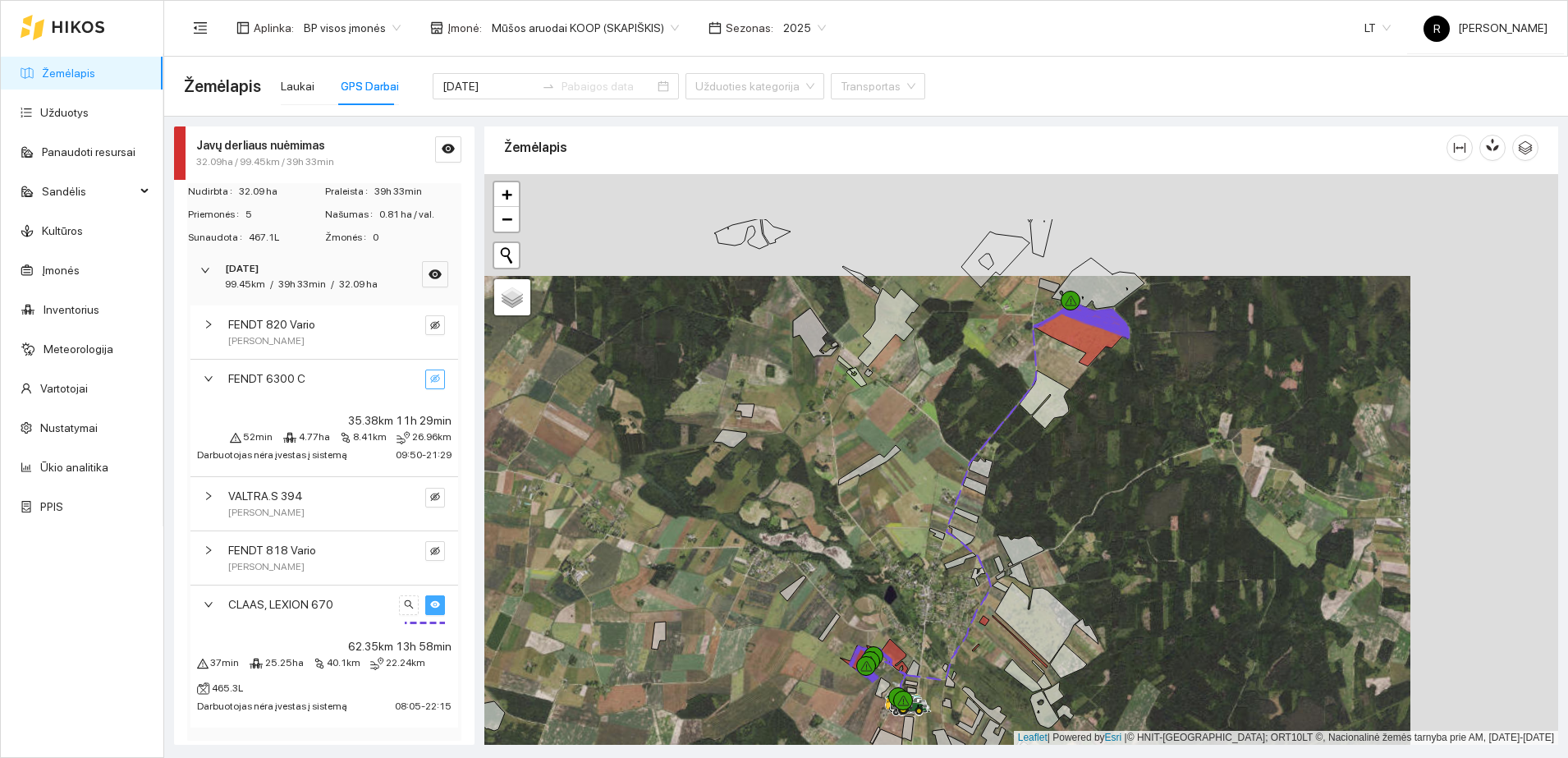
drag, startPoint x: 1022, startPoint y: 272, endPoint x: 874, endPoint y: 374, distance: 179.7
click at [874, 374] on div at bounding box center [1021, 459] width 1074 height 570
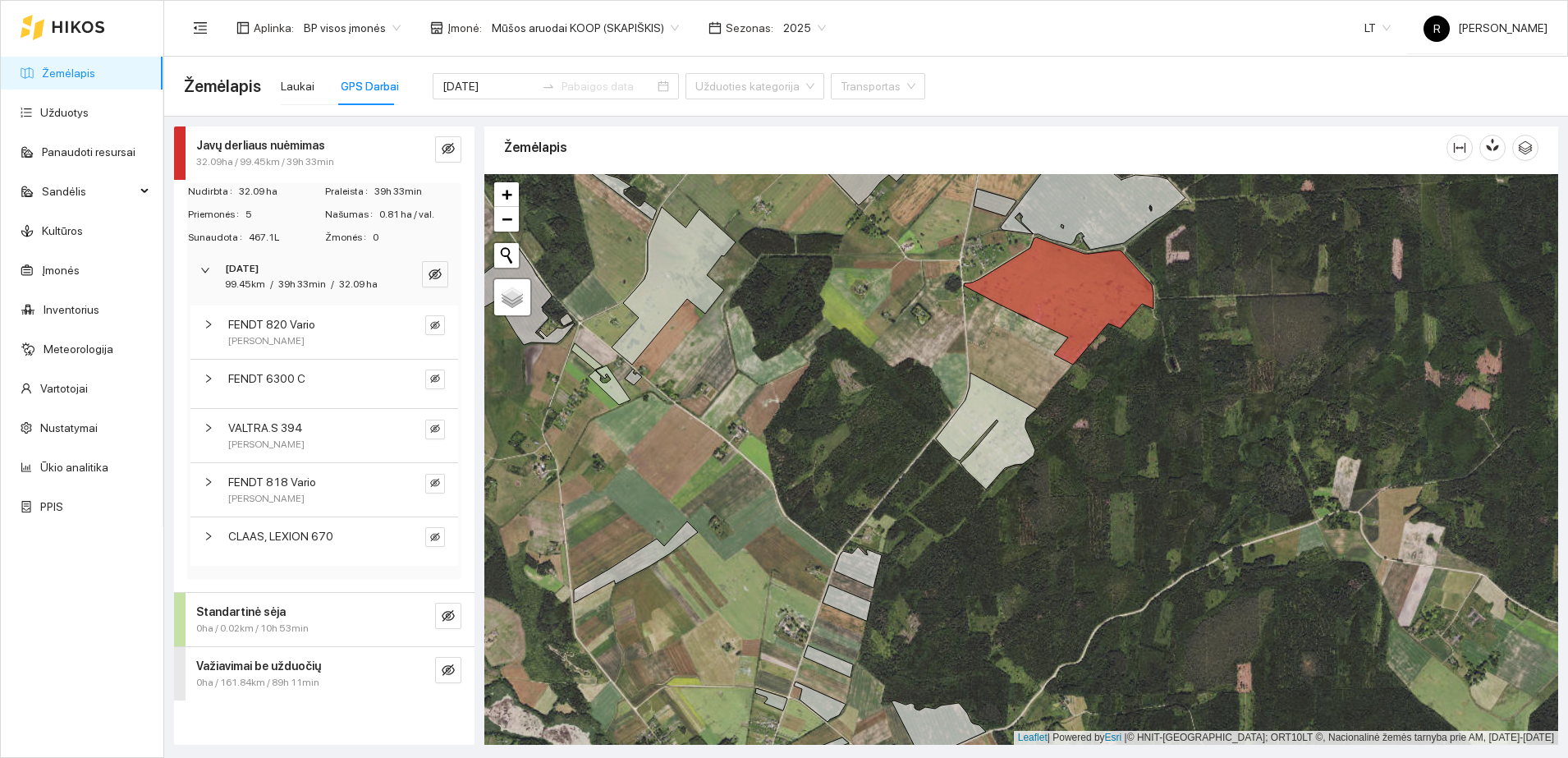
click at [199, 532] on div "CLAAS, LEXION 670" at bounding box center [324, 541] width 268 height 48
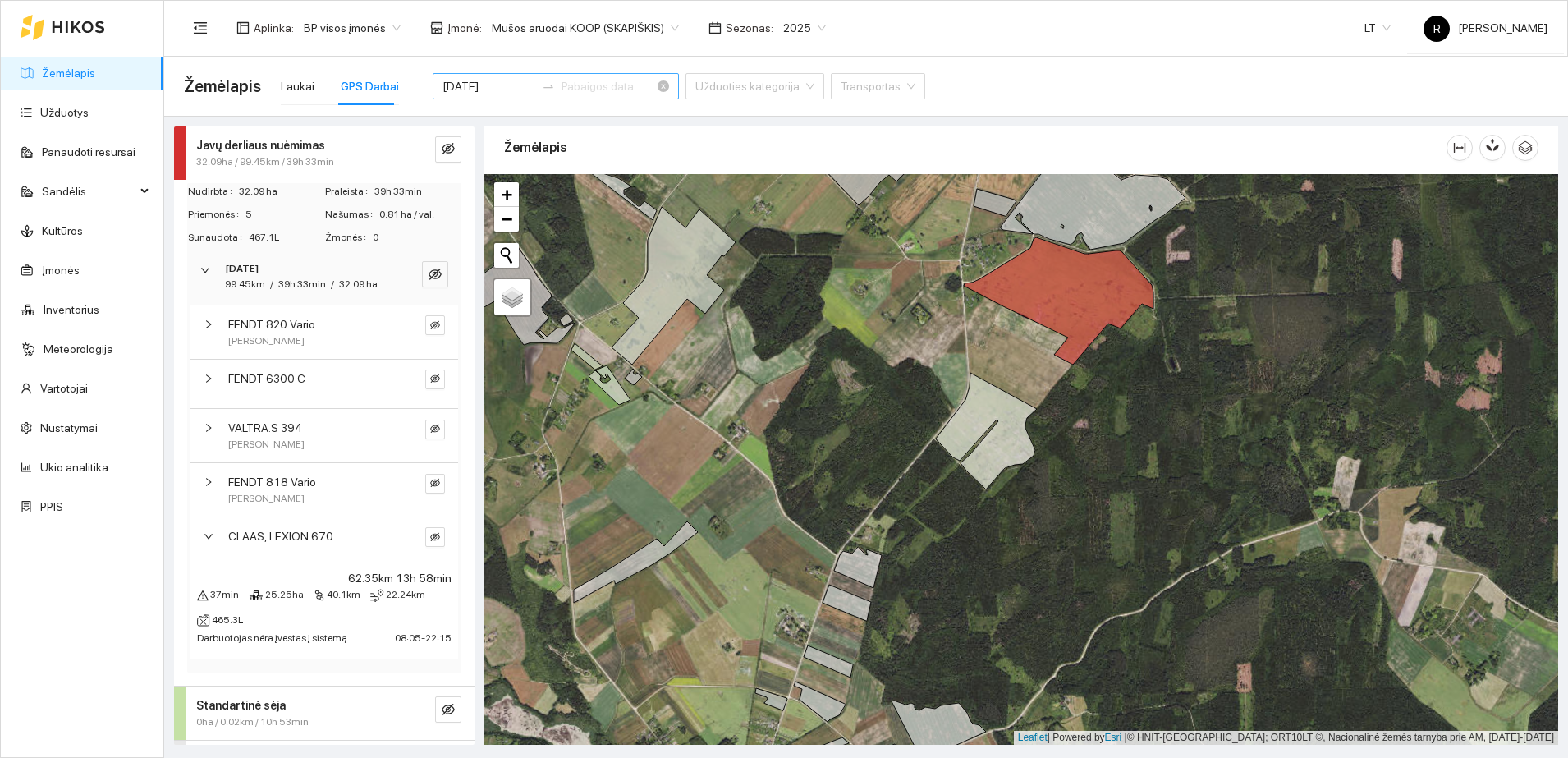
click at [463, 83] on input "[DATE]" at bounding box center [489, 87] width 93 height 18
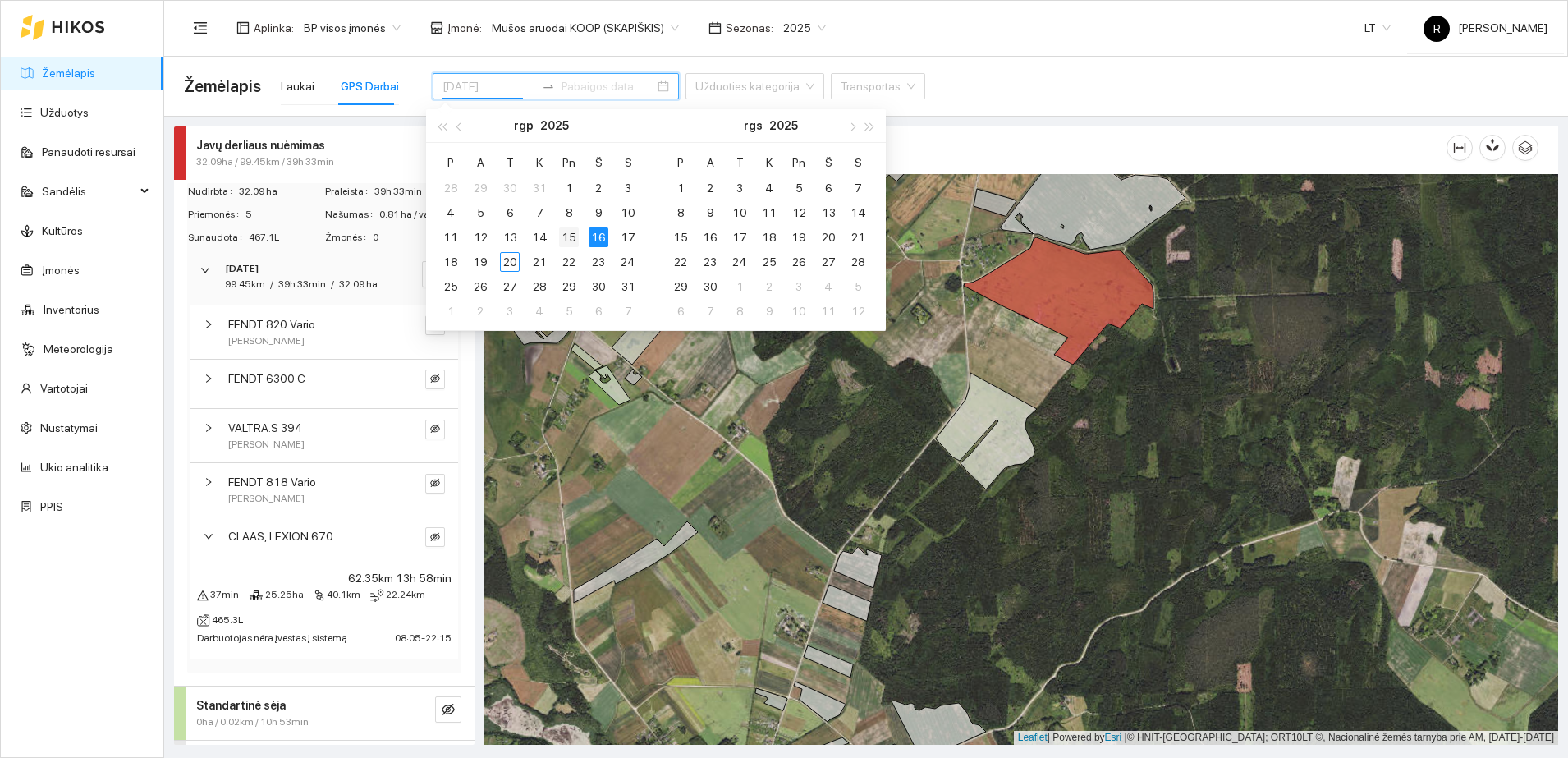
click at [573, 234] on div "15" at bounding box center [569, 238] width 20 height 20
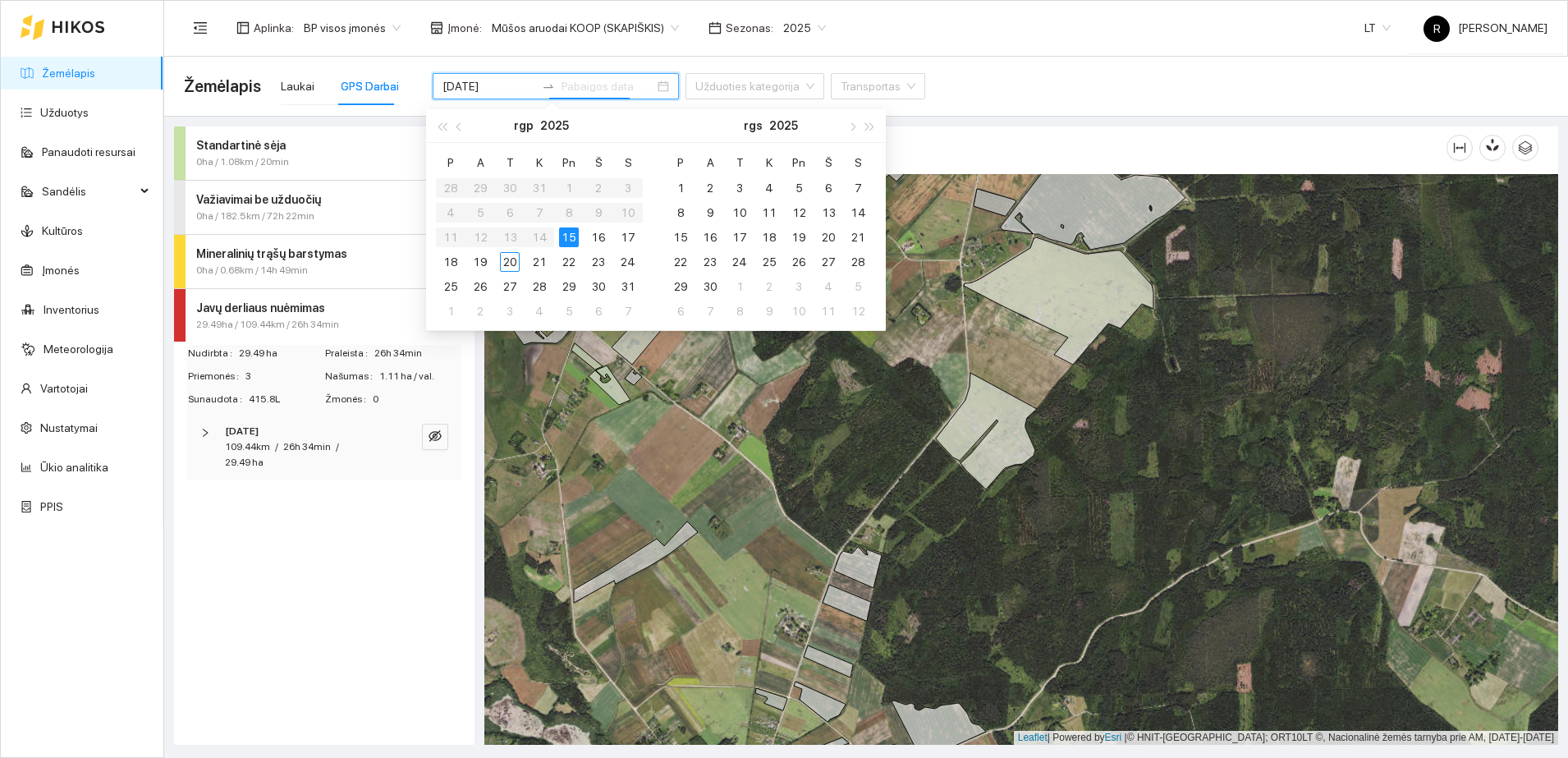
click at [298, 555] on div "Standartinė sėja 0ha / 1.08km / 20min Važiavimai be užduočių 0ha / 182.5km / 72…" at bounding box center [324, 435] width 300 height 619
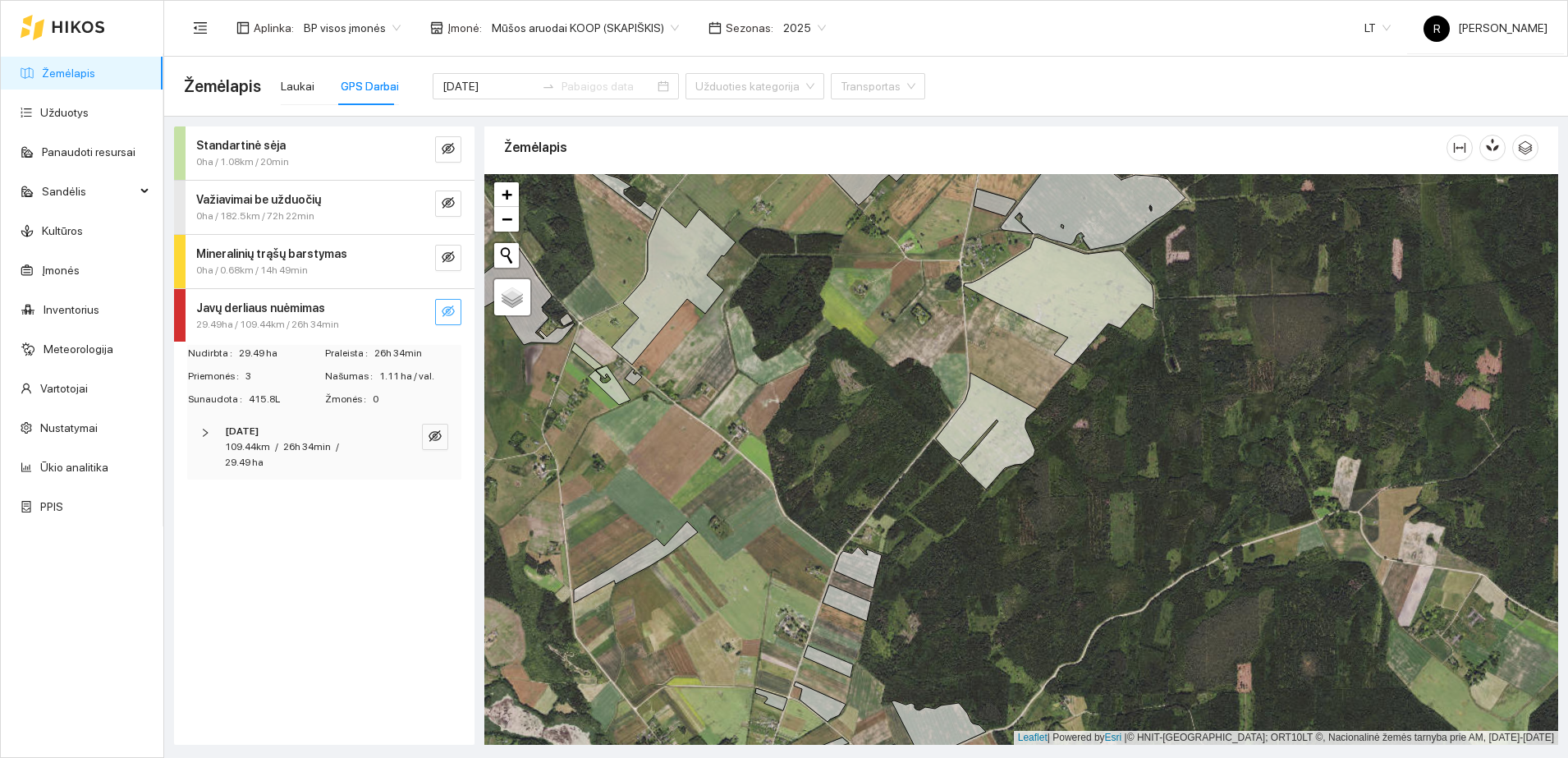
click at [446, 305] on icon "eye-invisible" at bounding box center [448, 311] width 13 height 13
click at [199, 431] on div "[DATE] 109.44km / 26h 34min / 29.49 ha" at bounding box center [324, 446] width 274 height 67
click at [210, 556] on icon "right" at bounding box center [208, 556] width 5 height 8
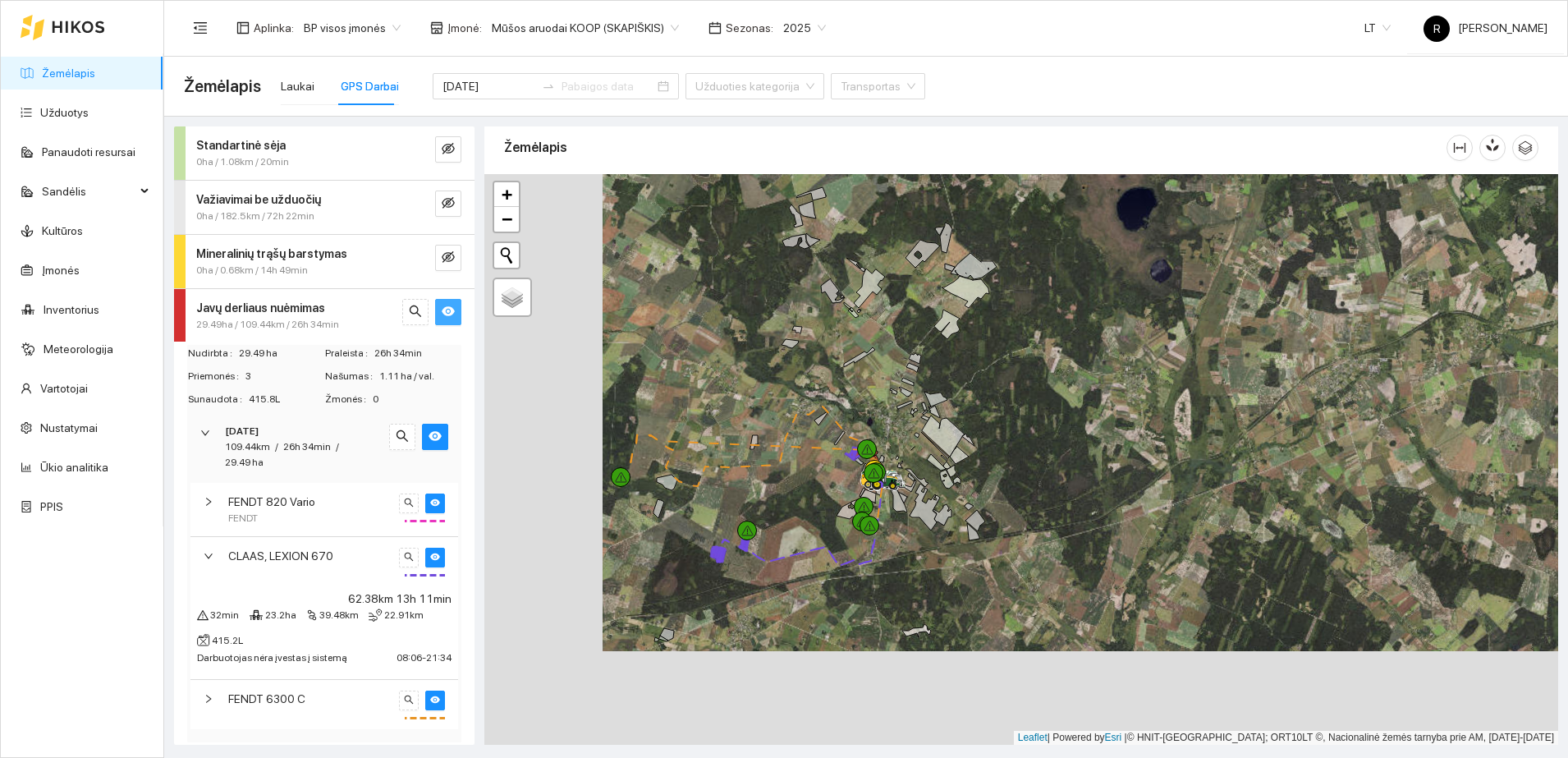
drag, startPoint x: 704, startPoint y: 655, endPoint x: 849, endPoint y: 545, distance: 182.0
click at [849, 545] on div at bounding box center [1021, 459] width 1074 height 570
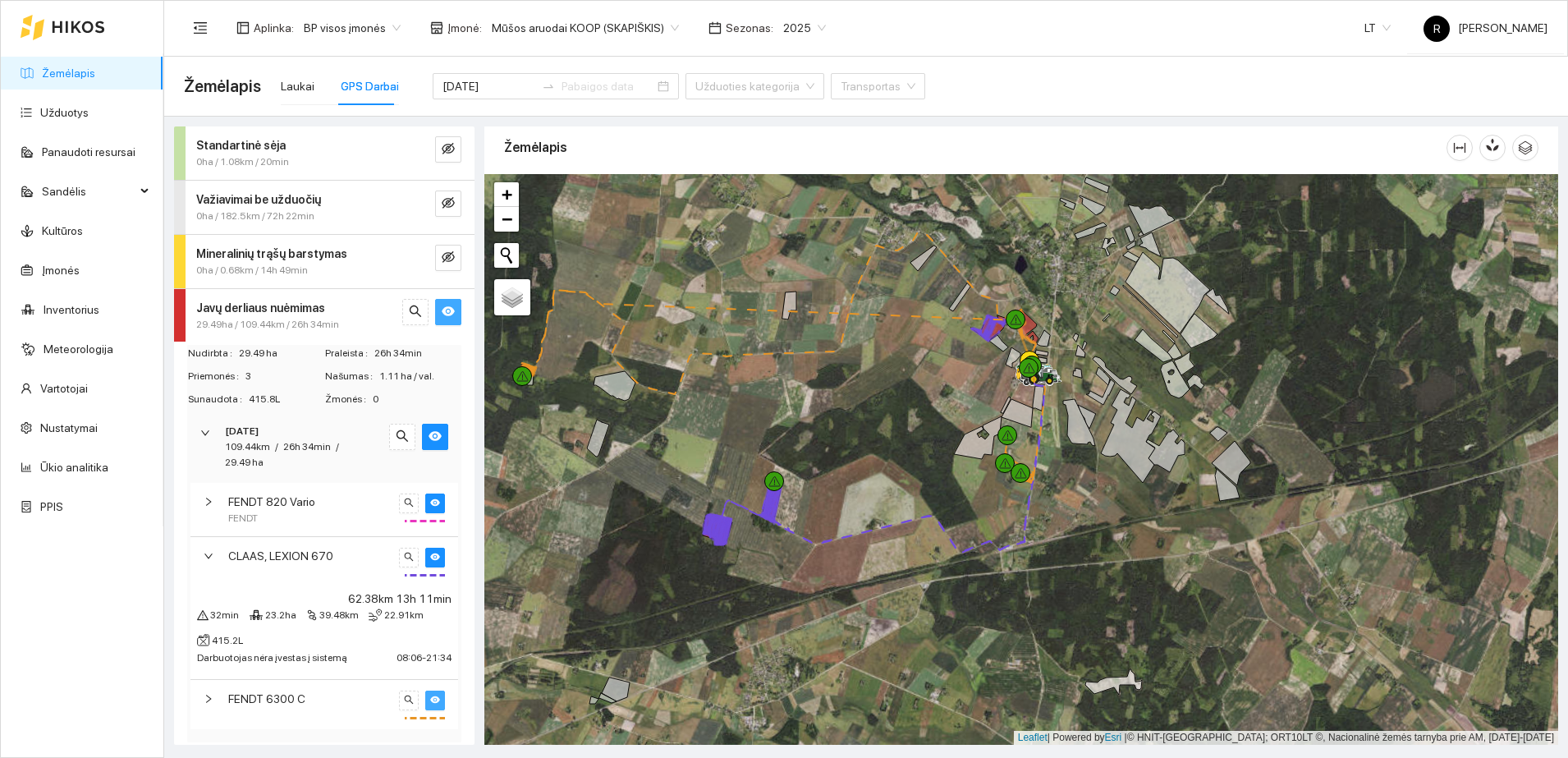
click at [425, 696] on button "button" at bounding box center [435, 701] width 20 height 20
click at [430, 501] on icon "eye" at bounding box center [434, 503] width 10 height 7
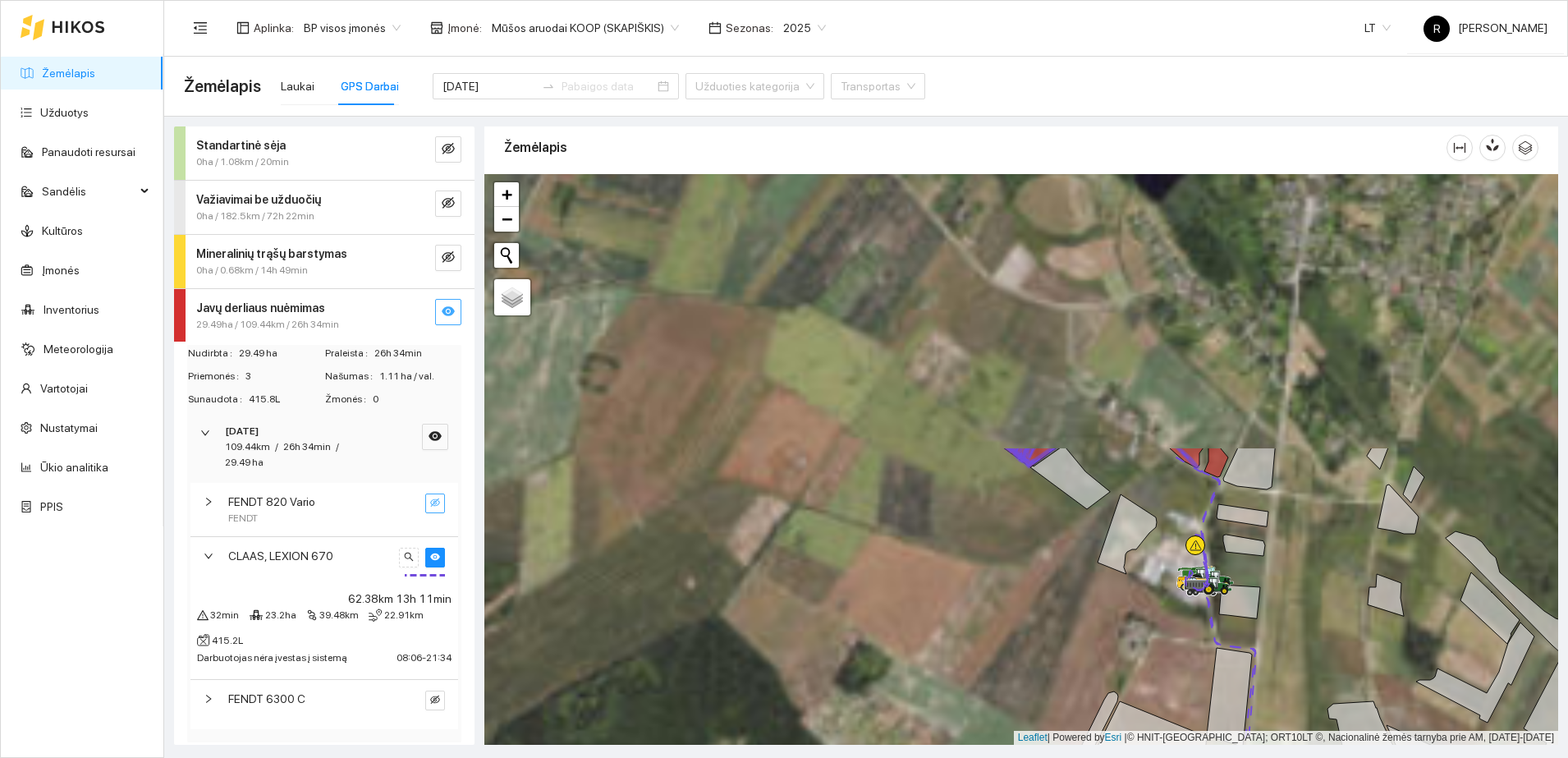
drag, startPoint x: 1052, startPoint y: 229, endPoint x: 1054, endPoint y: 569, distance: 340.0
click at [1058, 569] on div at bounding box center [1021, 459] width 1074 height 570
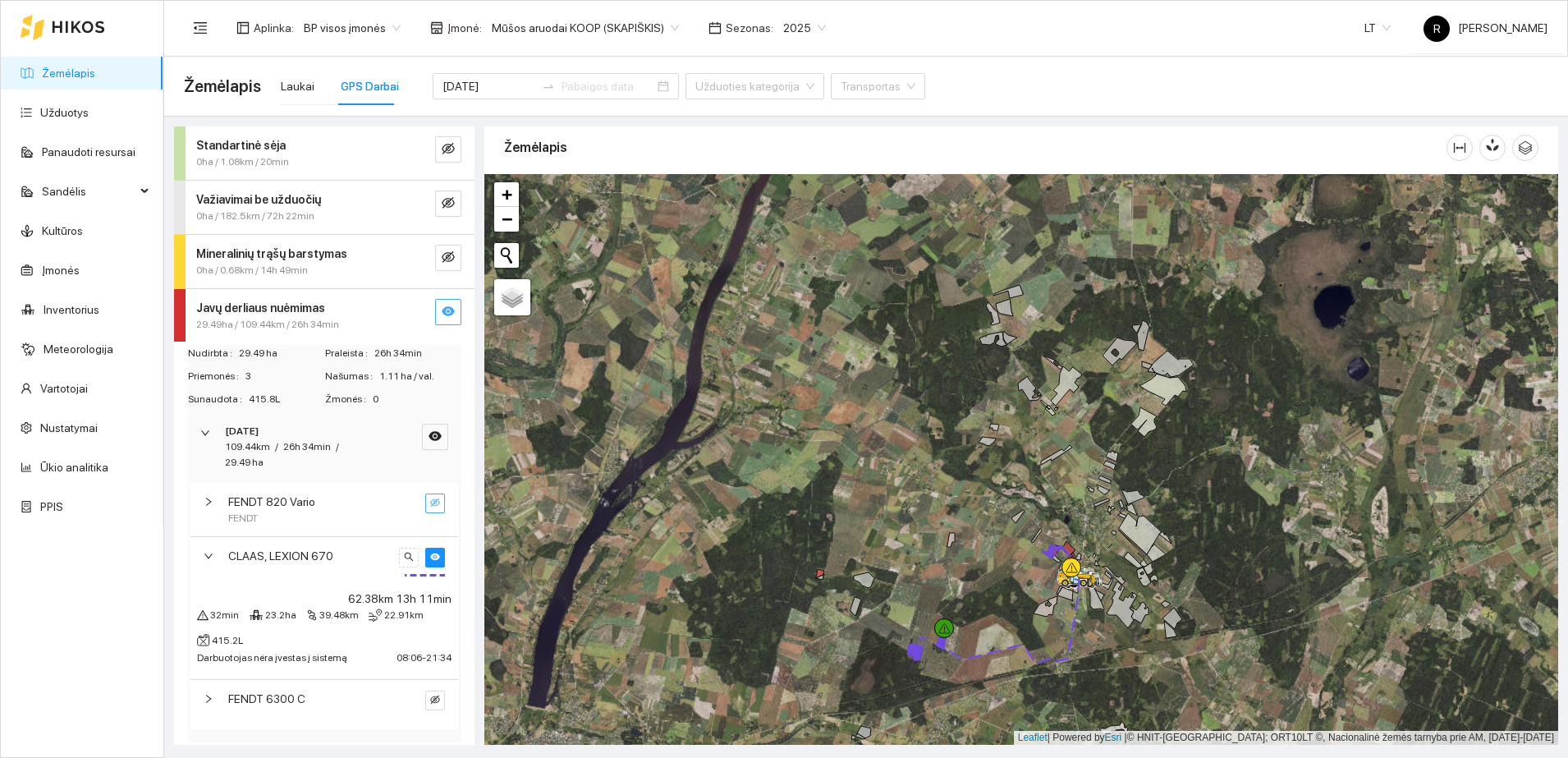
click at [209, 698] on icon "right" at bounding box center [208, 699] width 5 height 8
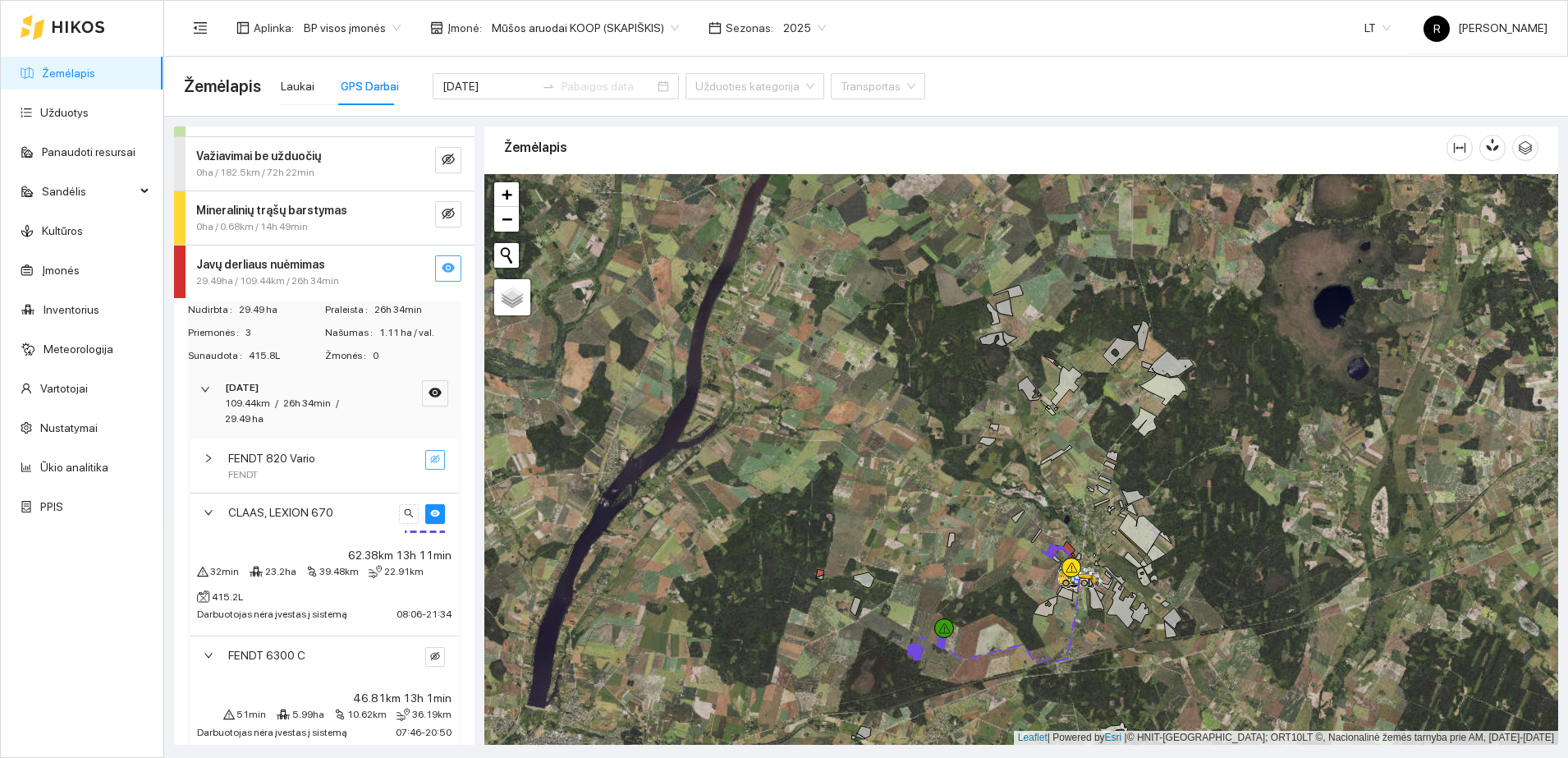
scroll to position [79, 0]
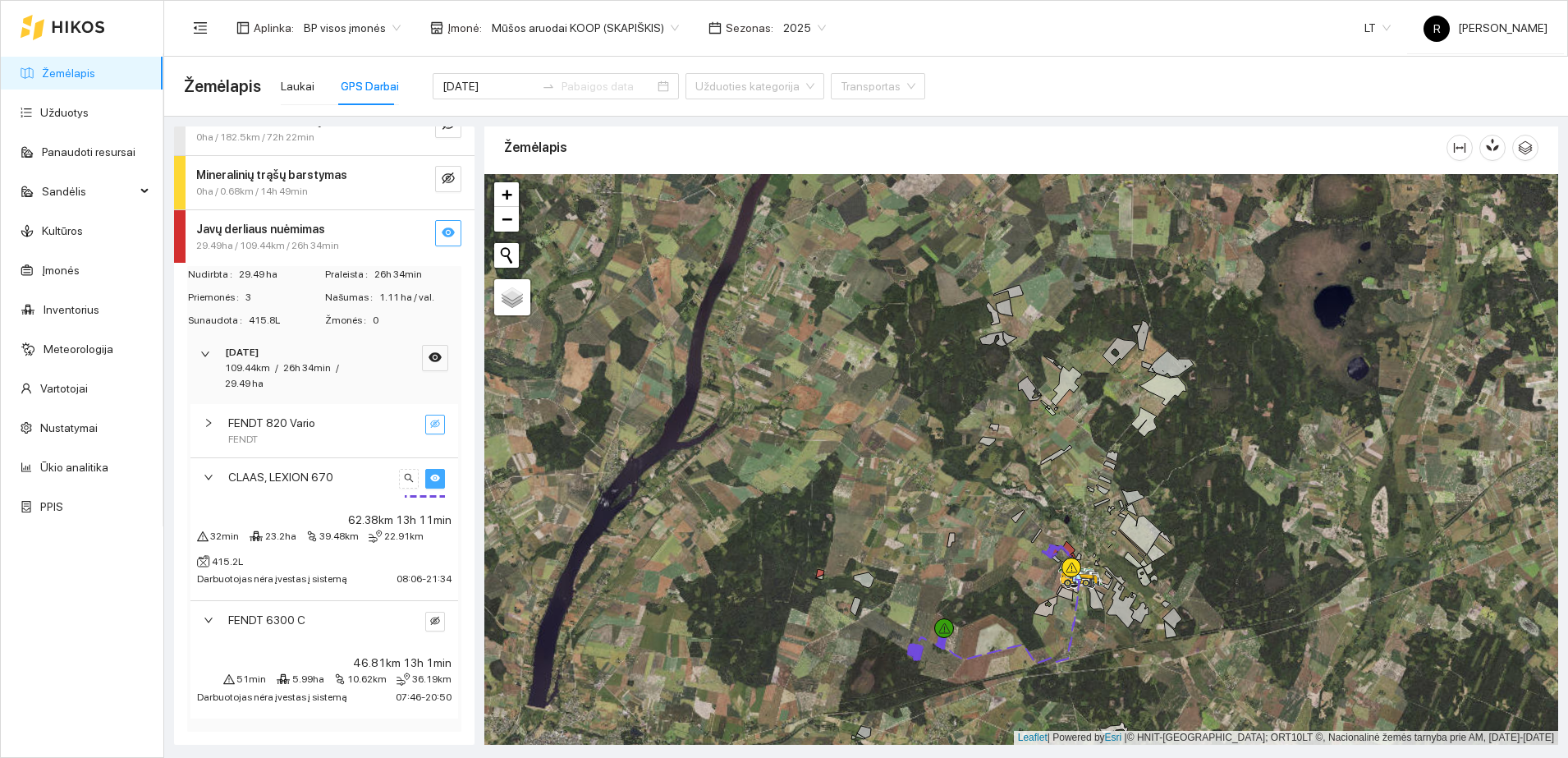
click at [430, 474] on icon "eye" at bounding box center [434, 477] width 10 height 10
click at [427, 612] on button "button" at bounding box center [435, 621] width 20 height 20
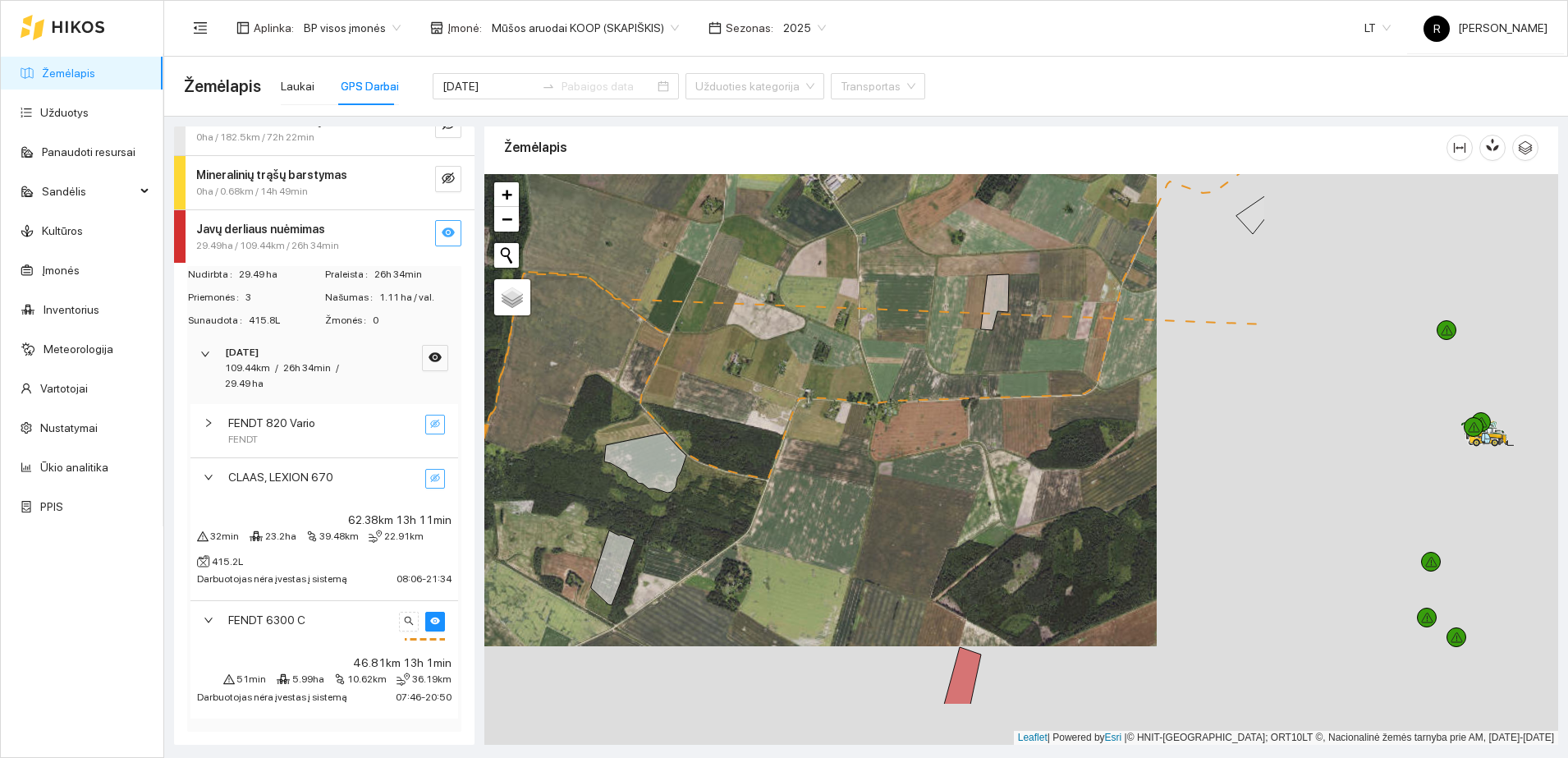
drag, startPoint x: 1090, startPoint y: 554, endPoint x: 661, endPoint y: 443, distance: 443.1
click at [661, 443] on div at bounding box center [1021, 459] width 1074 height 570
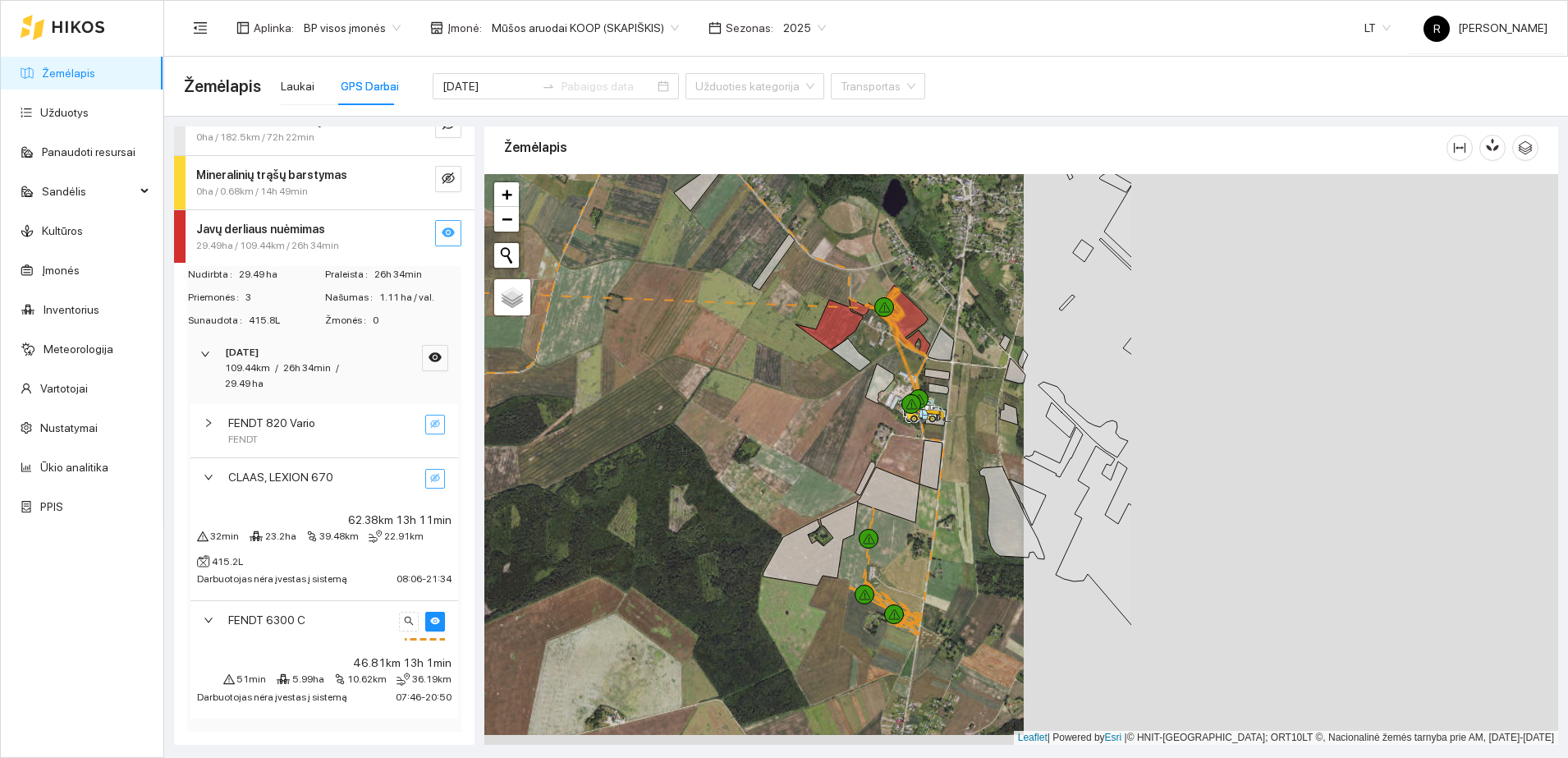
drag, startPoint x: 1174, startPoint y: 485, endPoint x: 639, endPoint y: 475, distance: 535.1
click at [639, 475] on div at bounding box center [1021, 459] width 1074 height 570
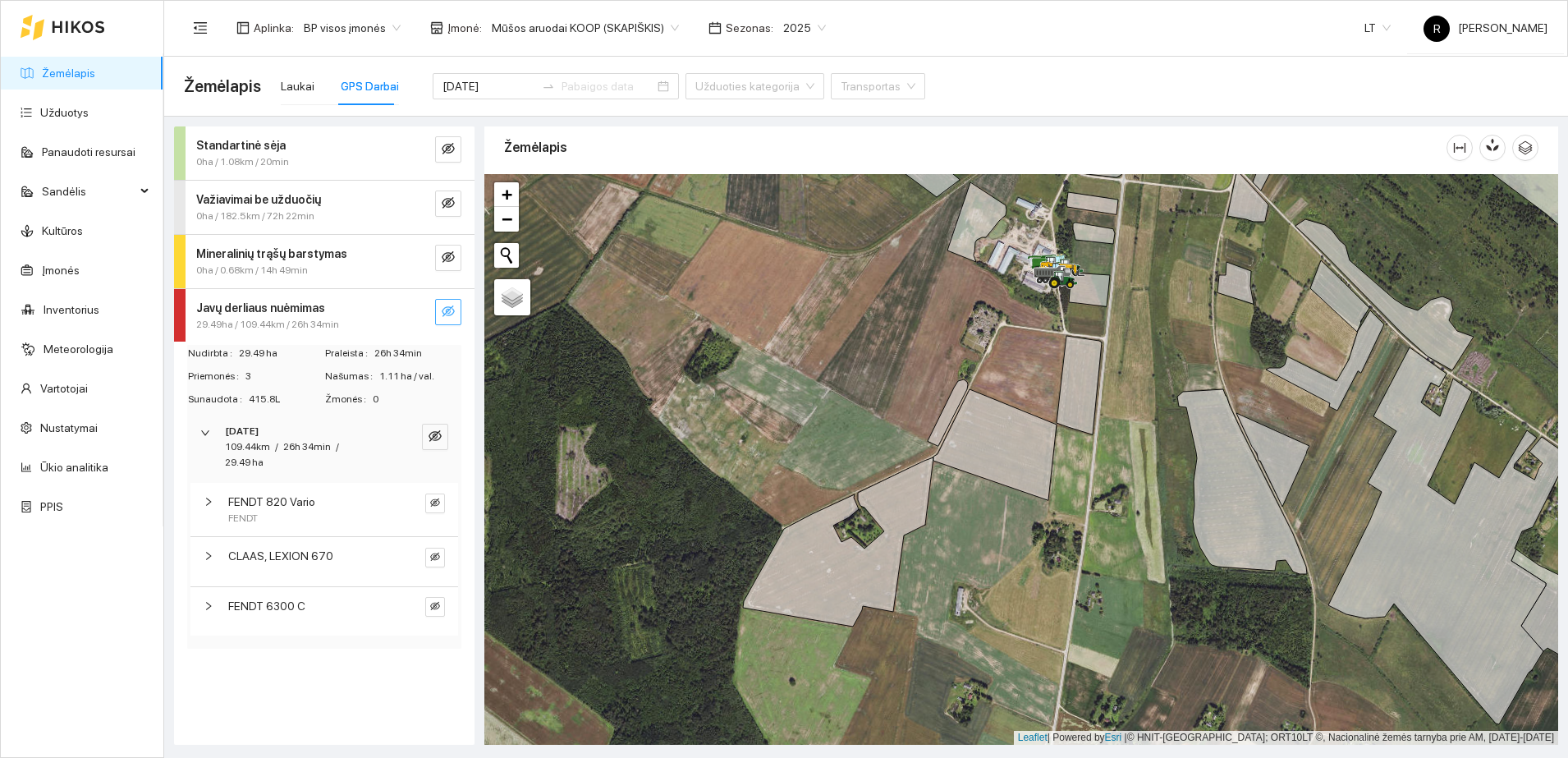
scroll to position [0, 0]
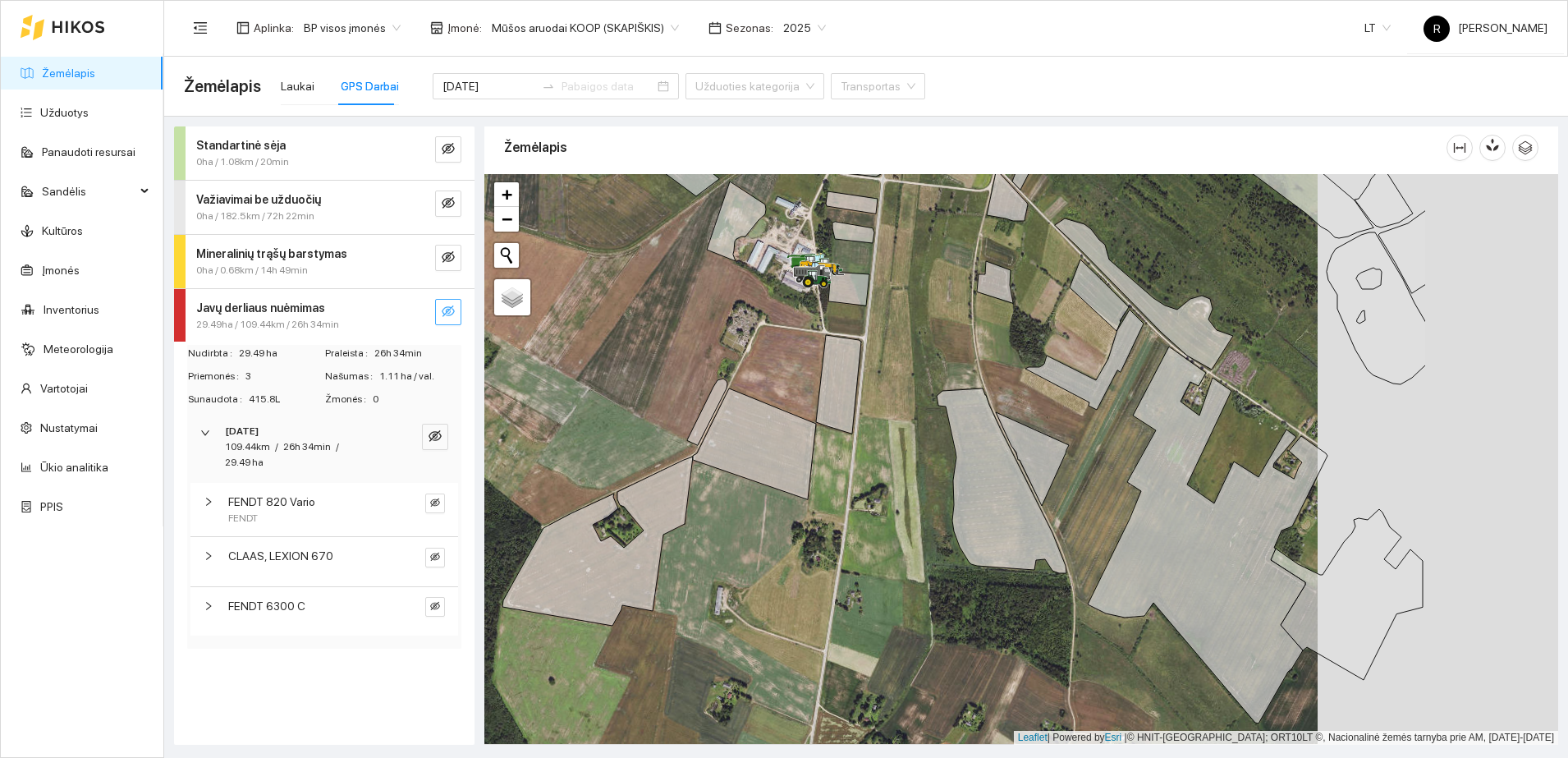
drag, startPoint x: 973, startPoint y: 458, endPoint x: 468, endPoint y: 388, distance: 509.8
click at [468, 388] on div "Standartinė sėja 0ha / 1.08km / 20min Važiavimai be užduočių 0ha / 182.5km / 72…" at bounding box center [860, 431] width 1403 height 629
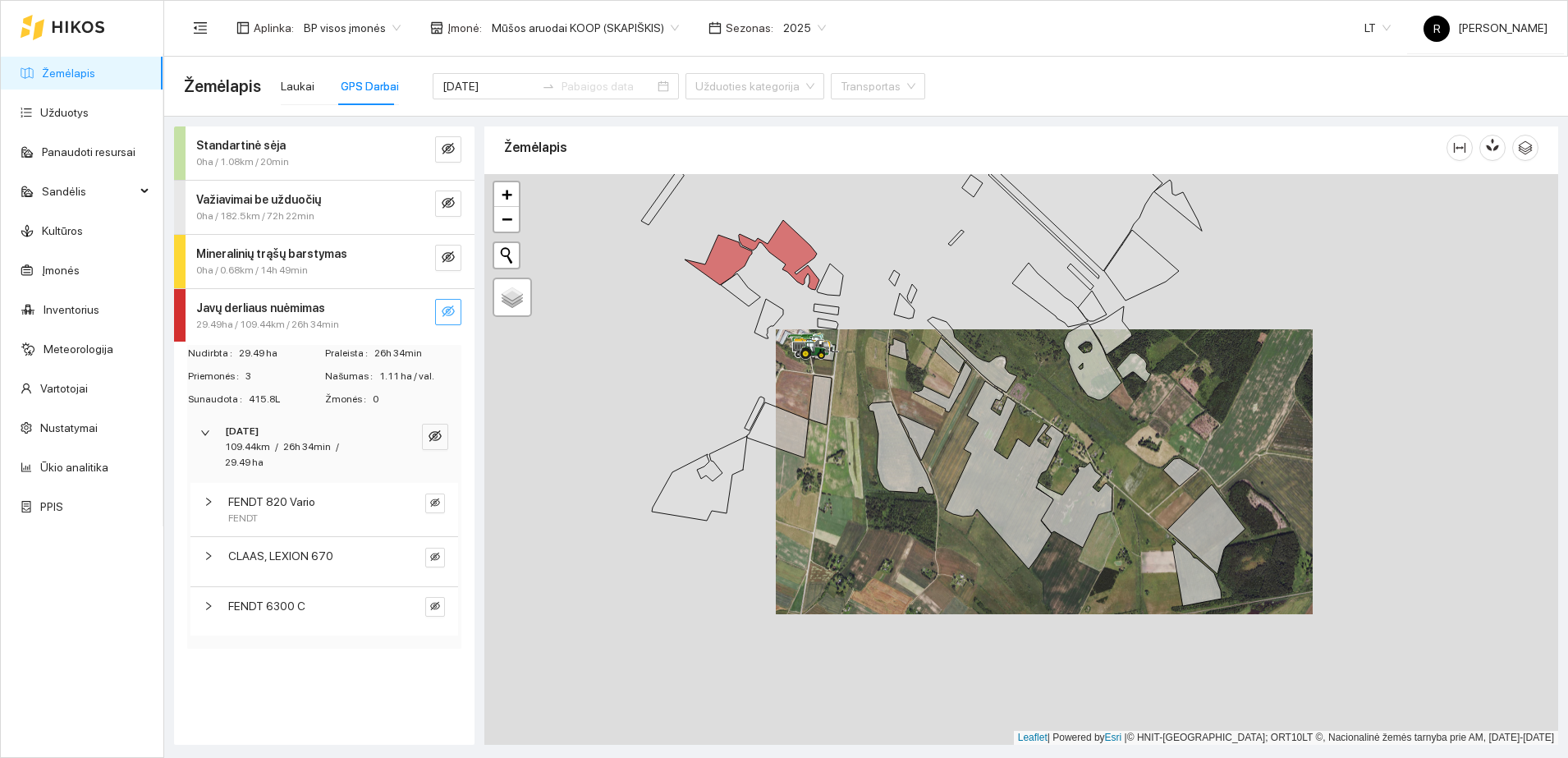
drag, startPoint x: 669, startPoint y: 414, endPoint x: 911, endPoint y: 452, distance: 245.0
click at [911, 452] on icon at bounding box center [901, 448] width 65 height 93
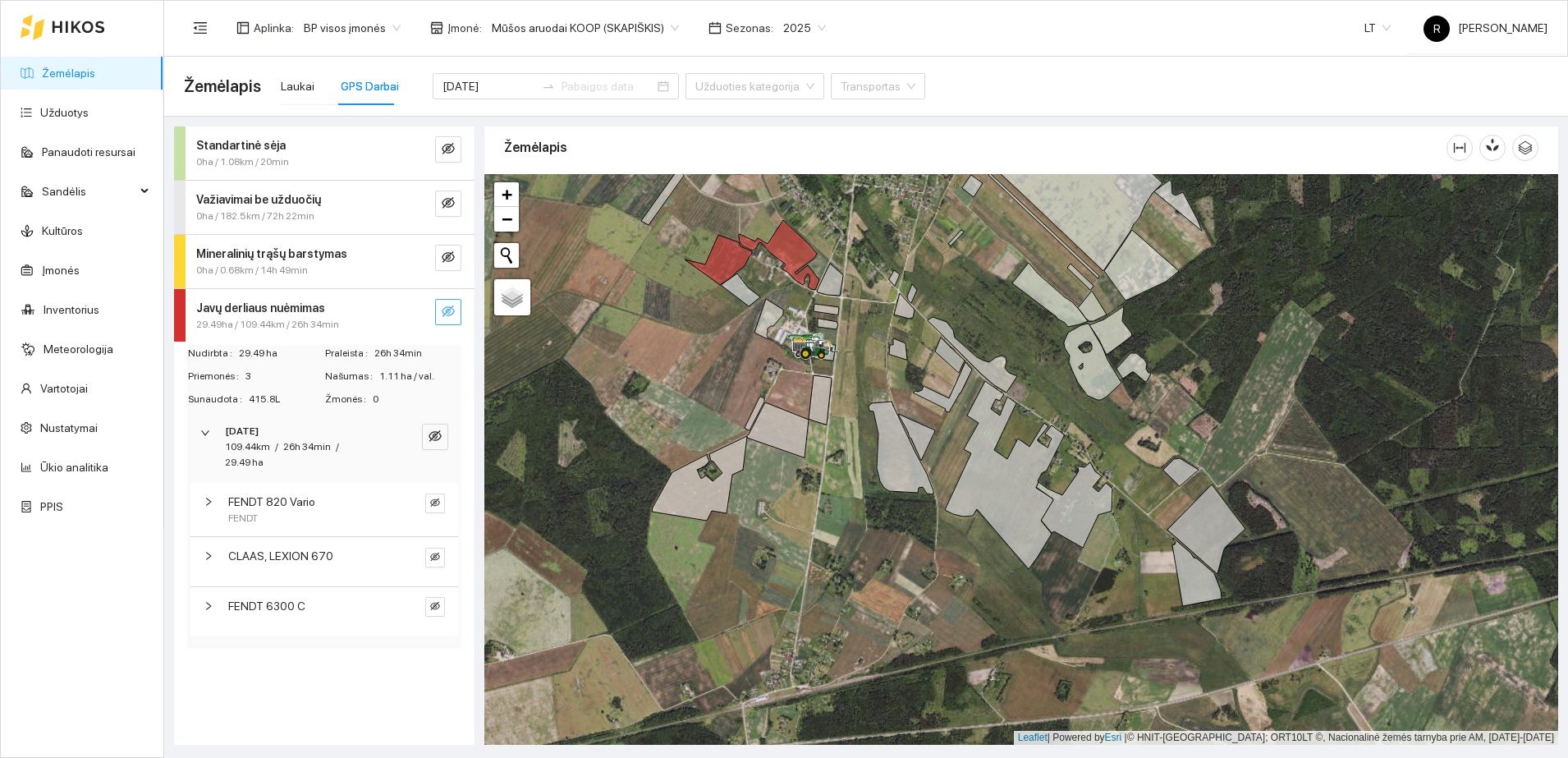
click at [200, 605] on div "FENDT 6300 C" at bounding box center [324, 610] width 268 height 48
click at [437, 599] on button "button" at bounding box center [435, 607] width 20 height 20
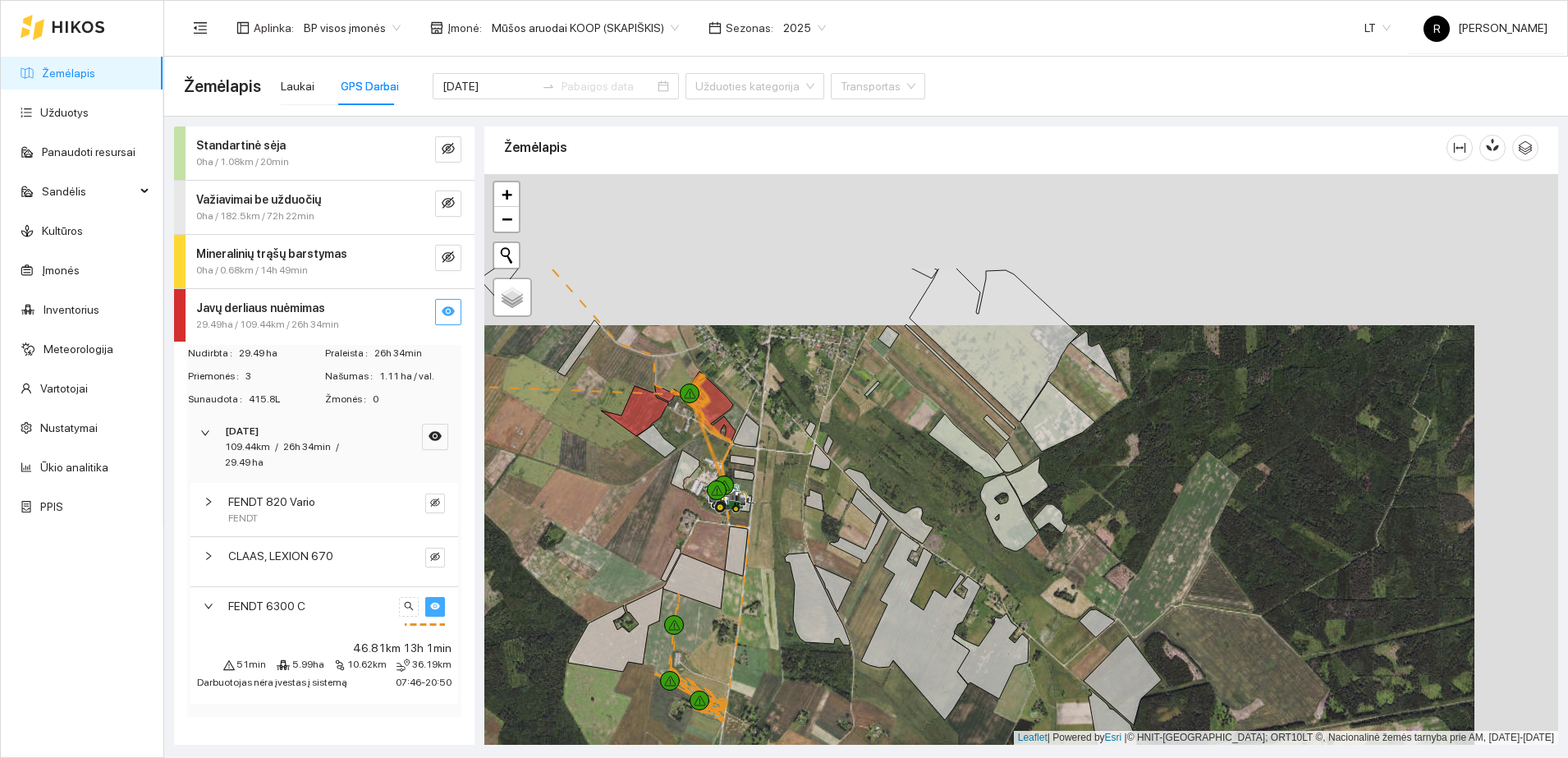
drag, startPoint x: 917, startPoint y: 318, endPoint x: 763, endPoint y: 656, distance: 371.4
click at [763, 656] on div at bounding box center [1021, 459] width 1074 height 570
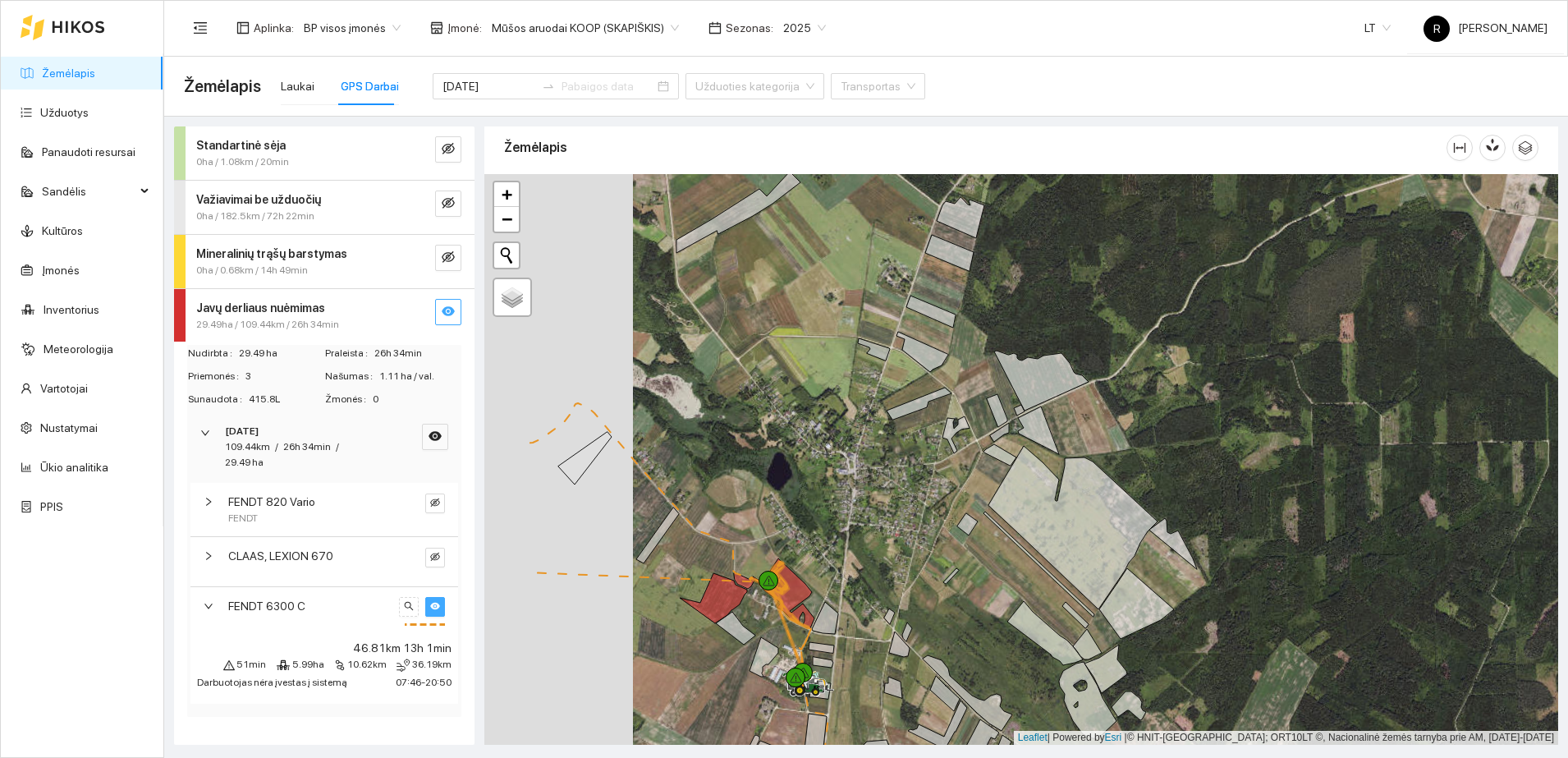
drag, startPoint x: 597, startPoint y: 512, endPoint x: 746, endPoint y: 512, distance: 149.0
click at [746, 512] on div at bounding box center [1021, 459] width 1074 height 570
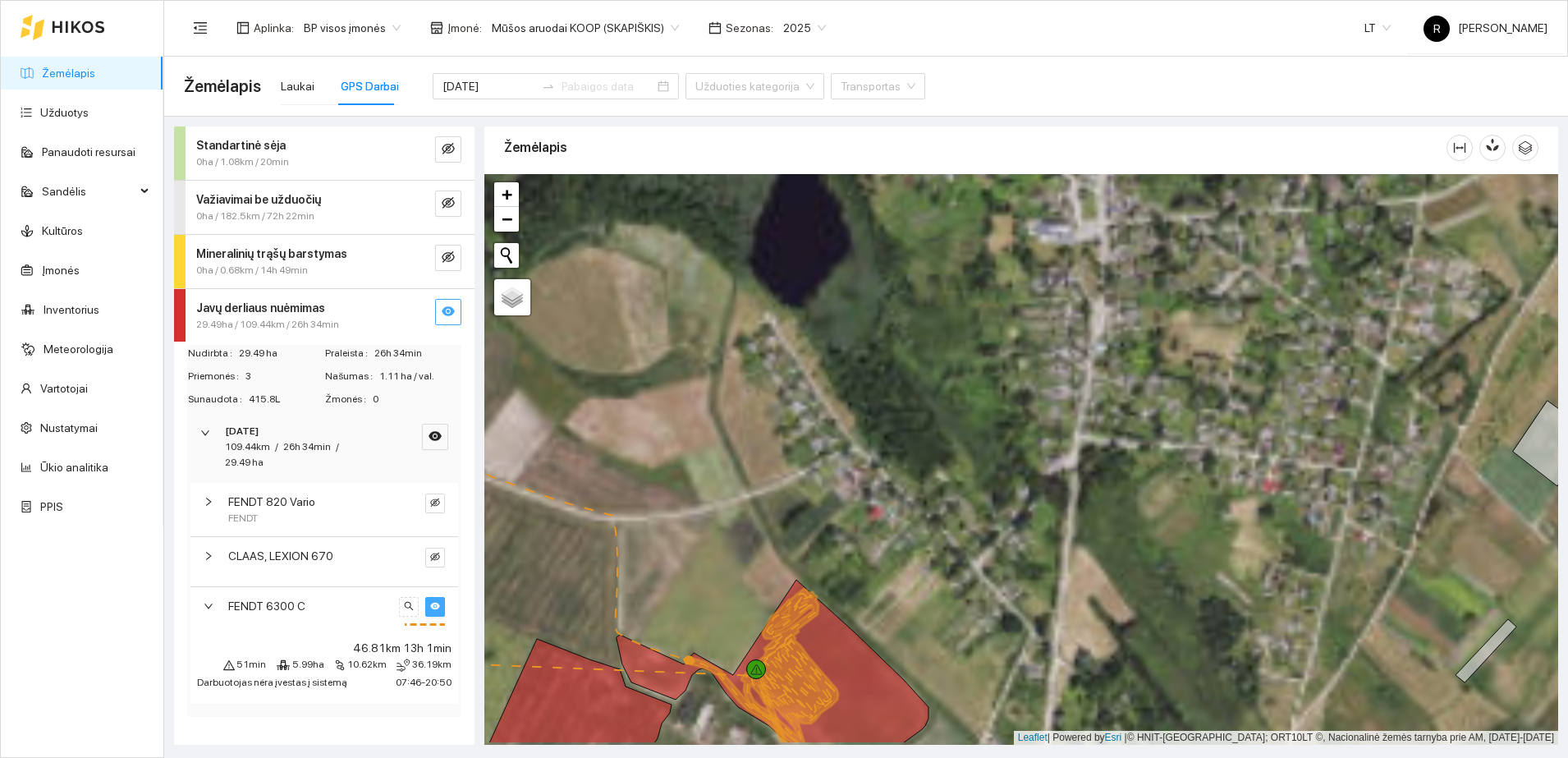
drag, startPoint x: 776, startPoint y: 543, endPoint x: 790, endPoint y: 379, distance: 164.6
click at [783, 394] on div at bounding box center [1021, 459] width 1074 height 570
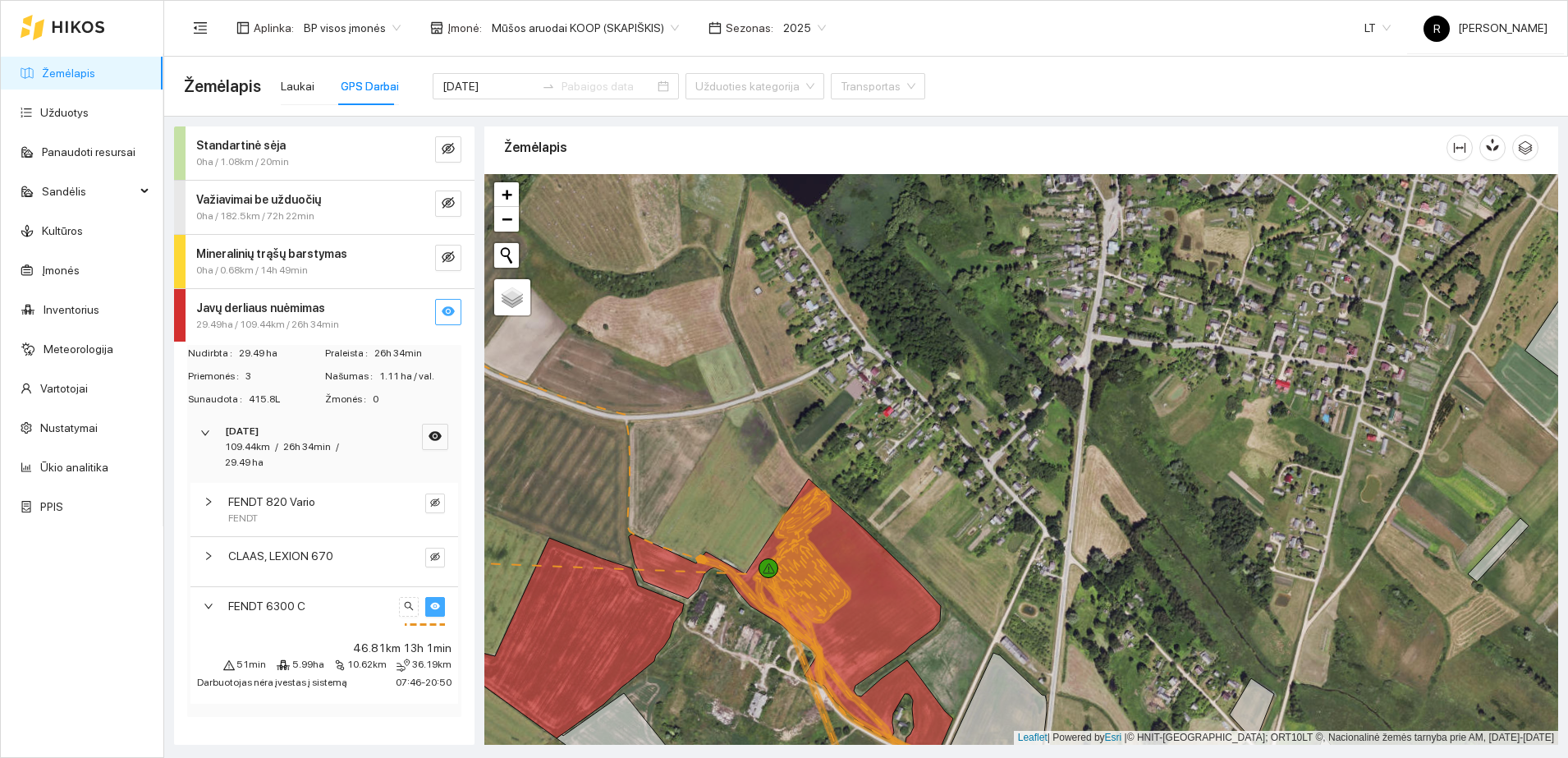
click at [434, 599] on button "button" at bounding box center [435, 607] width 20 height 20
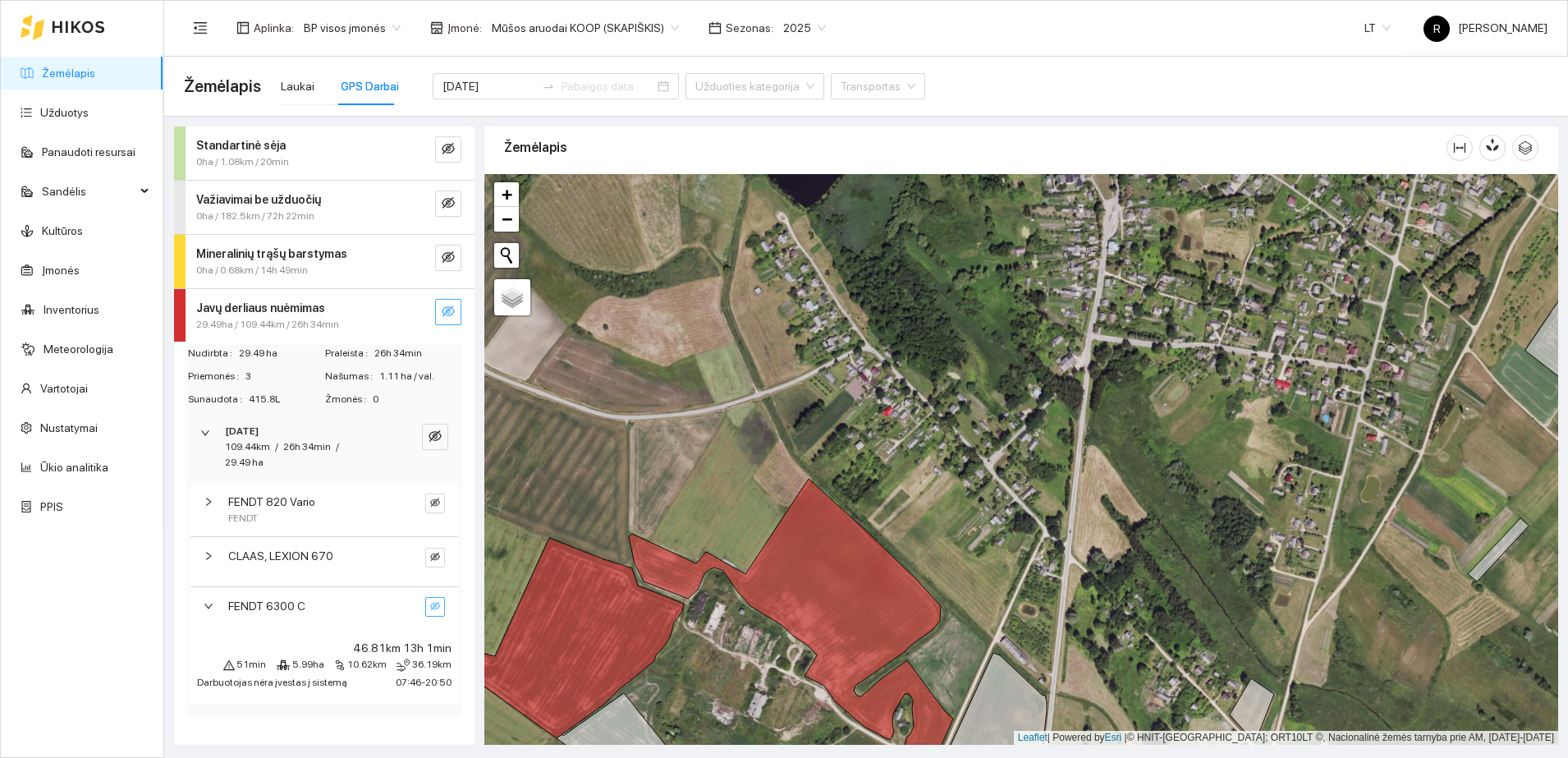
click at [434, 599] on button "button" at bounding box center [435, 607] width 20 height 20
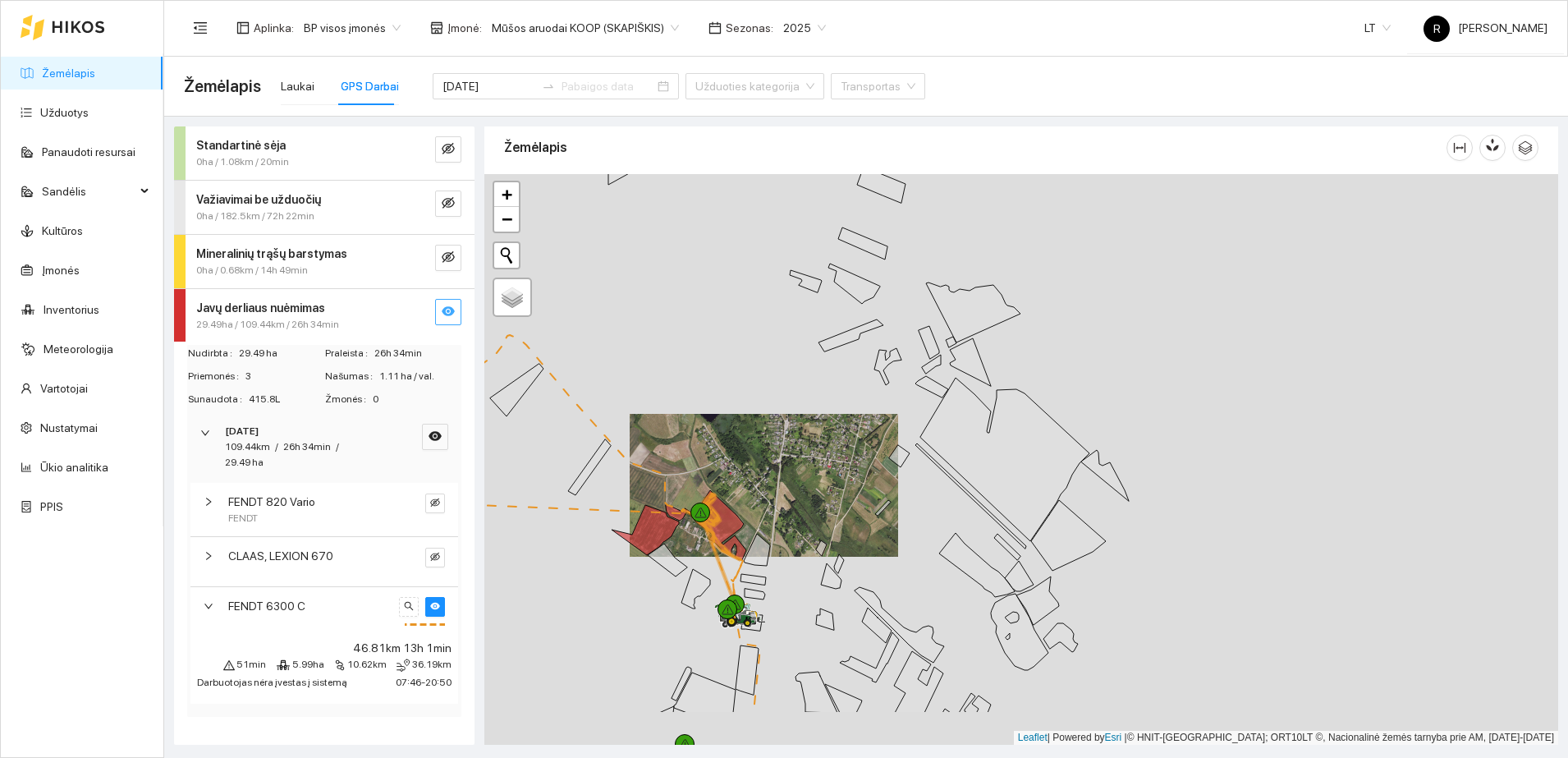
drag, startPoint x: 602, startPoint y: 666, endPoint x: 873, endPoint y: 235, distance: 509.1
click at [863, 254] on div at bounding box center [1021, 459] width 1074 height 570
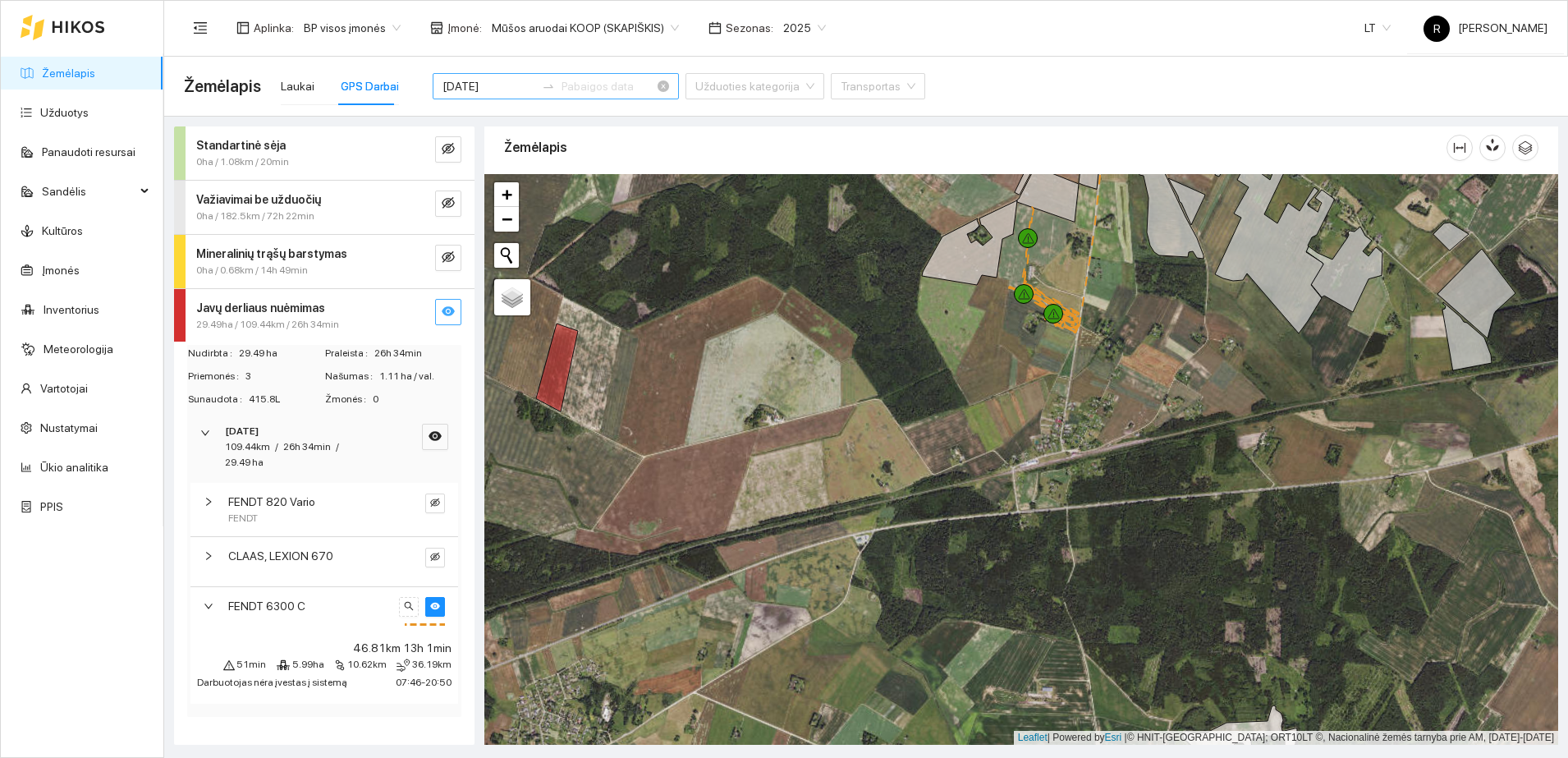
click at [493, 90] on input "[DATE]" at bounding box center [489, 87] width 93 height 18
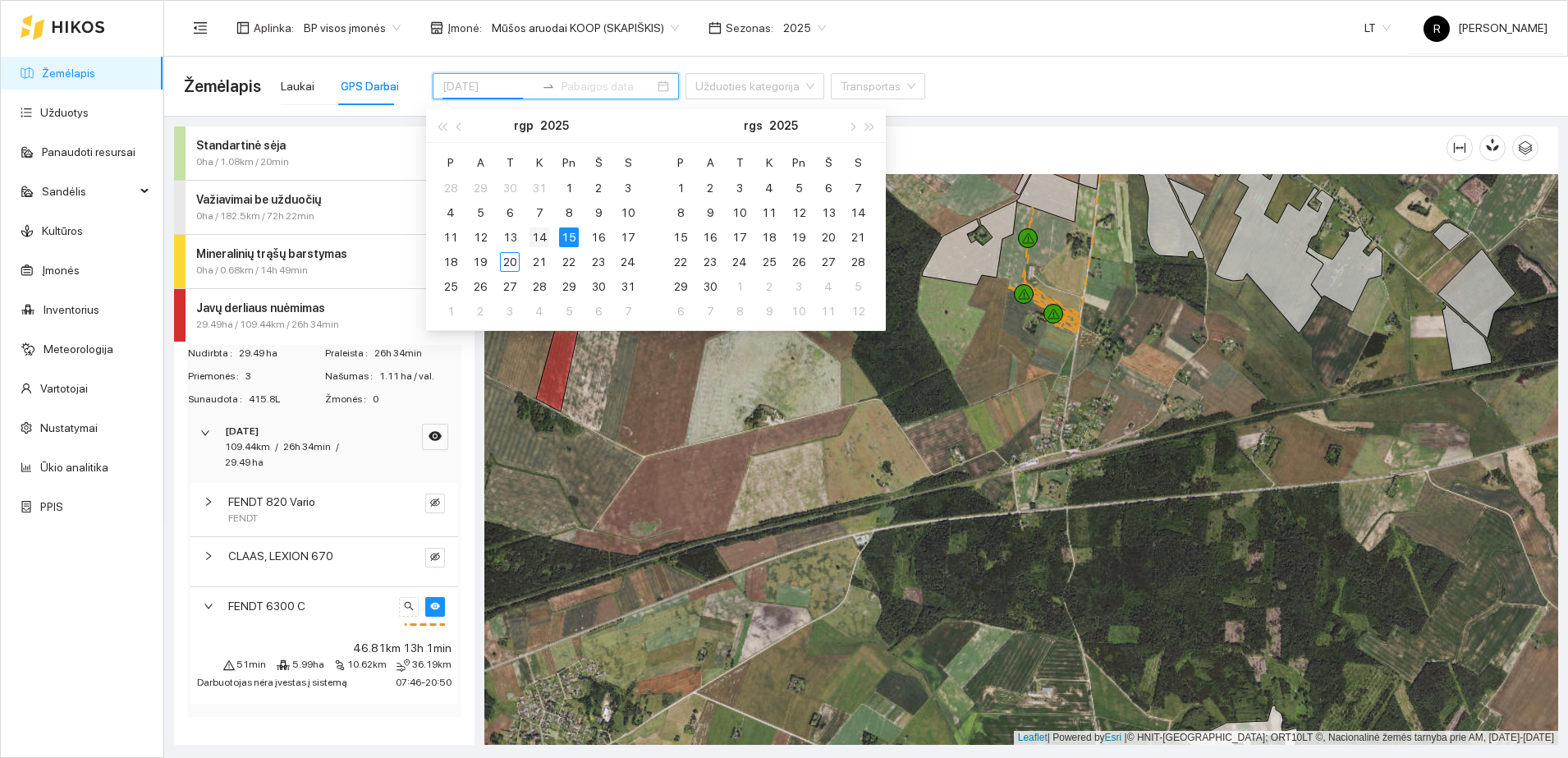
type input "[DATE]"
click at [545, 238] on div "14" at bounding box center [539, 238] width 20 height 20
type input "[DATE]"
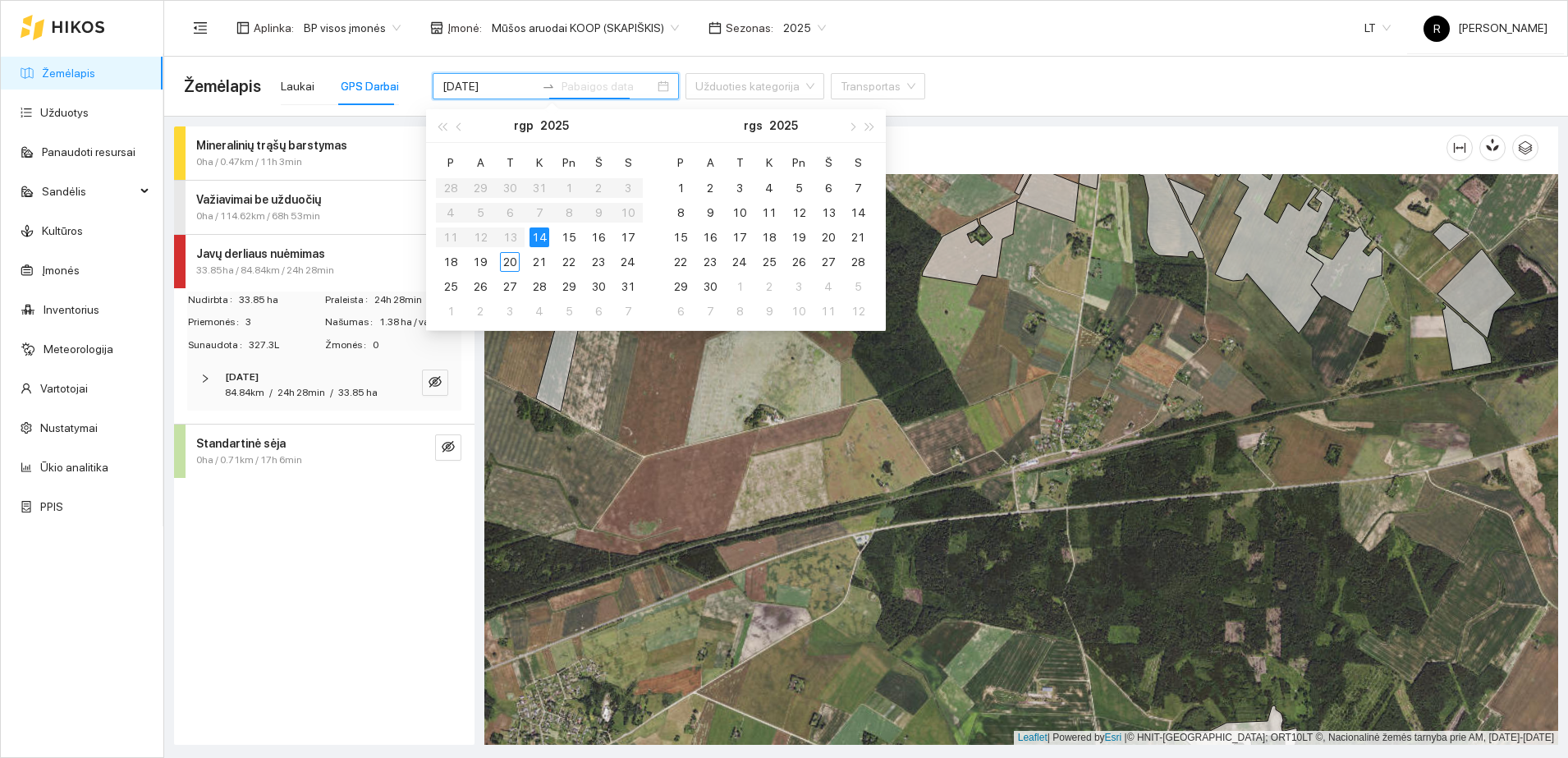
type input "[DATE]"
click at [216, 656] on div "Mineralinių trąšų barstymas 0ha / 0.47km / 11h 3min Važiavimai be užduočių 0ha …" at bounding box center [324, 435] width 300 height 619
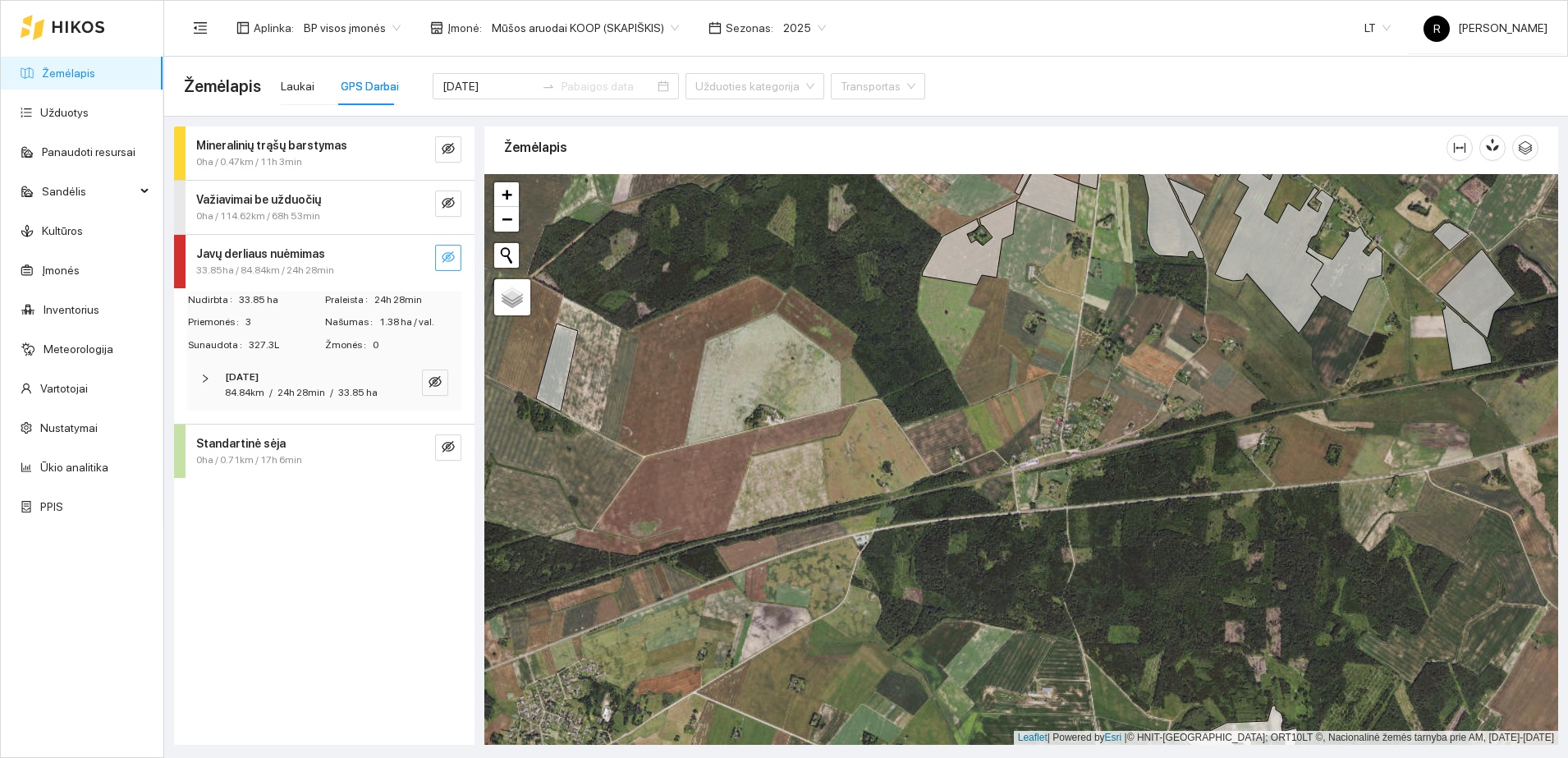
click at [201, 372] on div at bounding box center [210, 379] width 20 height 18
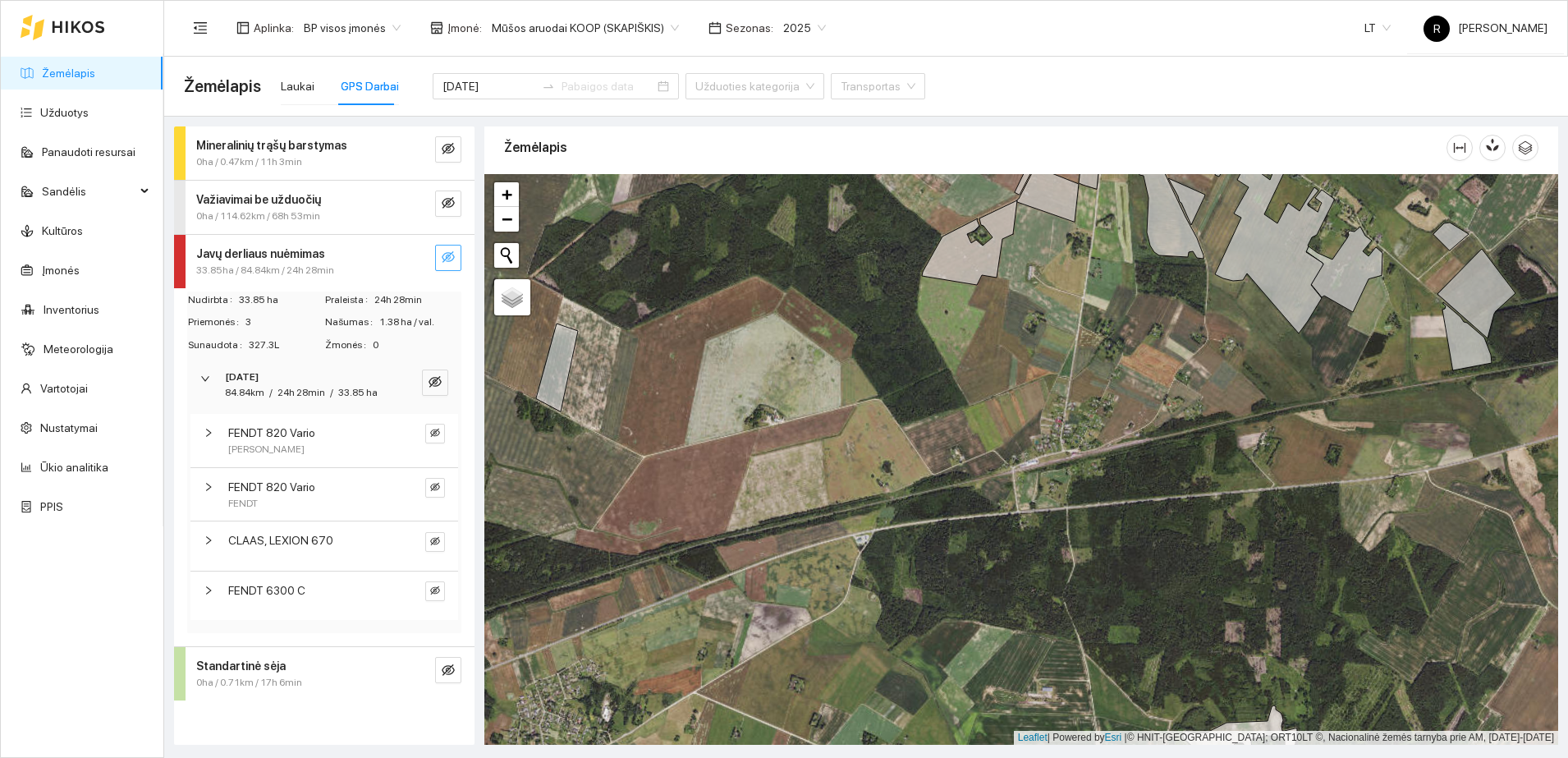
click at [207, 541] on icon "right" at bounding box center [209, 540] width 10 height 10
click at [425, 552] on button "button" at bounding box center [435, 542] width 20 height 20
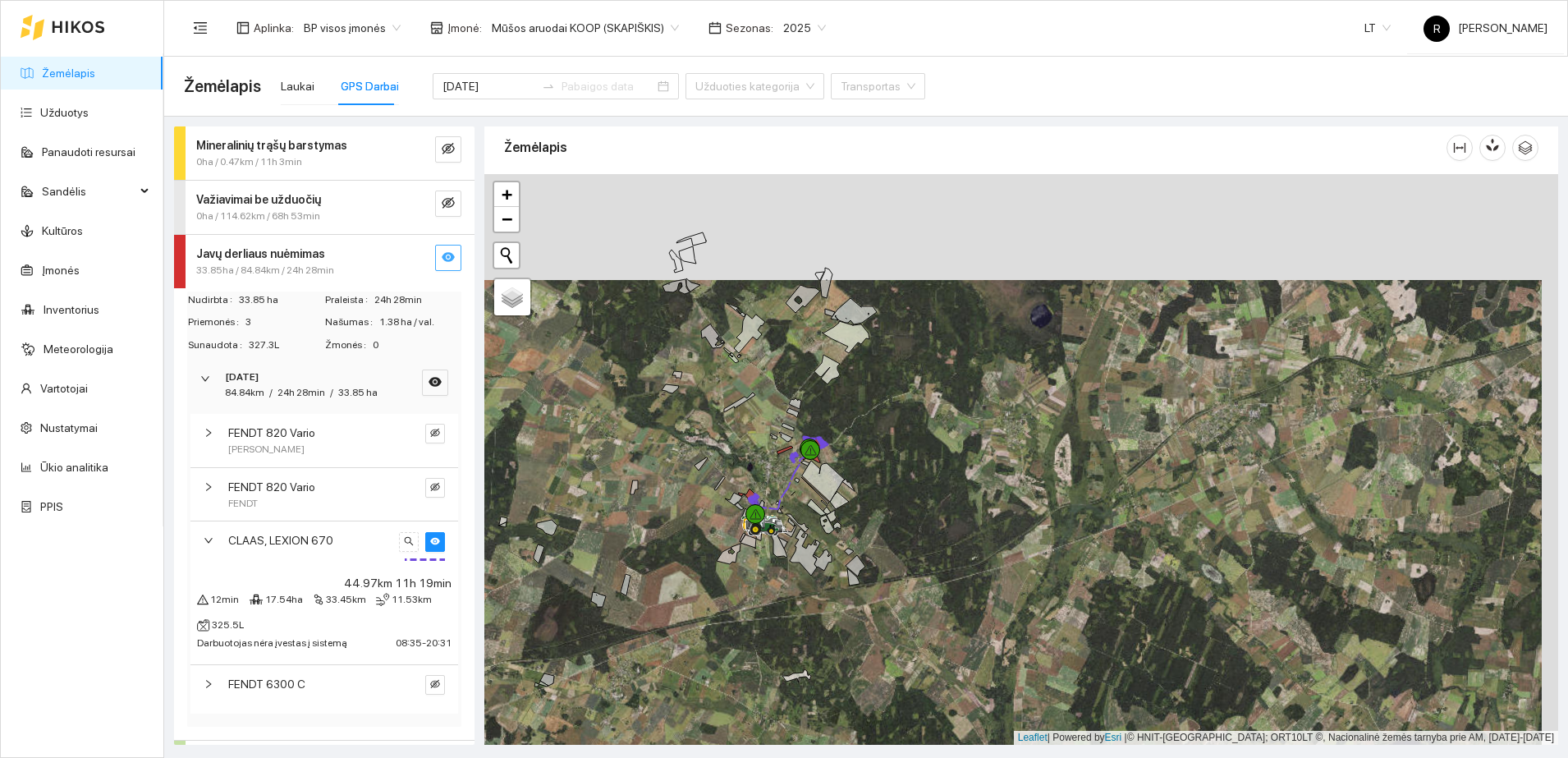
drag, startPoint x: 743, startPoint y: 353, endPoint x: 723, endPoint y: 524, distance: 172.2
click at [723, 524] on div at bounding box center [1021, 459] width 1074 height 570
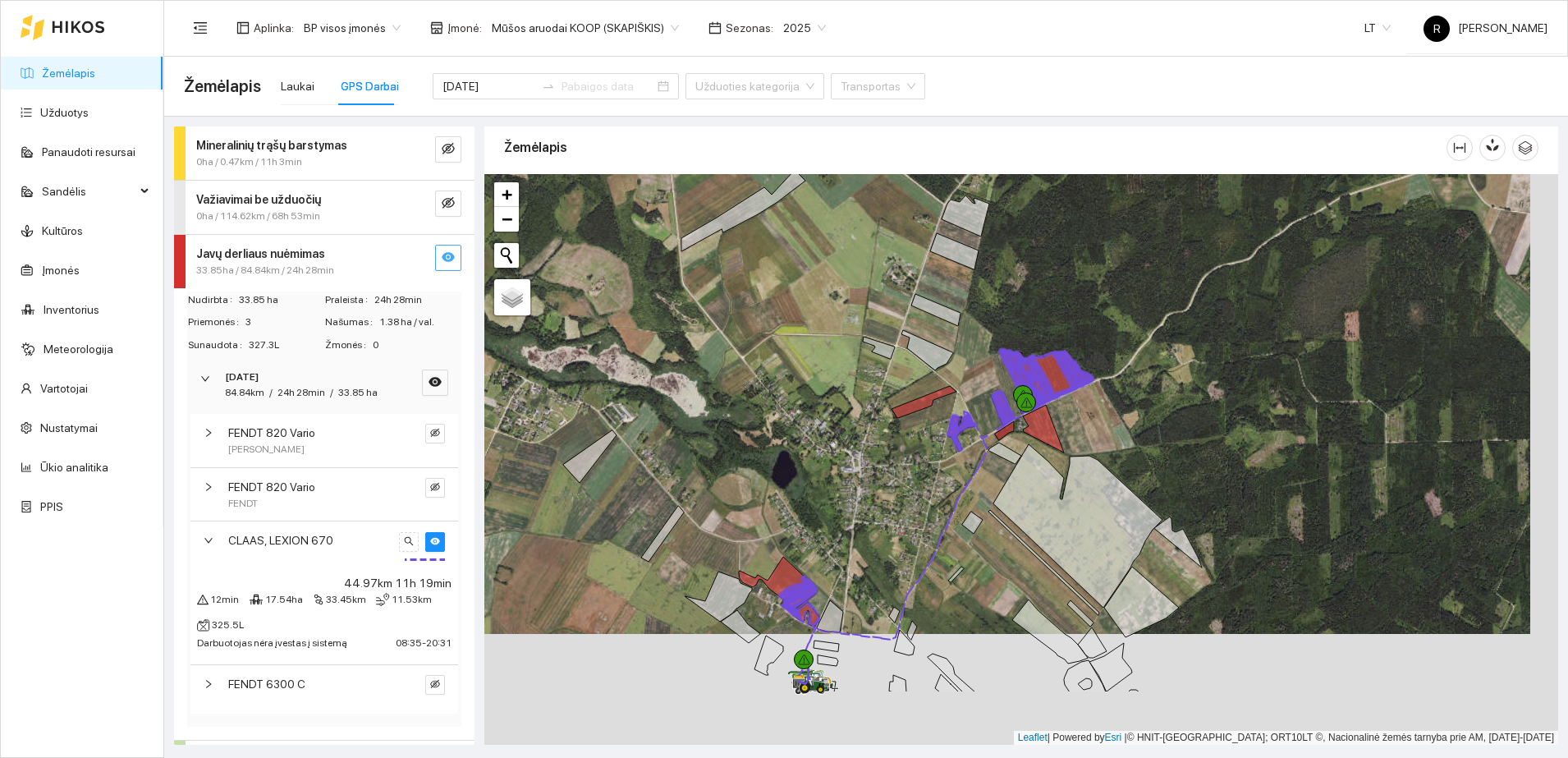
drag, startPoint x: 802, startPoint y: 611, endPoint x: 774, endPoint y: 501, distance: 113.5
click at [774, 501] on div at bounding box center [1021, 459] width 1074 height 570
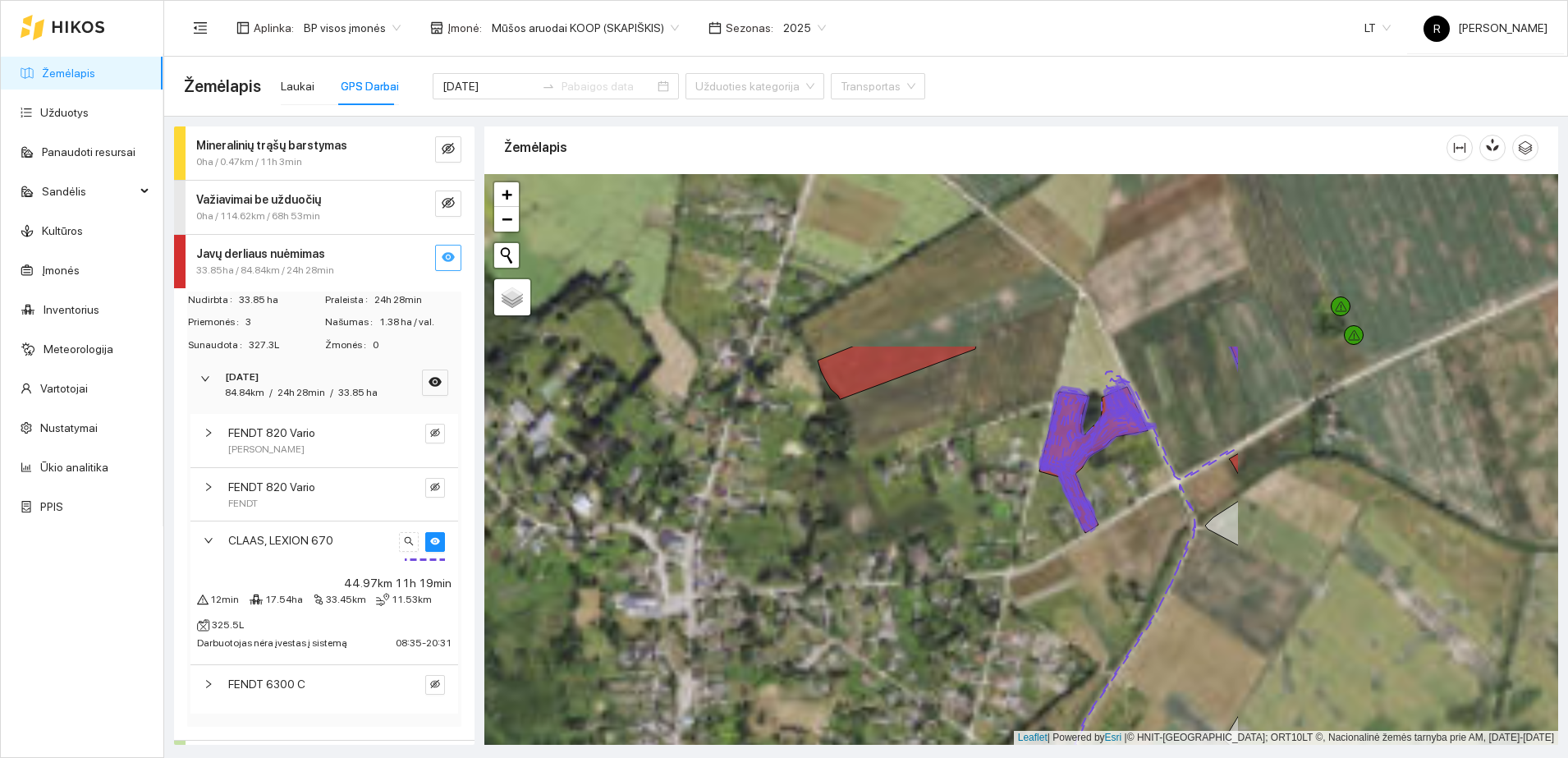
drag, startPoint x: 989, startPoint y: 347, endPoint x: 547, endPoint y: 585, distance: 502.0
click at [547, 585] on div at bounding box center [1021, 459] width 1074 height 570
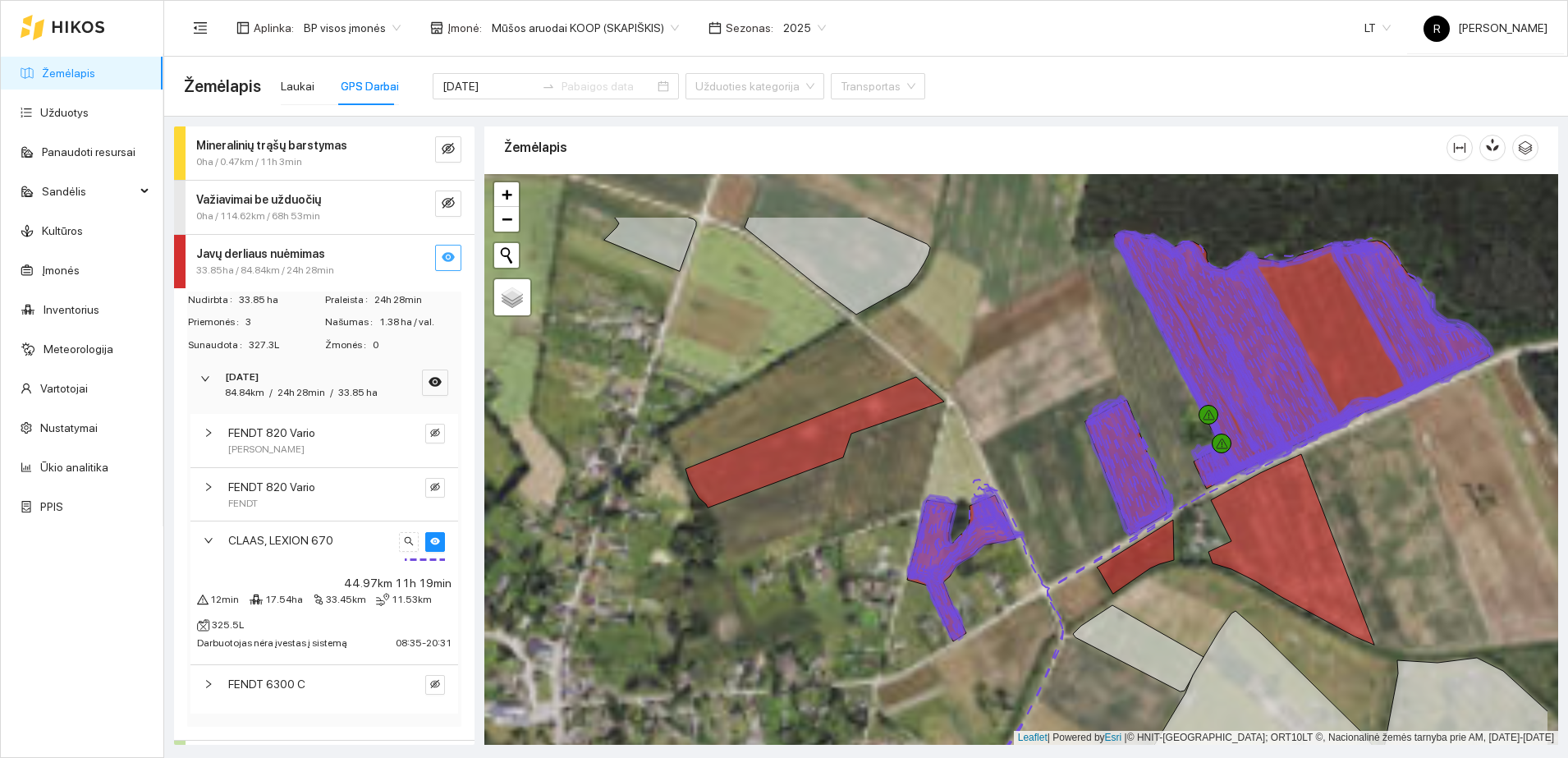
drag, startPoint x: 894, startPoint y: 469, endPoint x: 773, endPoint y: 571, distance: 158.3
click at [773, 571] on div at bounding box center [1021, 459] width 1074 height 570
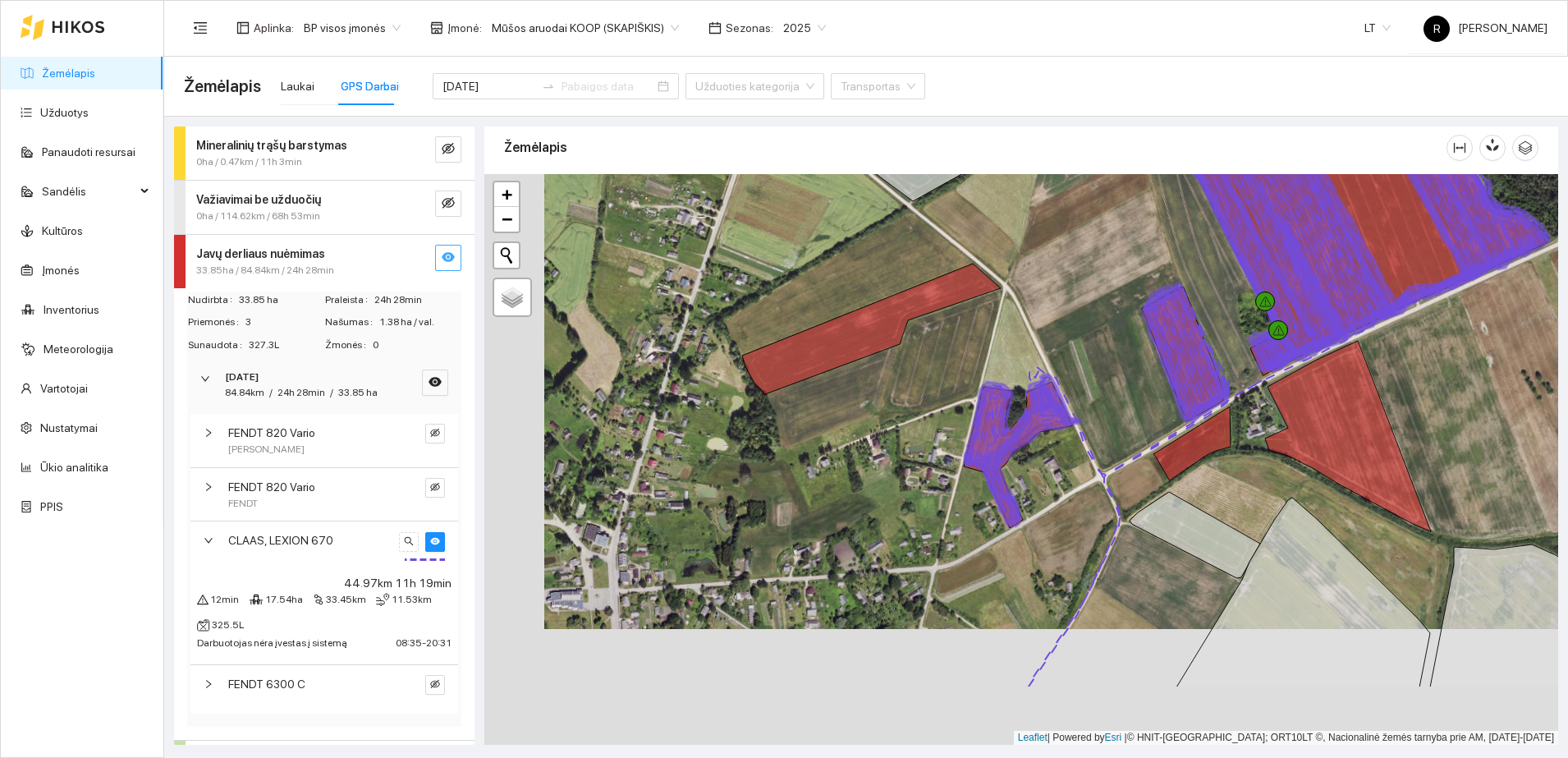
drag, startPoint x: 1099, startPoint y: 591, endPoint x: 1171, endPoint y: 439, distance: 168.2
click at [1171, 439] on div at bounding box center [1021, 459] width 1074 height 570
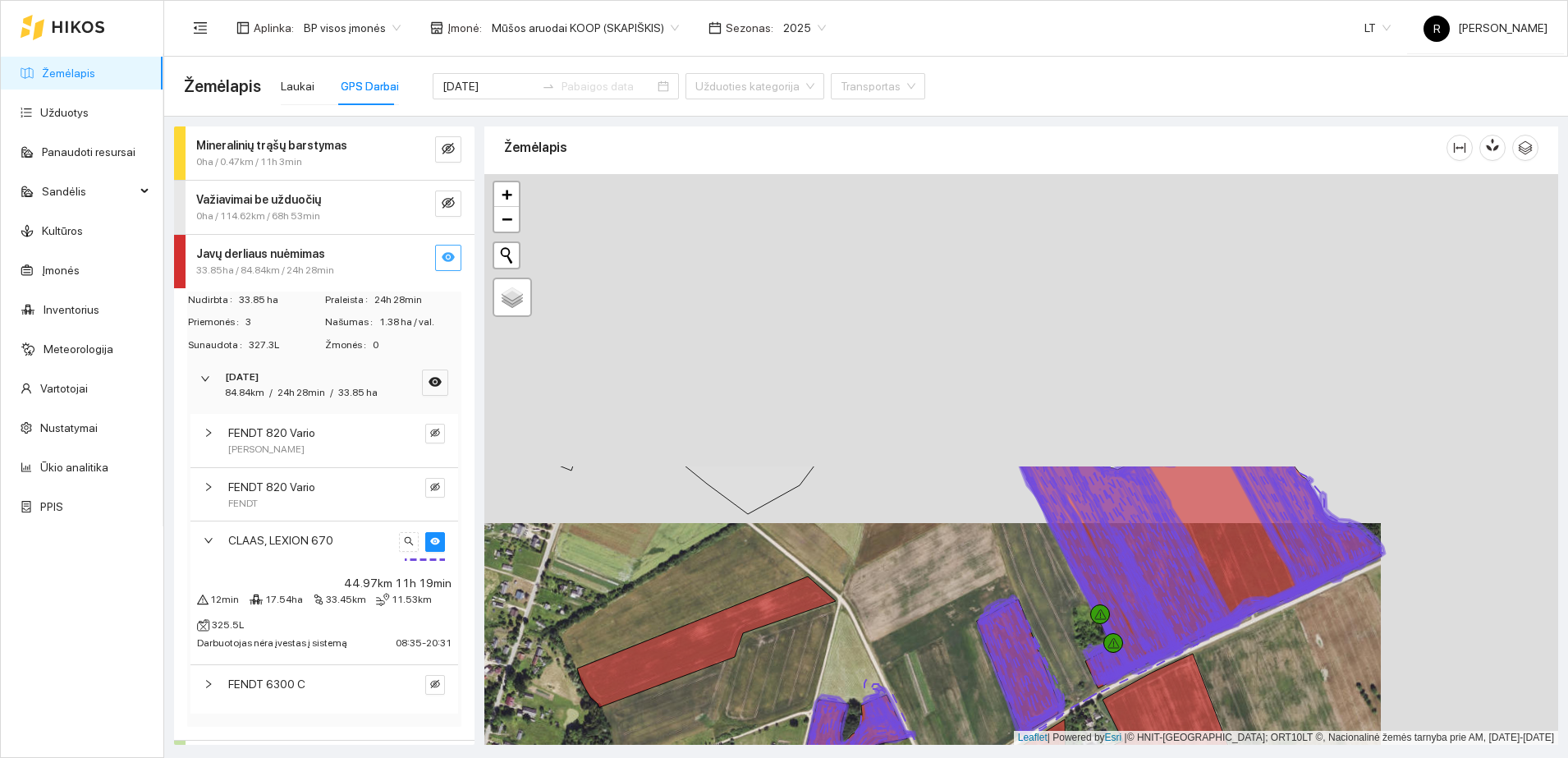
drag, startPoint x: 1178, startPoint y: 352, endPoint x: 1001, endPoint y: 701, distance: 391.3
click at [1001, 701] on div at bounding box center [1021, 459] width 1074 height 570
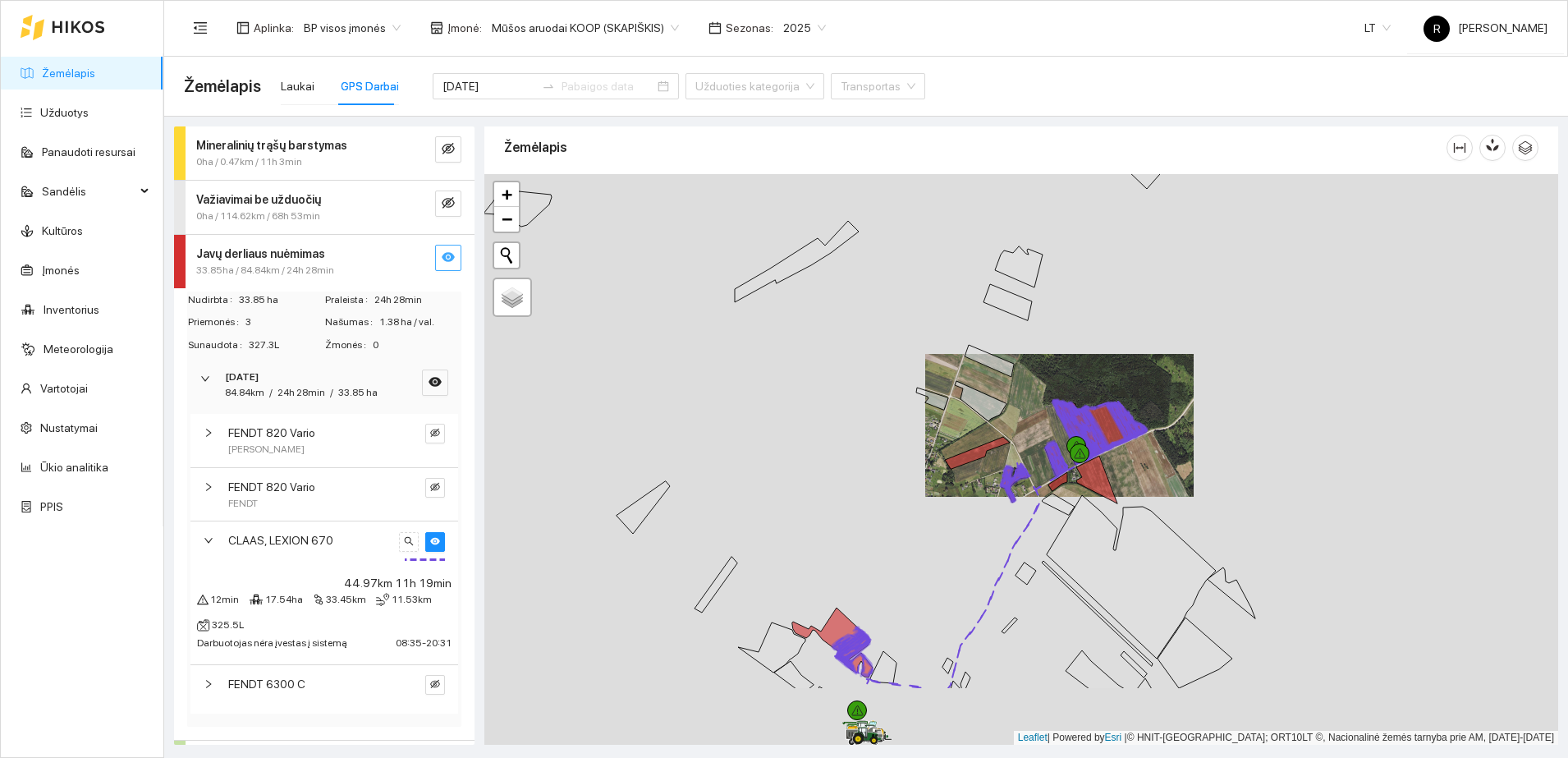
drag, startPoint x: 1069, startPoint y: 635, endPoint x: 1104, endPoint y: 458, distance: 180.4
click at [1104, 495] on icon at bounding box center [1131, 576] width 169 height 163
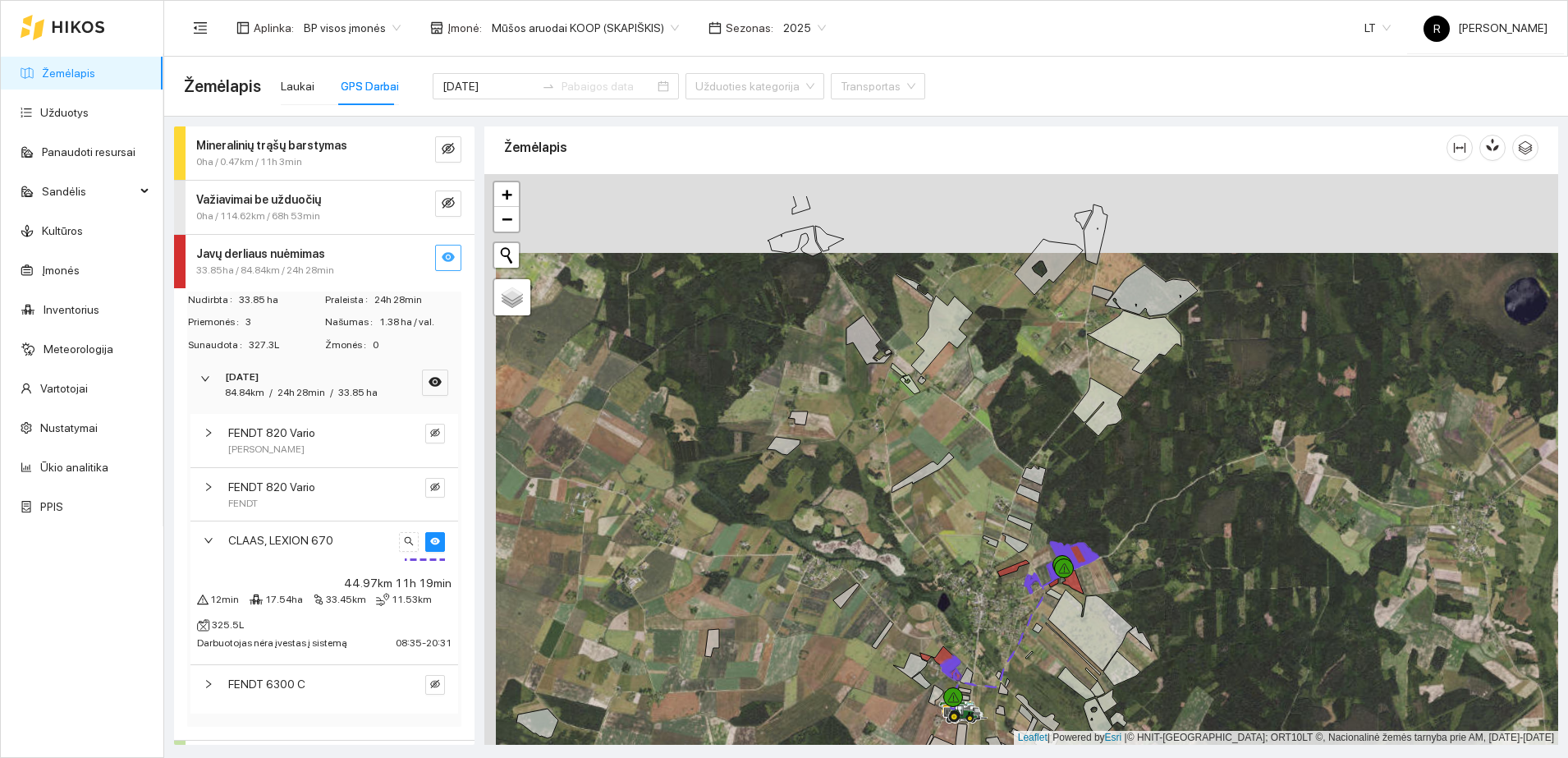
drag, startPoint x: 989, startPoint y: 473, endPoint x: 1028, endPoint y: 640, distance: 171.5
click at [1028, 640] on div at bounding box center [1021, 459] width 1074 height 570
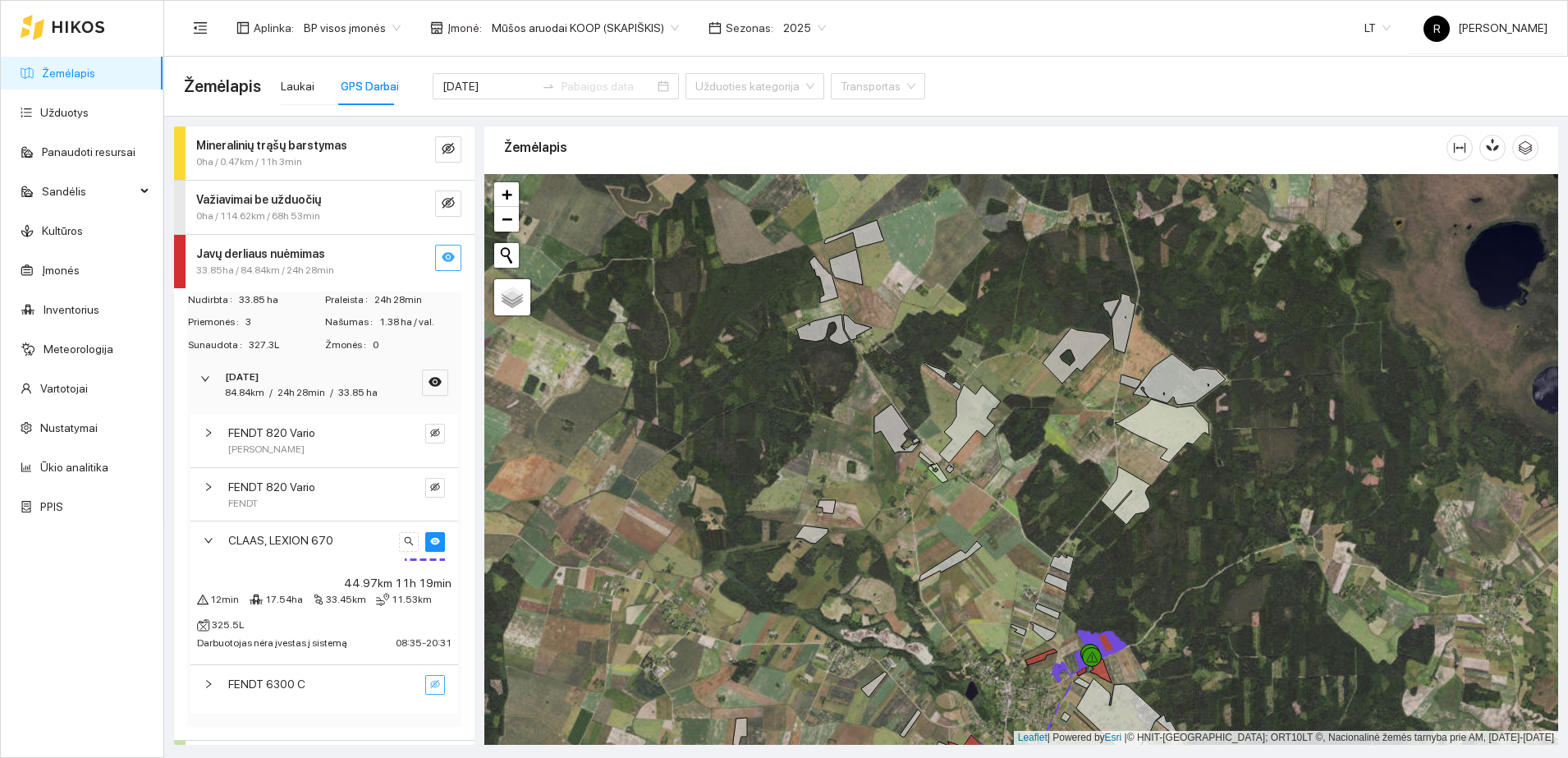
click at [430, 689] on icon "eye-invisible" at bounding box center [434, 683] width 10 height 10
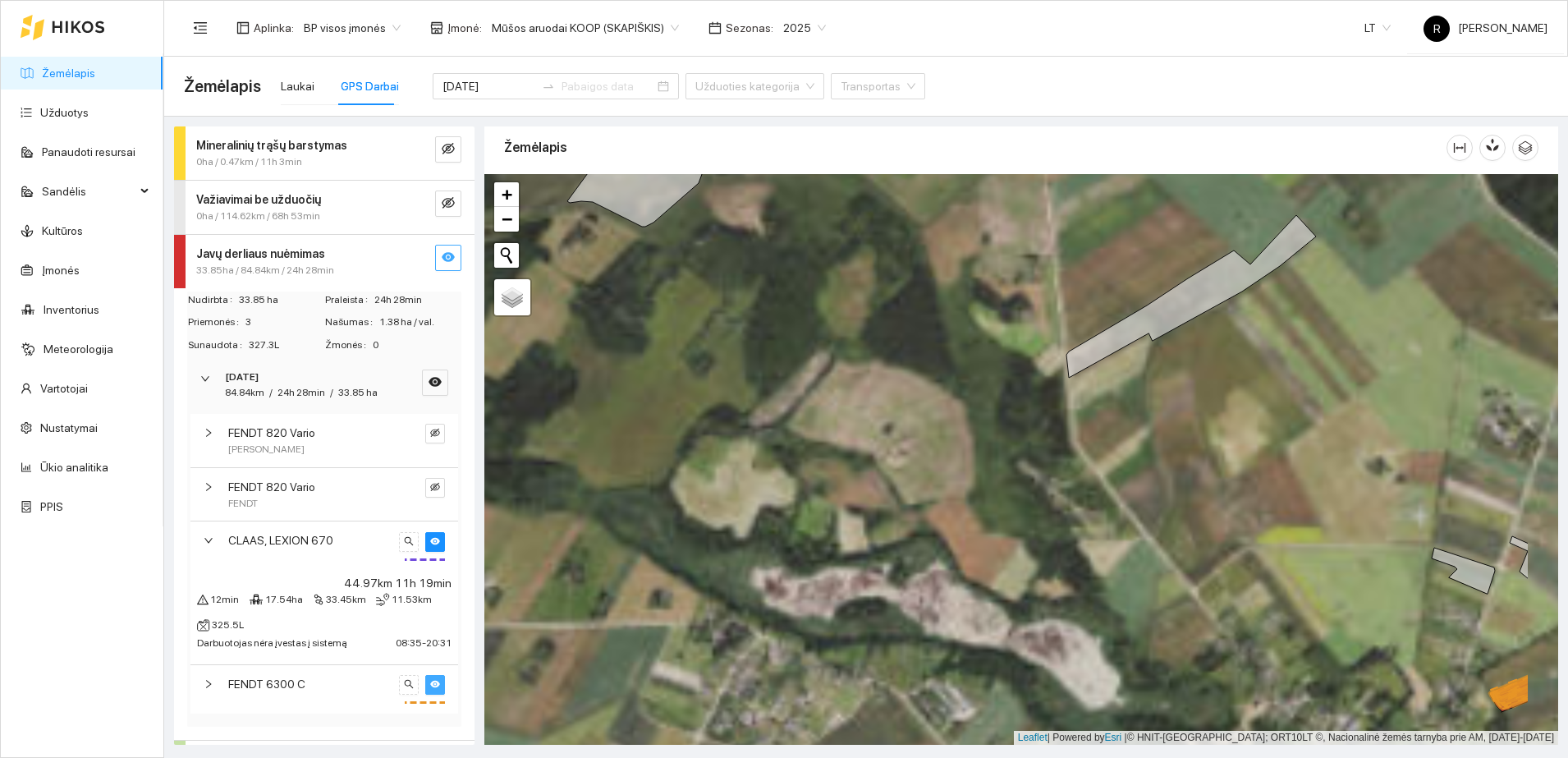
drag, startPoint x: 1124, startPoint y: 569, endPoint x: 558, endPoint y: 242, distance: 653.7
click at [558, 242] on div at bounding box center [1021, 459] width 1074 height 570
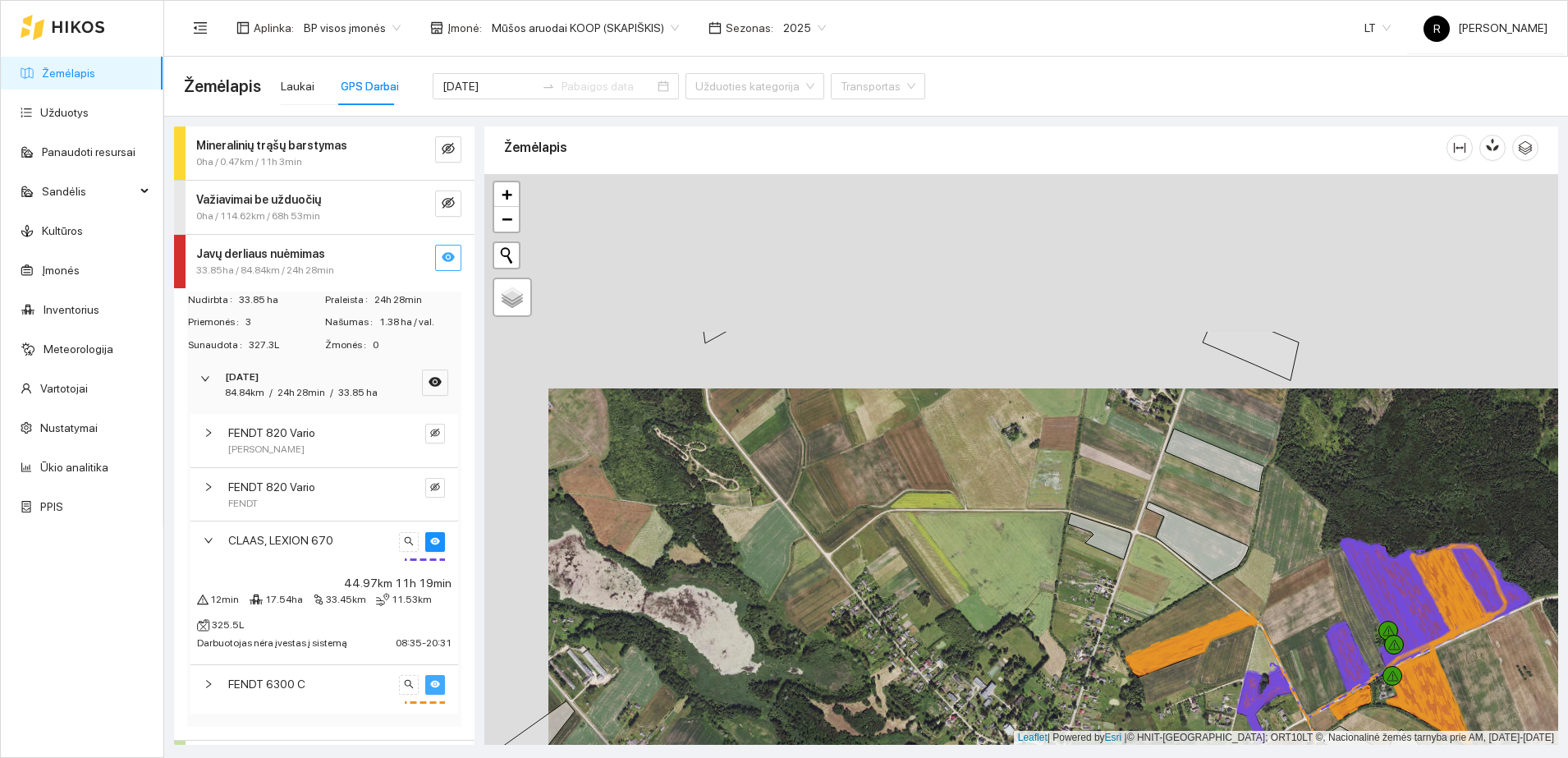
drag, startPoint x: 812, startPoint y: 330, endPoint x: 881, endPoint y: 549, distance: 229.6
click at [876, 556] on div at bounding box center [1021, 459] width 1074 height 570
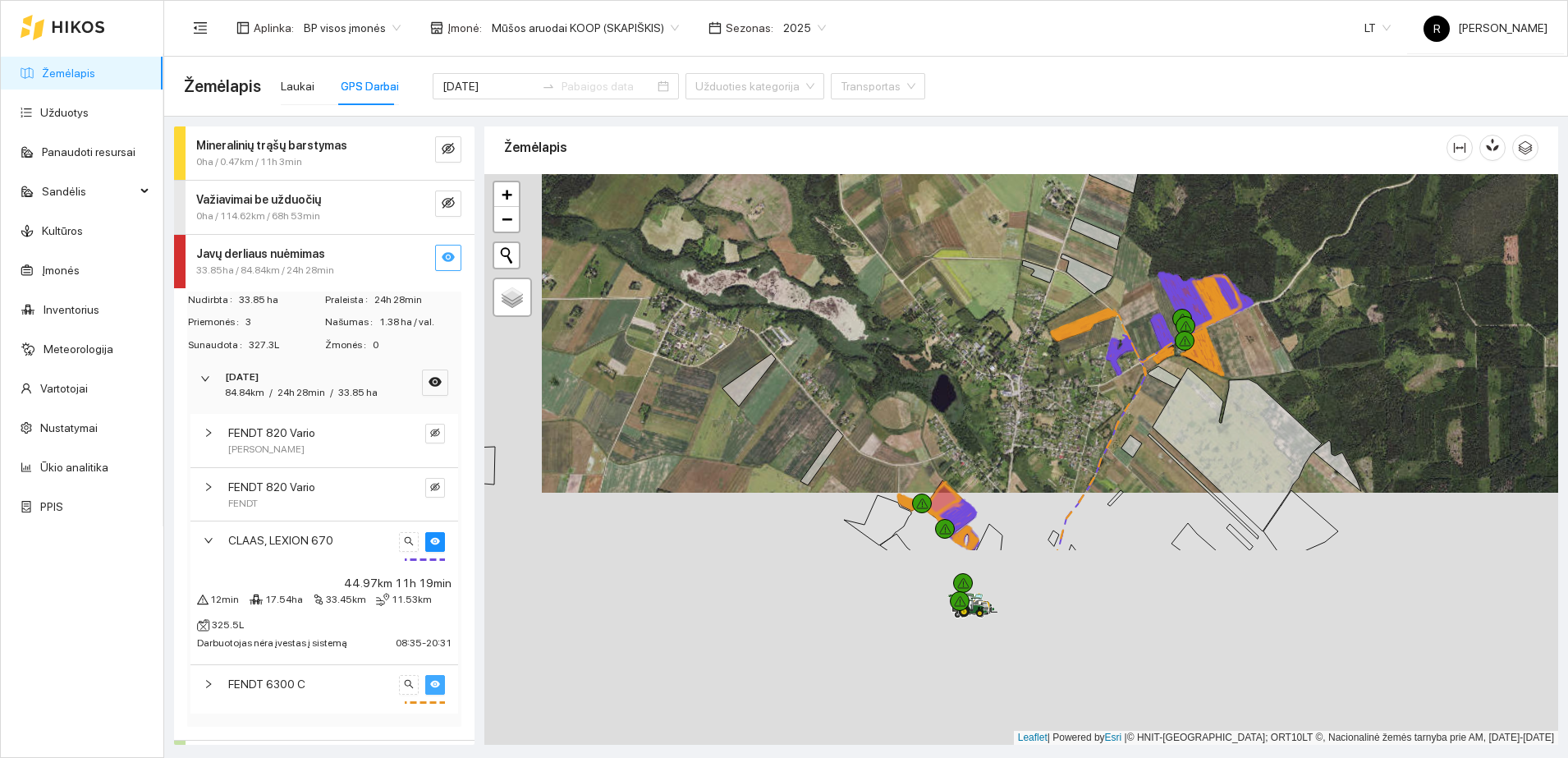
drag, startPoint x: 972, startPoint y: 537, endPoint x: 1030, endPoint y: 285, distance: 258.6
click at [1030, 285] on div at bounding box center [1021, 459] width 1074 height 570
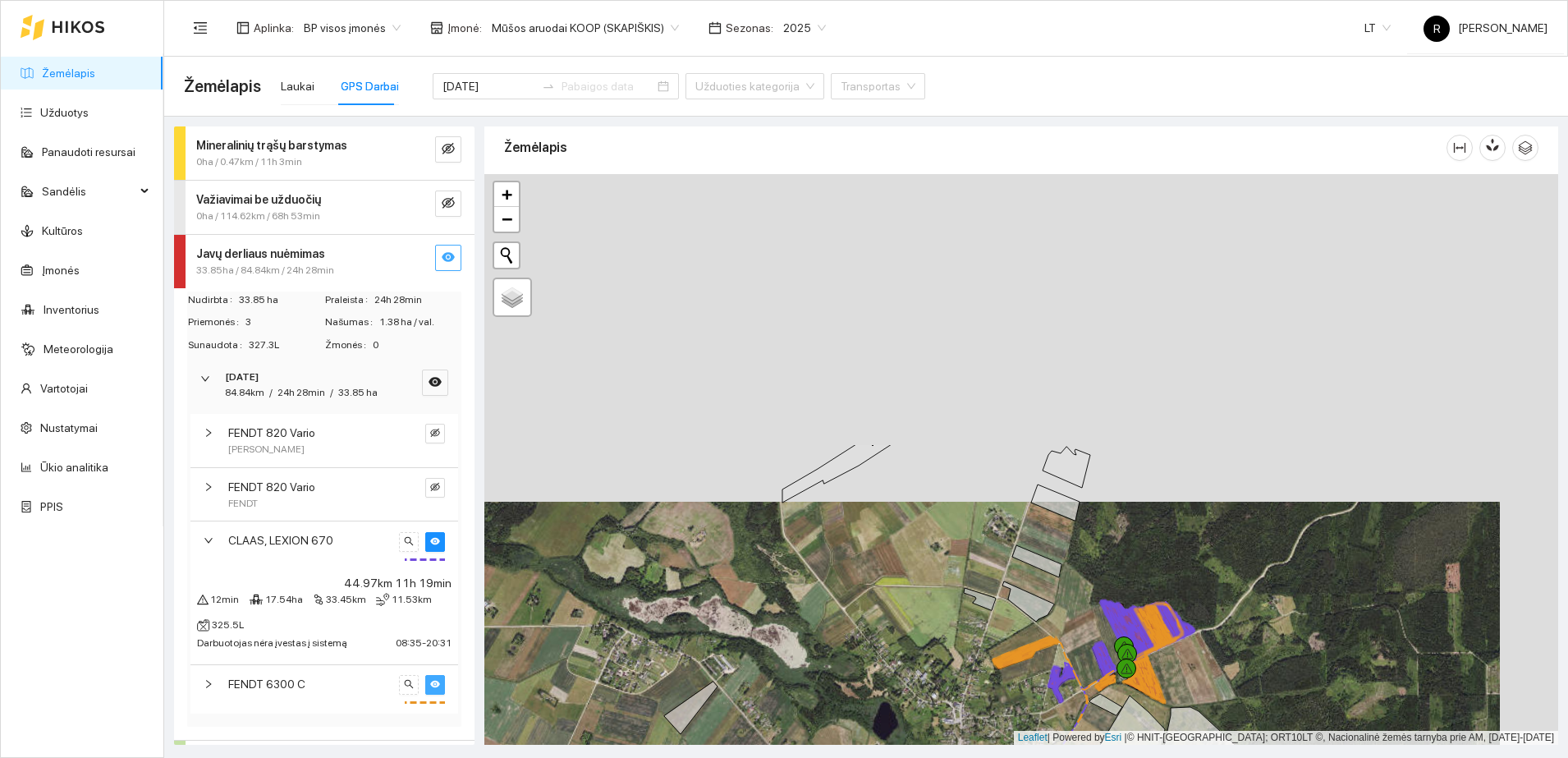
drag, startPoint x: 997, startPoint y: 298, endPoint x: 937, endPoint y: 630, distance: 337.4
click at [937, 630] on div at bounding box center [1021, 459] width 1074 height 570
